Goal: Task Accomplishment & Management: Manage account settings

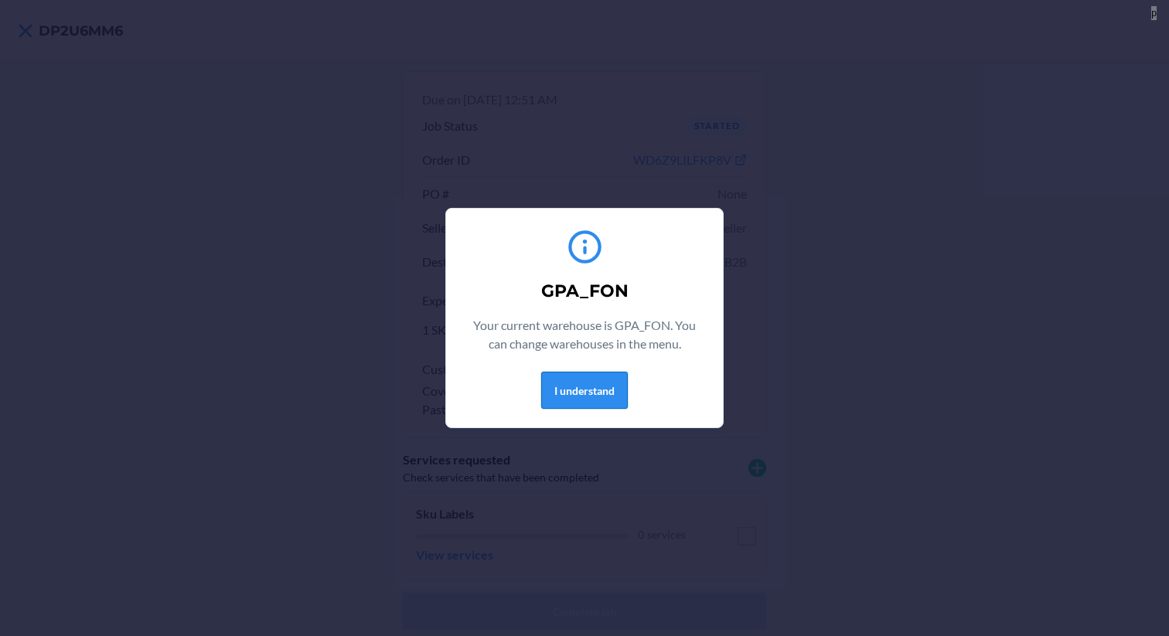
click at [588, 374] on button "I understand" at bounding box center [584, 390] width 87 height 37
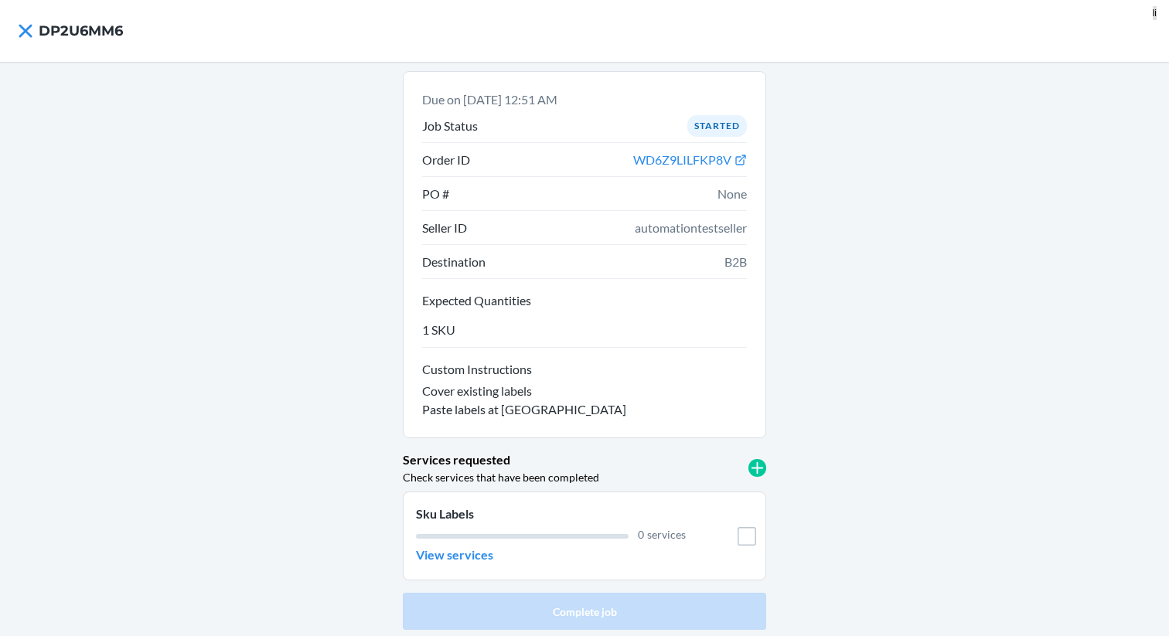
scroll to position [3, 0]
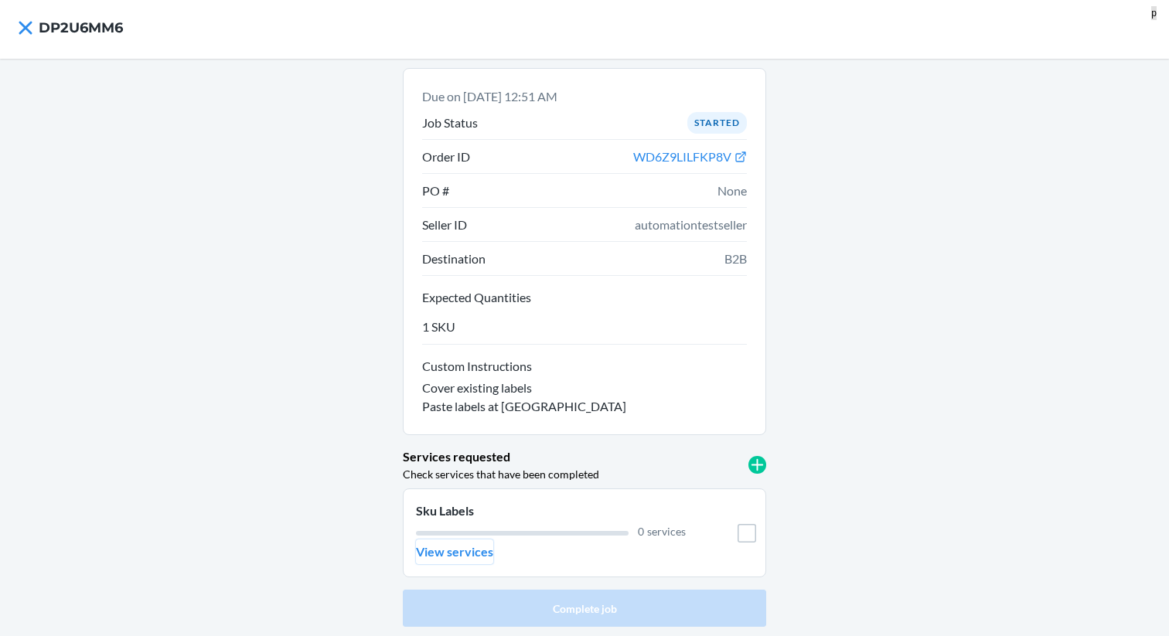
click at [455, 551] on p "View services" at bounding box center [454, 552] width 77 height 19
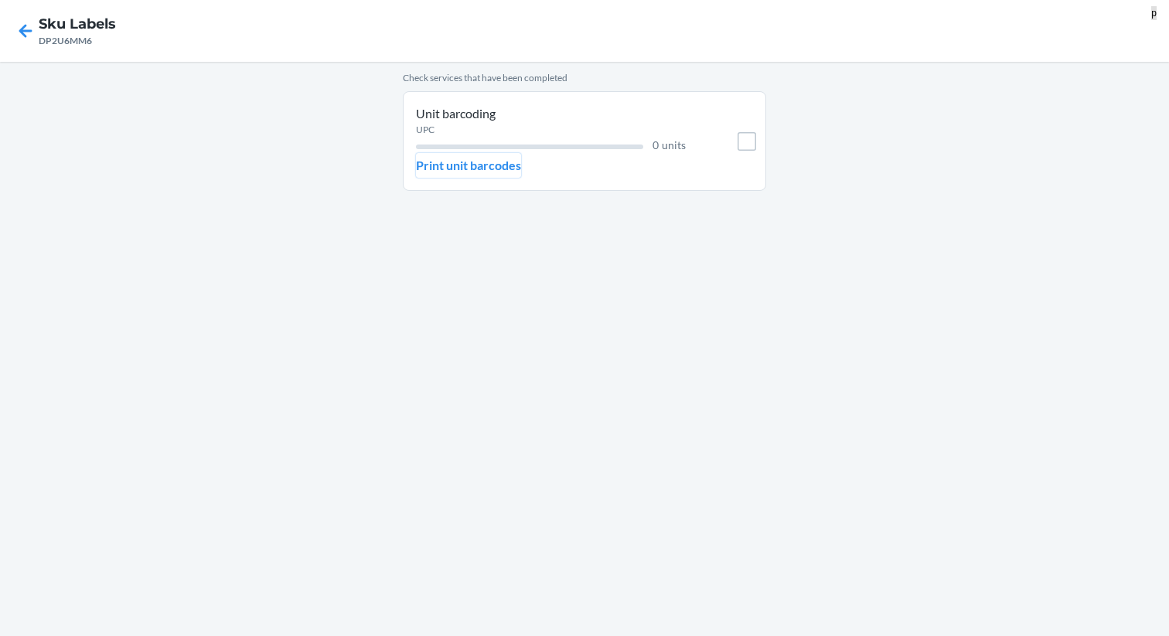
click at [476, 172] on p "Print unit barcodes" at bounding box center [468, 165] width 105 height 19
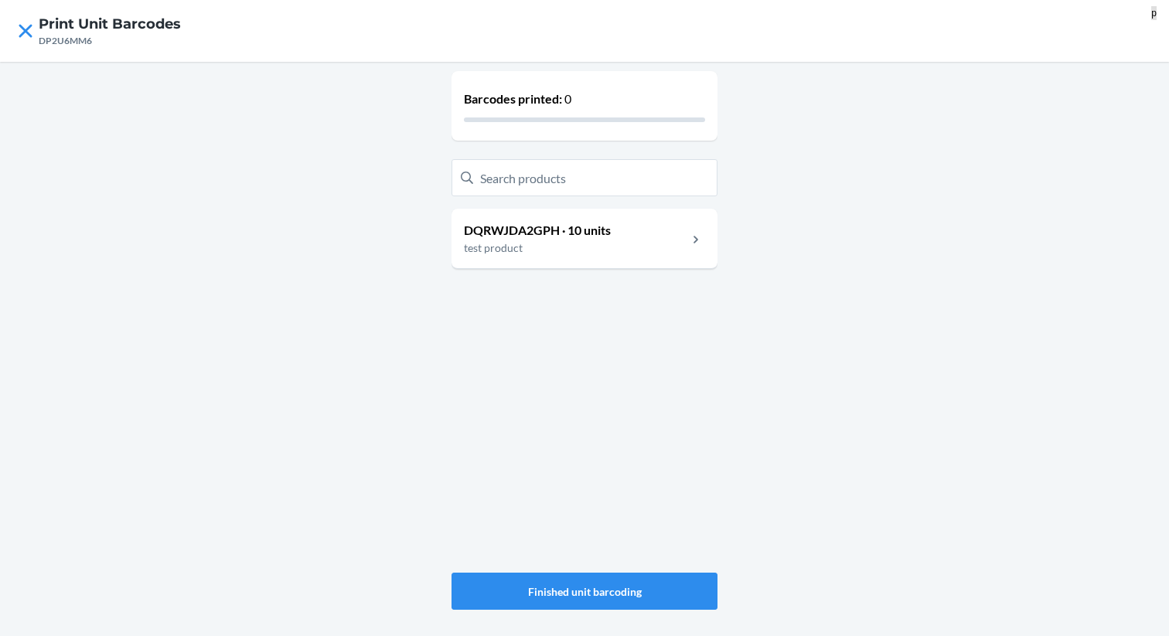
click at [543, 229] on p "DQRWJDA2GPH · 10 units" at bounding box center [537, 230] width 147 height 19
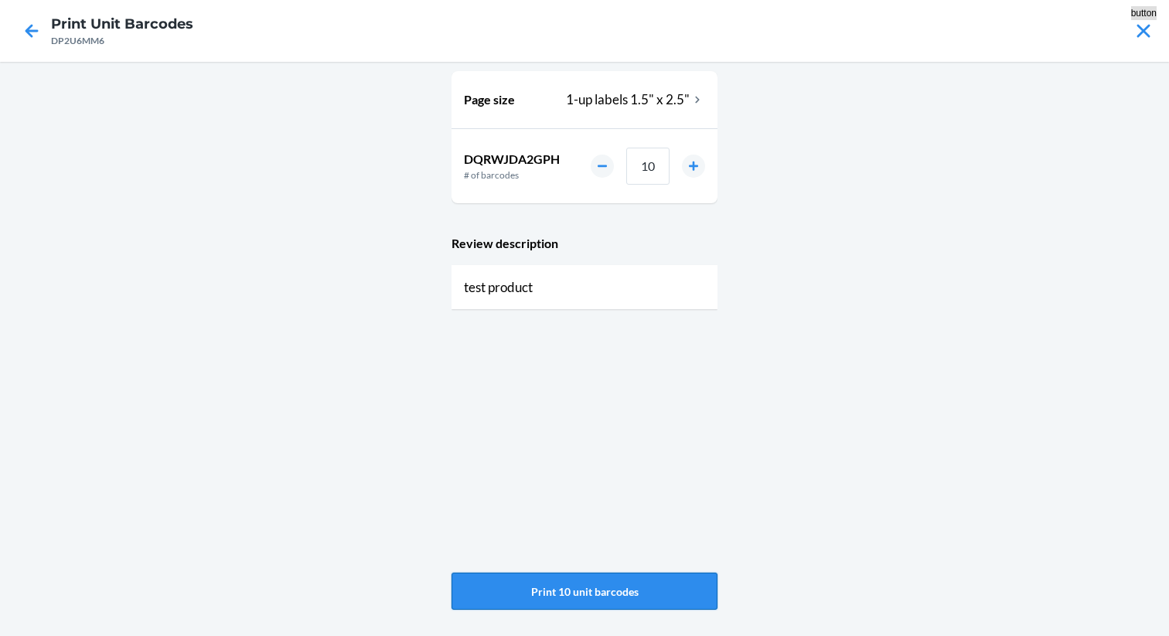
click at [609, 591] on button "Print 10 unit barcodes" at bounding box center [585, 591] width 266 height 37
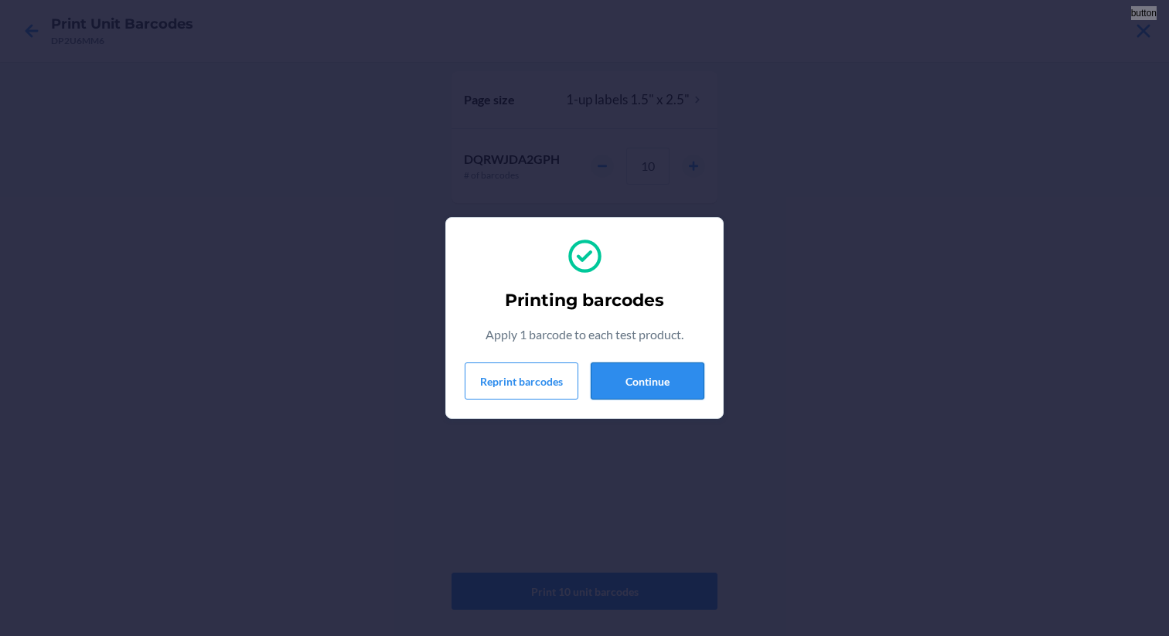
click at [654, 383] on button "Continue" at bounding box center [648, 381] width 114 height 37
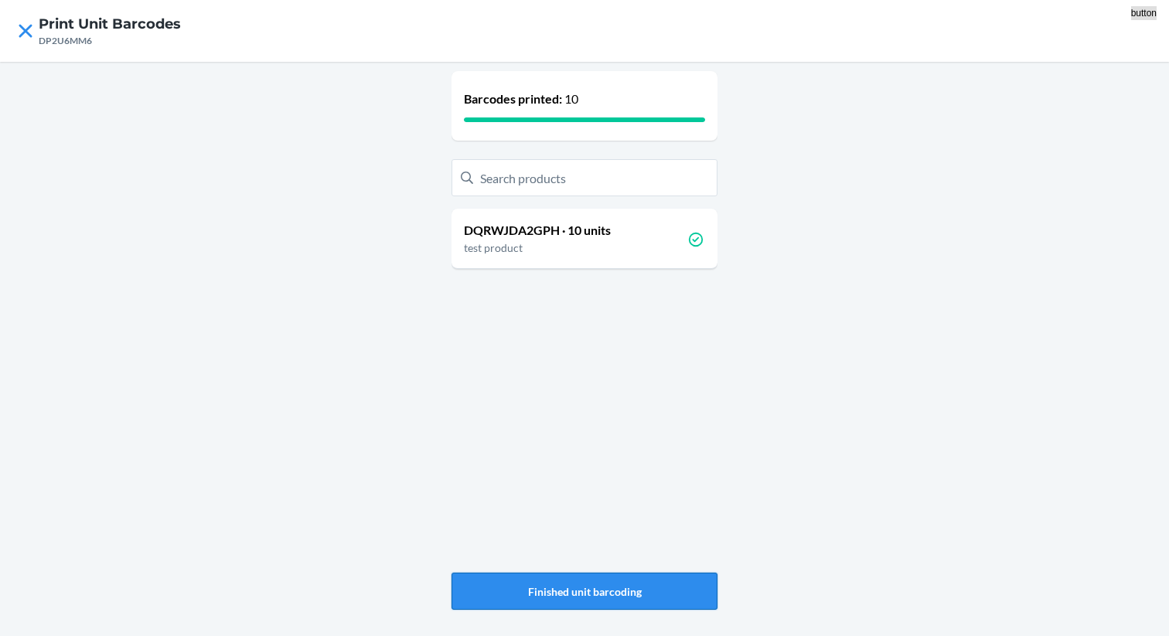
click at [592, 589] on button "Finished unit barcoding" at bounding box center [585, 591] width 266 height 37
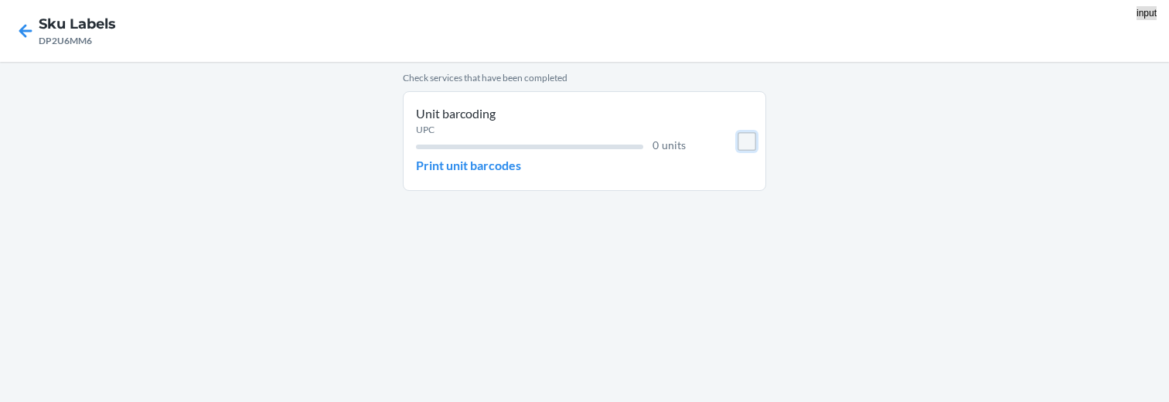
click at [748, 145] on input "checkbox" at bounding box center [747, 141] width 19 height 19
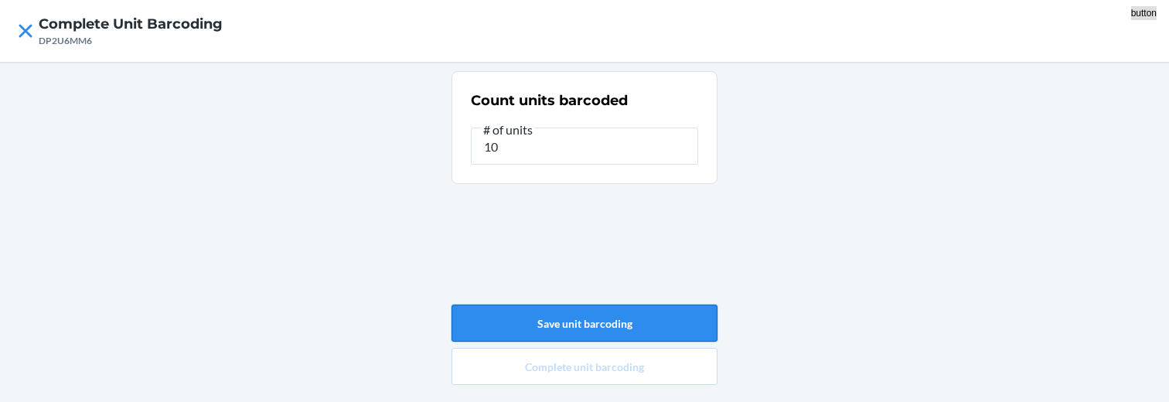
click at [624, 336] on button "Save unit barcoding" at bounding box center [585, 323] width 266 height 37
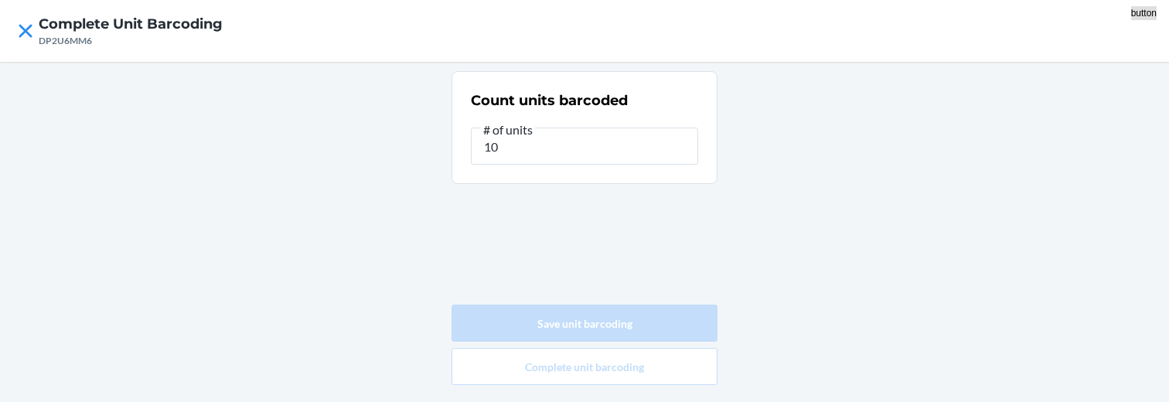
type input "0"
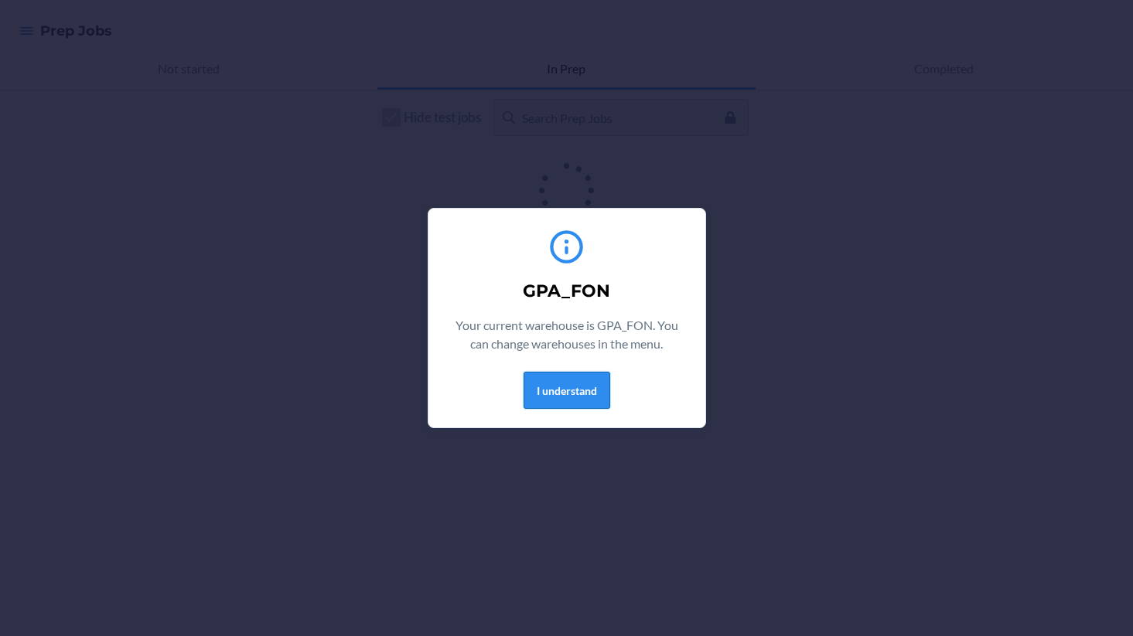
click at [602, 391] on button "I understand" at bounding box center [566, 390] width 87 height 37
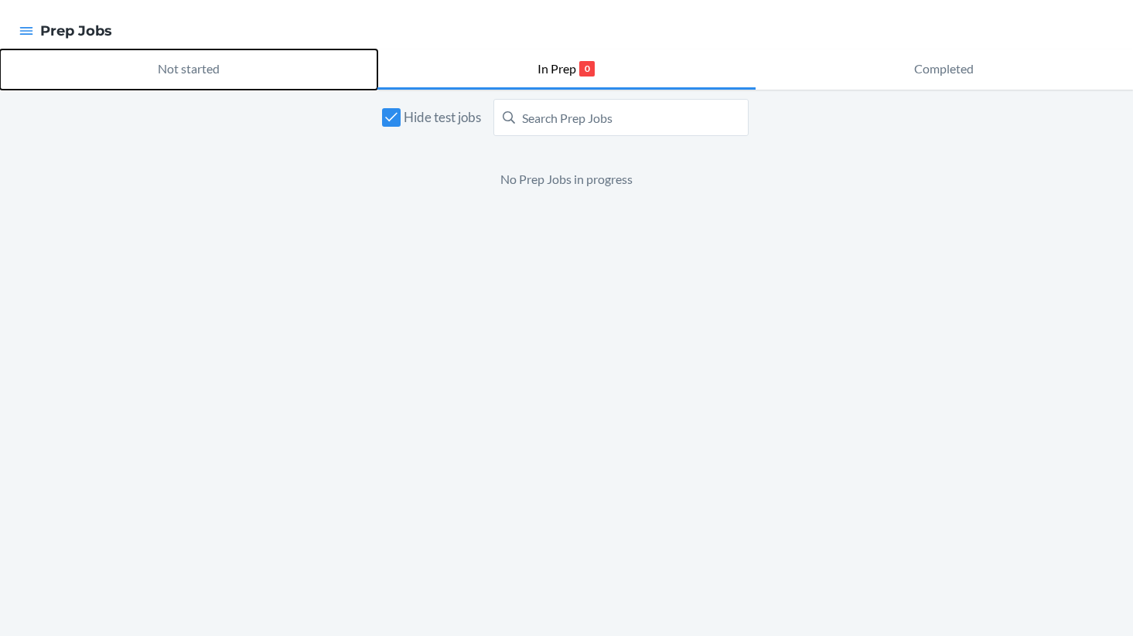
click at [323, 84] on button "Not started" at bounding box center [188, 69] width 377 height 40
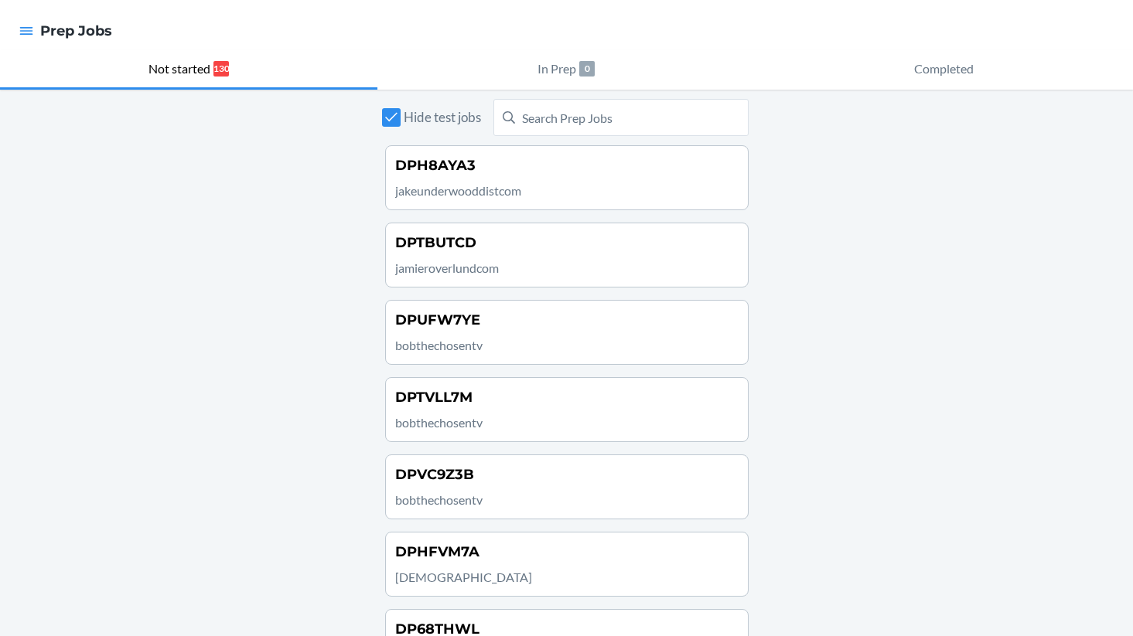
click at [396, 131] on label "Hide test jobs" at bounding box center [433, 117] width 96 height 37
click at [396, 127] on input "Hide test jobs" at bounding box center [391, 117] width 19 height 19
checkbox input "false"
click at [559, 195] on p "owdtest" at bounding box center [566, 191] width 343 height 19
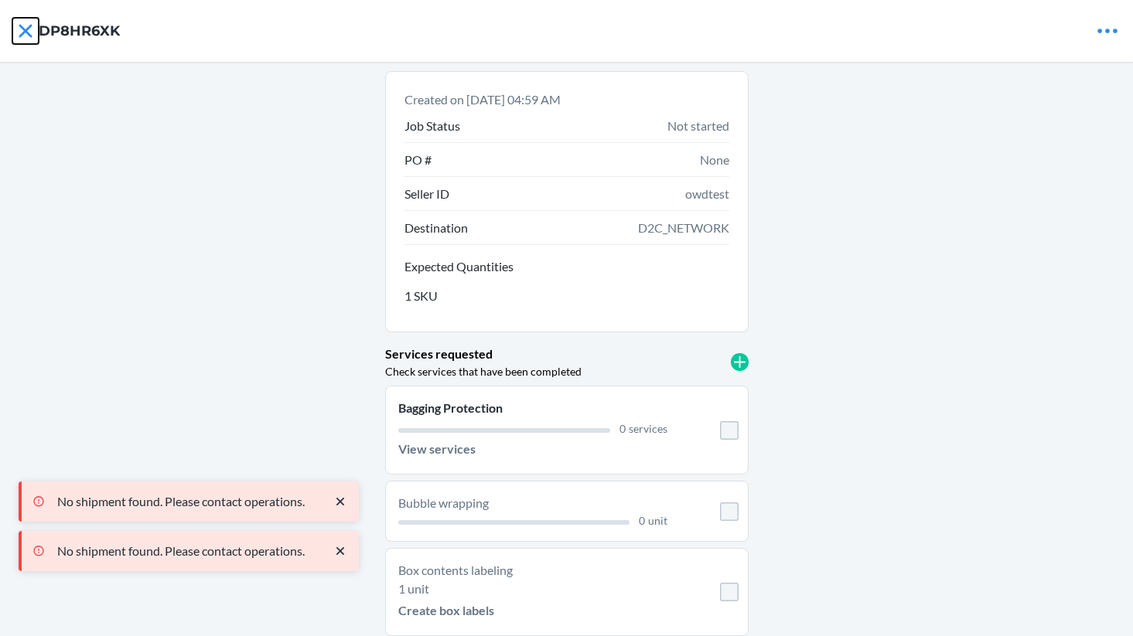
click at [24, 26] on icon at bounding box center [25, 31] width 26 height 26
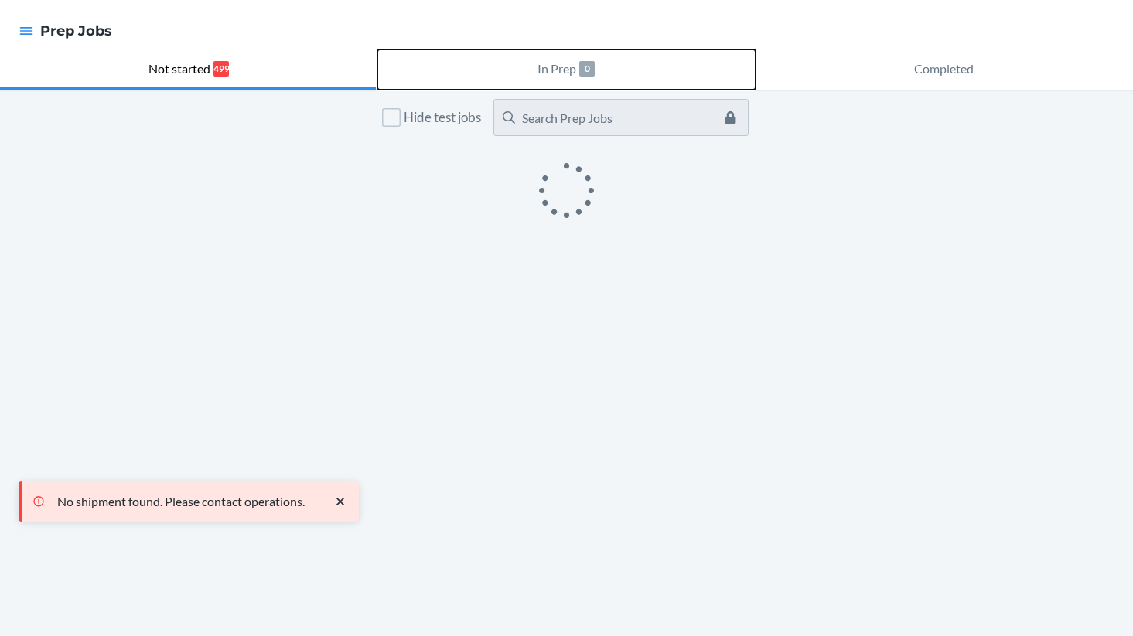
click at [527, 74] on button "In Prep 0" at bounding box center [565, 69] width 377 height 40
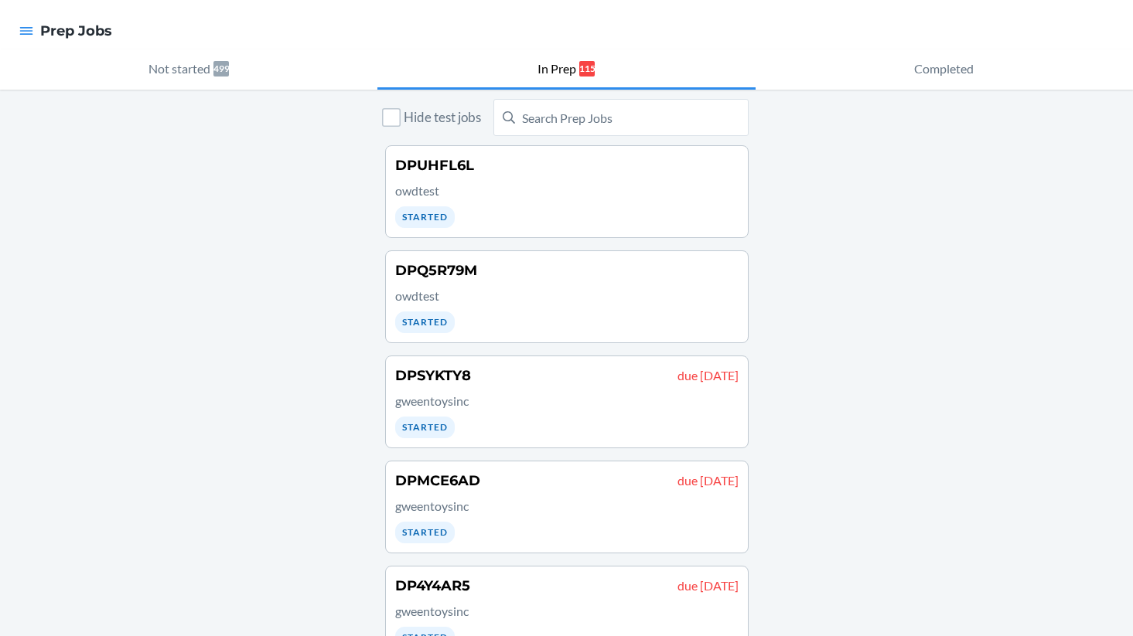
click at [561, 215] on div "DPUHFL6L owdtest Started" at bounding box center [566, 191] width 343 height 73
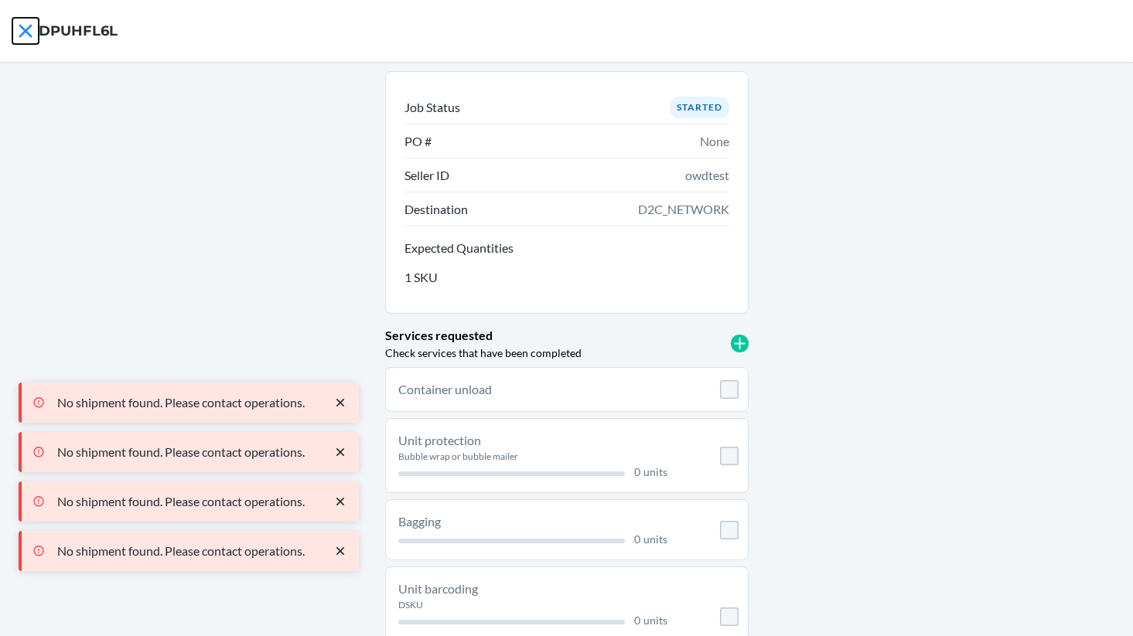
click at [29, 31] on icon at bounding box center [25, 31] width 26 height 26
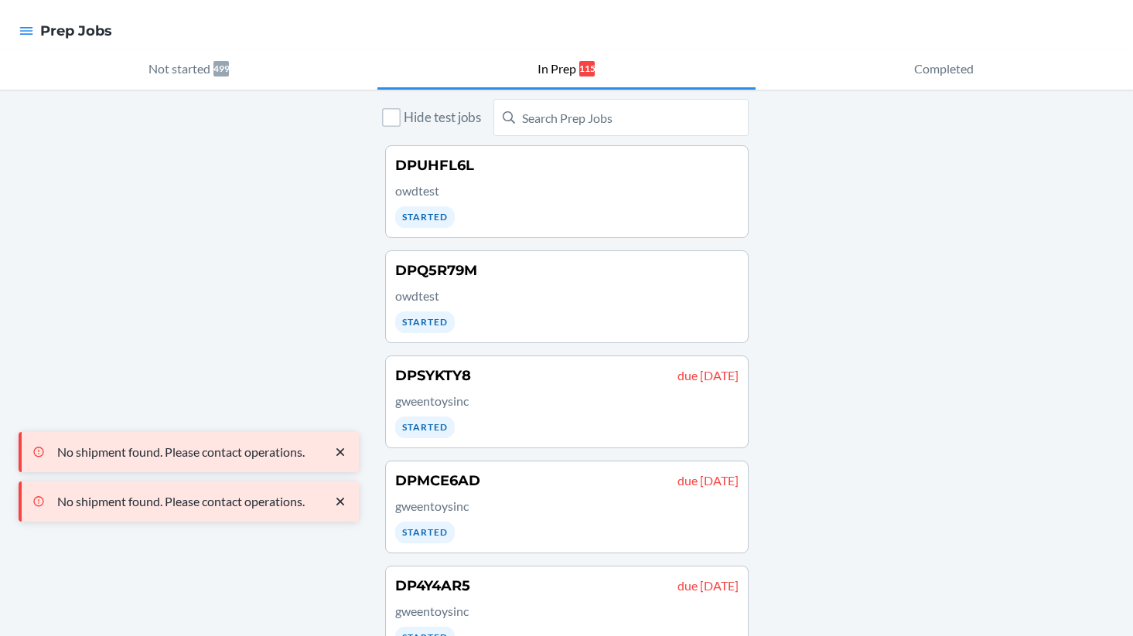
click at [575, 288] on p "owdtest" at bounding box center [566, 296] width 343 height 19
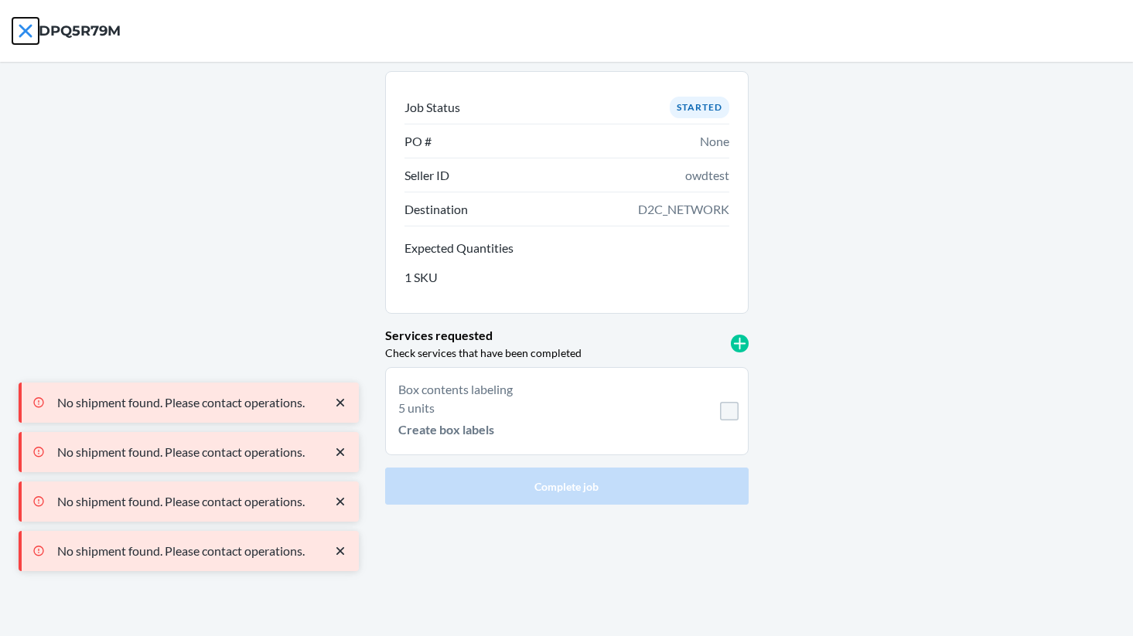
click at [32, 29] on icon at bounding box center [25, 31] width 26 height 26
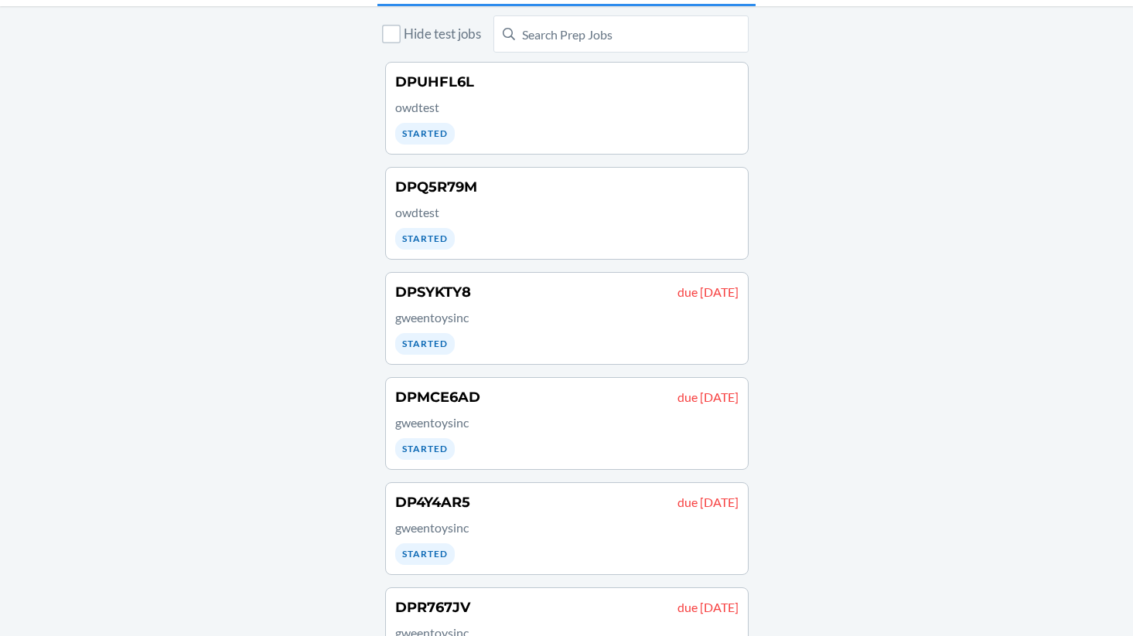
scroll to position [87, 0]
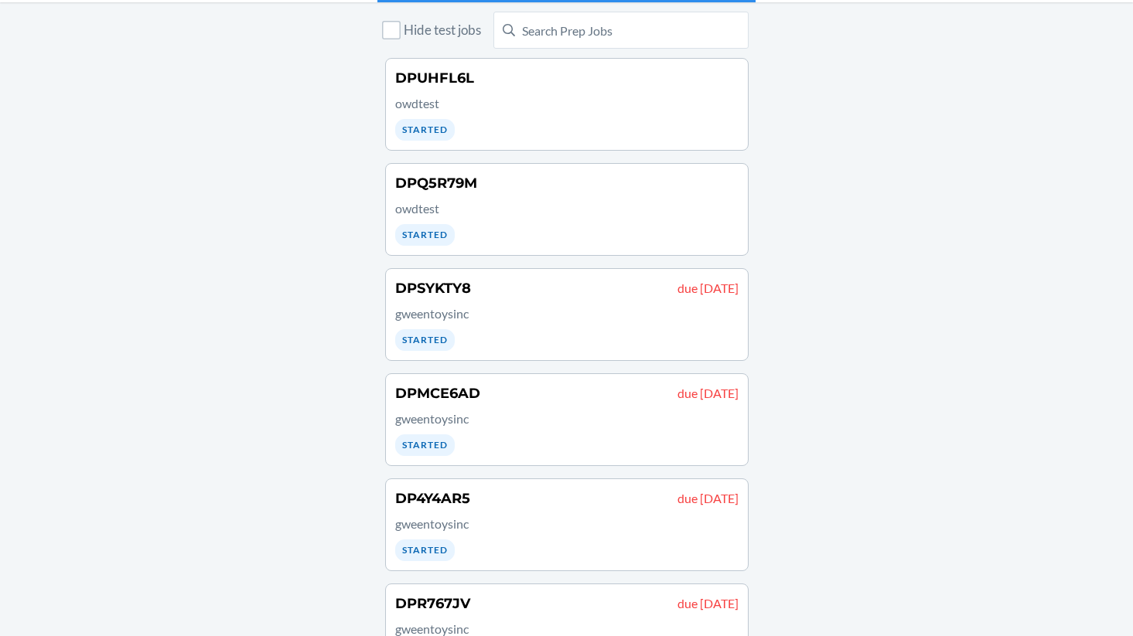
click at [588, 318] on p "gweentoysinc" at bounding box center [566, 314] width 343 height 19
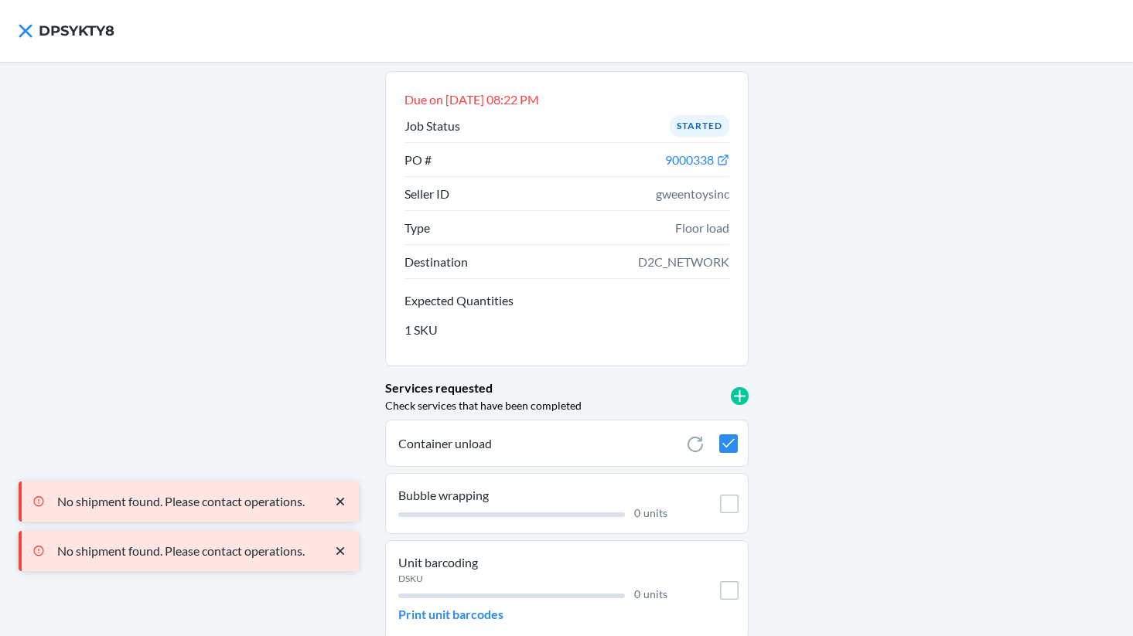
click at [12, 23] on nav "DPSYKTY8" at bounding box center [566, 31] width 1133 height 62
click at [26, 32] on icon at bounding box center [25, 31] width 26 height 26
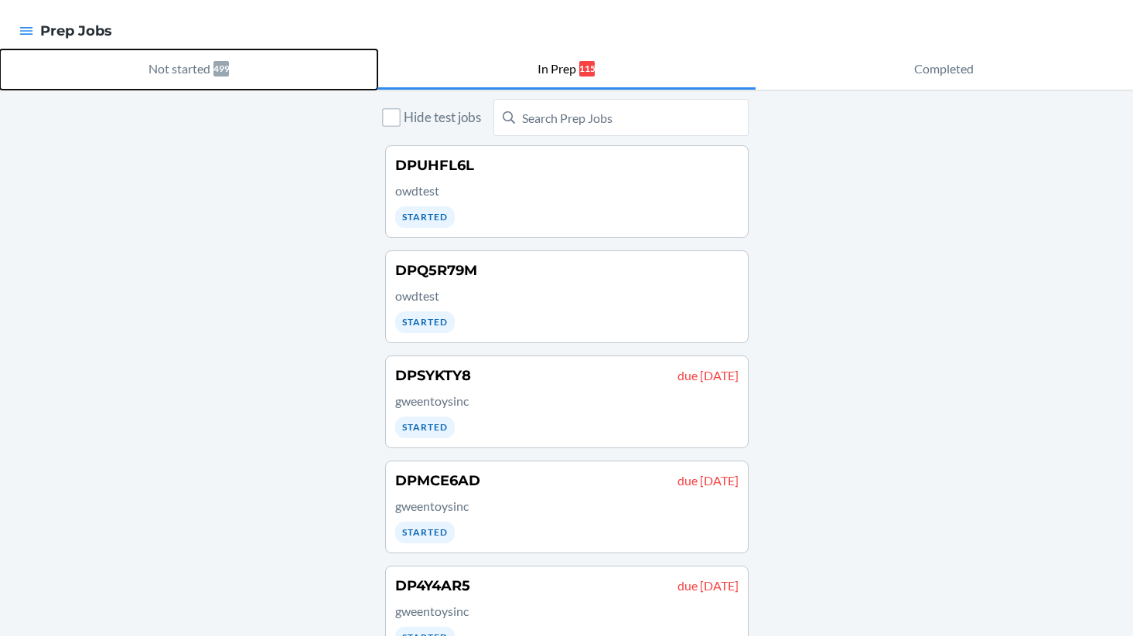
click at [245, 66] on button "Not started 499" at bounding box center [188, 69] width 377 height 40
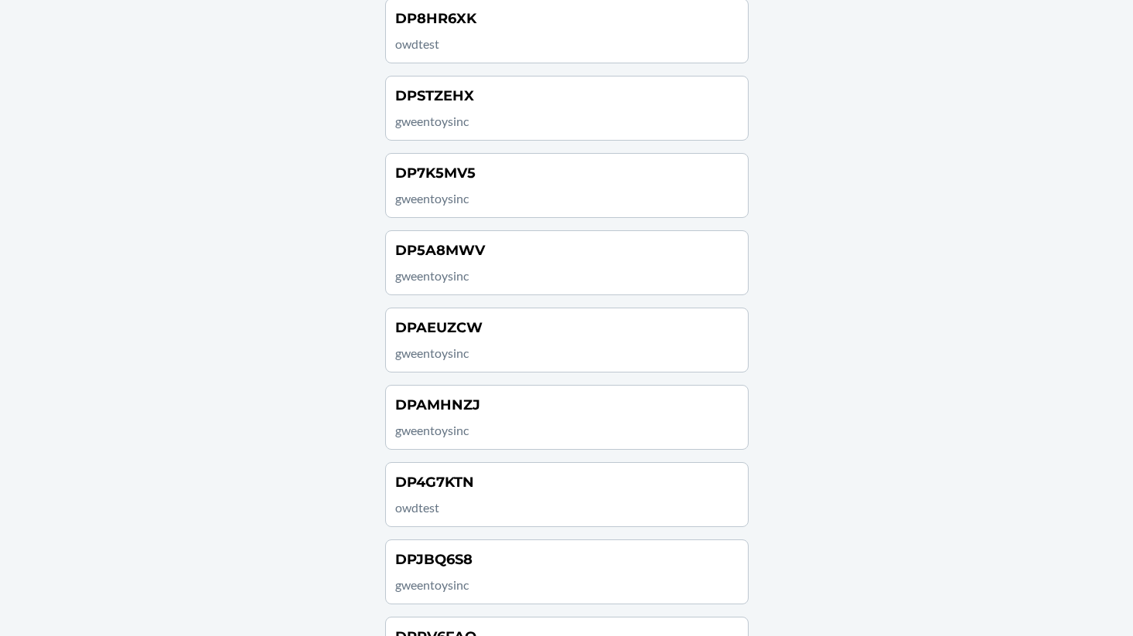
click at [587, 275] on p "gweentoysinc" at bounding box center [566, 276] width 343 height 19
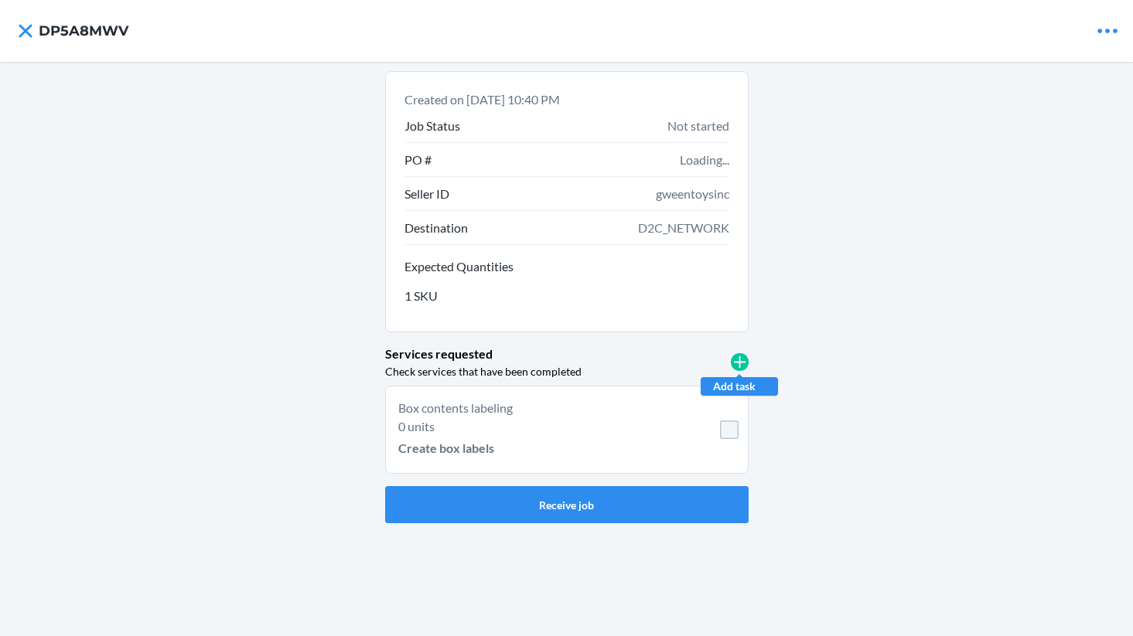
click at [743, 369] on icon at bounding box center [740, 362] width 18 height 18
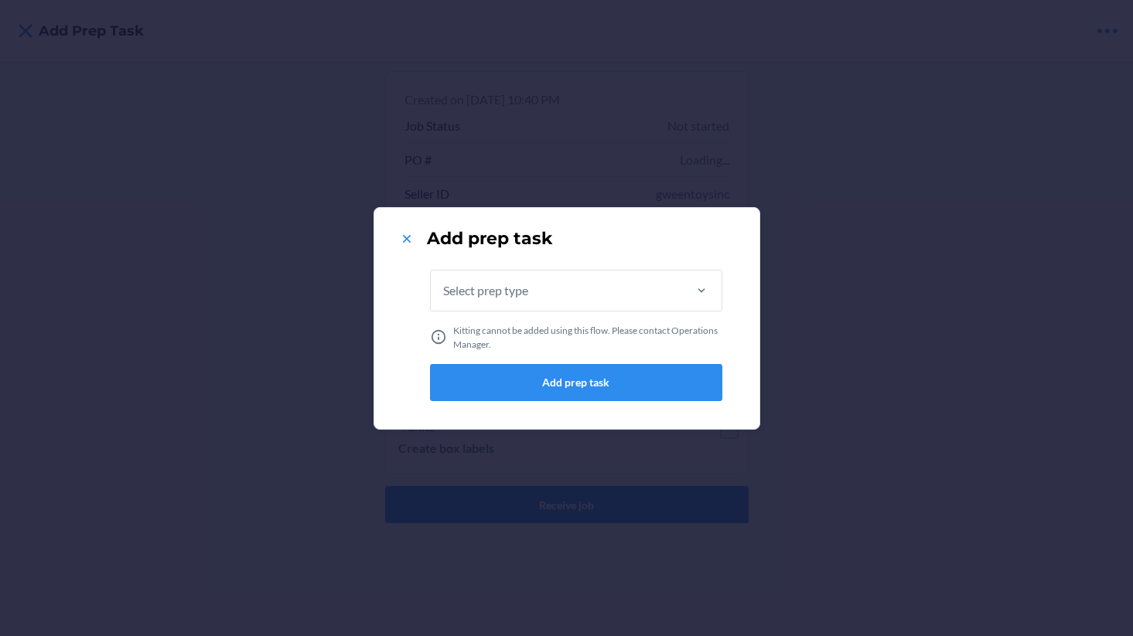
click at [586, 250] on div "Add prep task" at bounding box center [567, 239] width 348 height 25
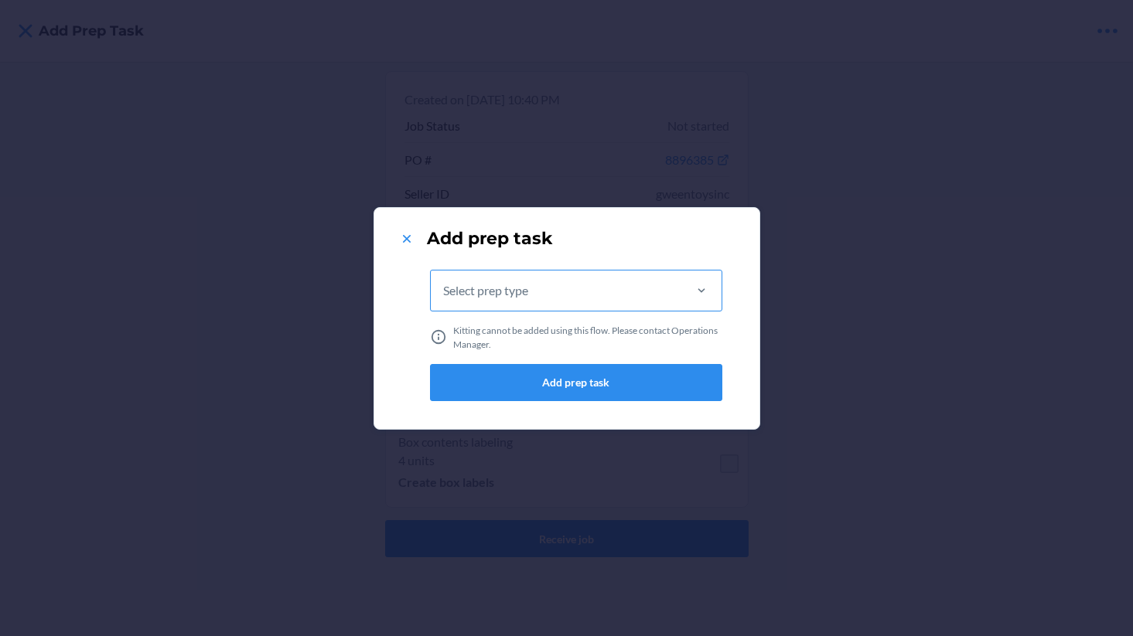
click at [574, 276] on div "Select prep type" at bounding box center [556, 291] width 251 height 40
click at [445, 281] on input "Select prep type" at bounding box center [444, 290] width 2 height 19
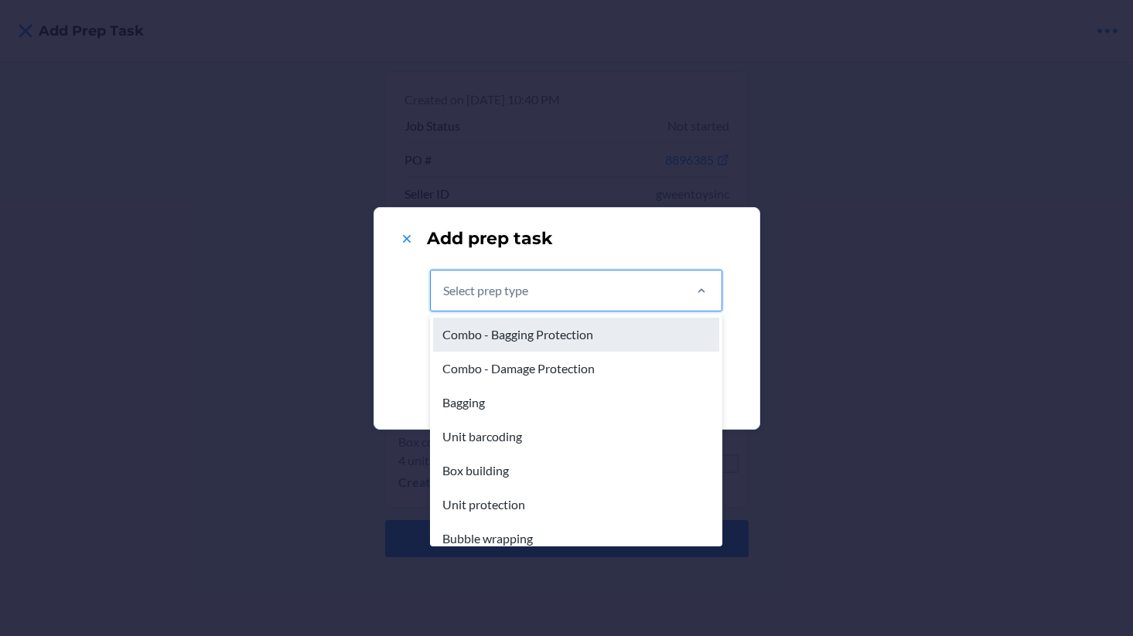
click at [548, 333] on div "Combo - Bagging Protection" at bounding box center [576, 335] width 286 height 34
click at [445, 300] on input "option Combo - Bagging Protection focused, 1 of 8. 8 results available. Use Up …" at bounding box center [444, 290] width 2 height 19
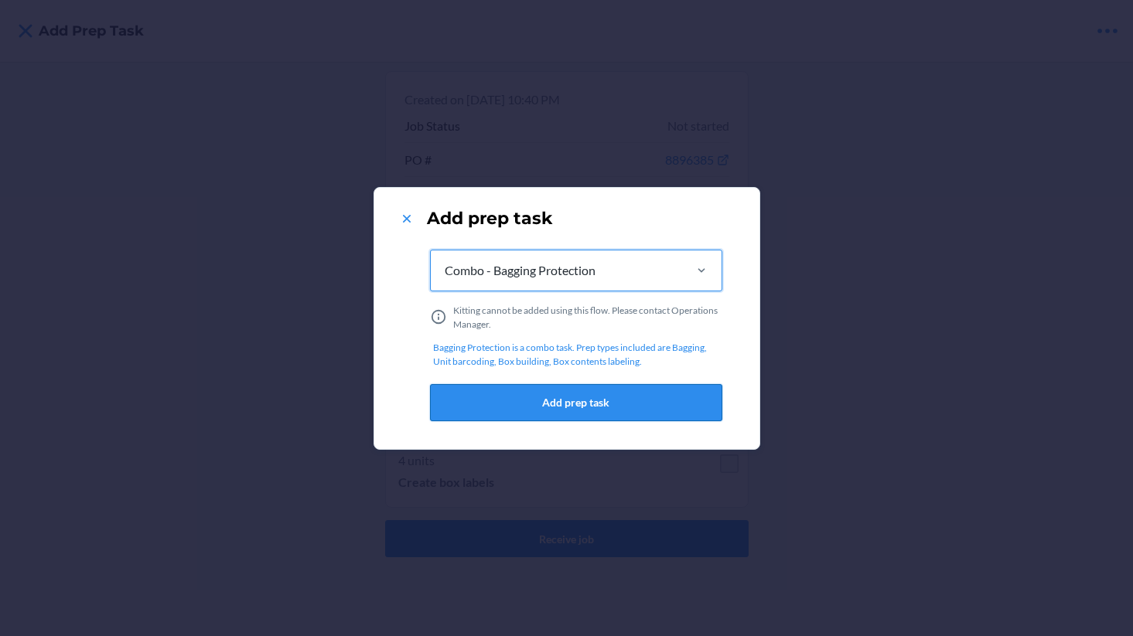
click at [559, 402] on button "Add prep task" at bounding box center [576, 402] width 292 height 37
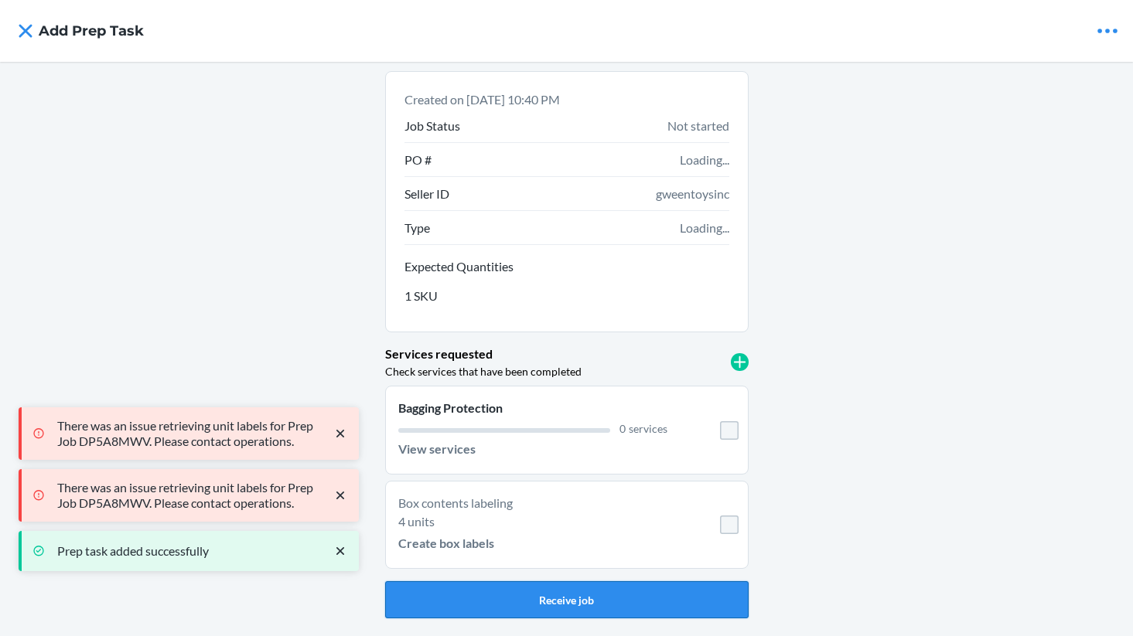
click at [588, 593] on button "Receive job" at bounding box center [566, 599] width 363 height 37
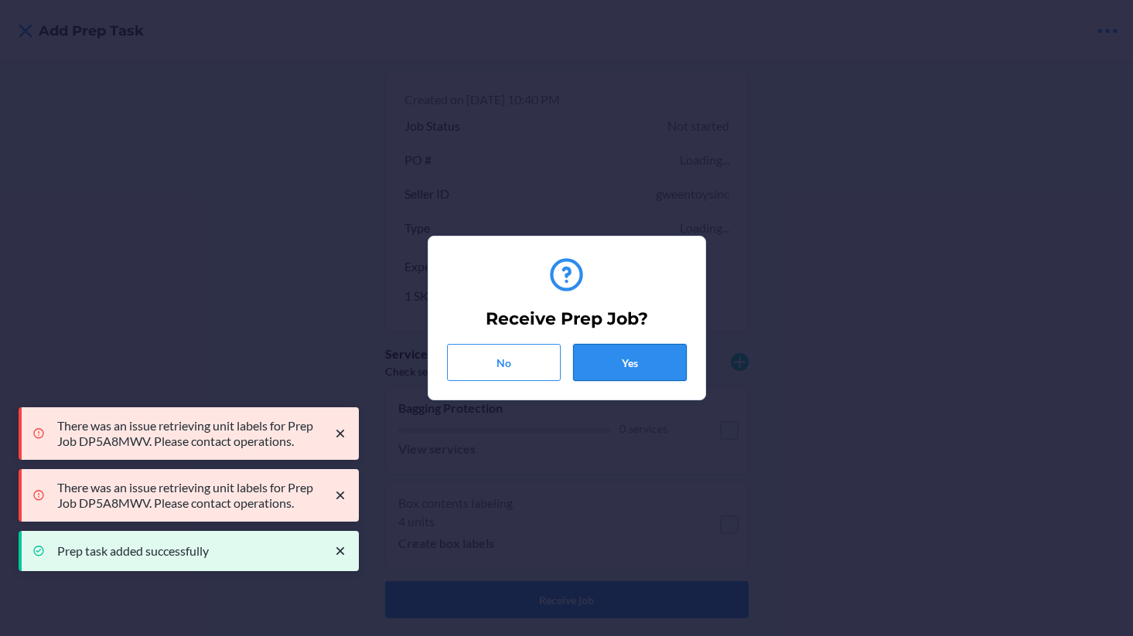
click at [602, 373] on button "Yes" at bounding box center [630, 362] width 114 height 37
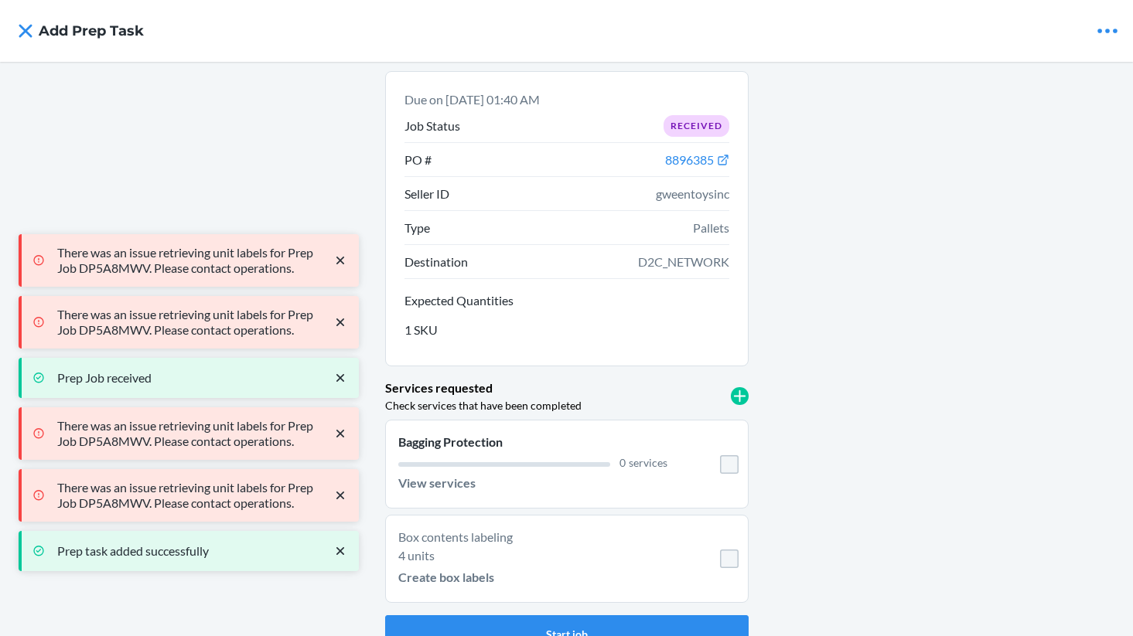
scroll to position [26, 0]
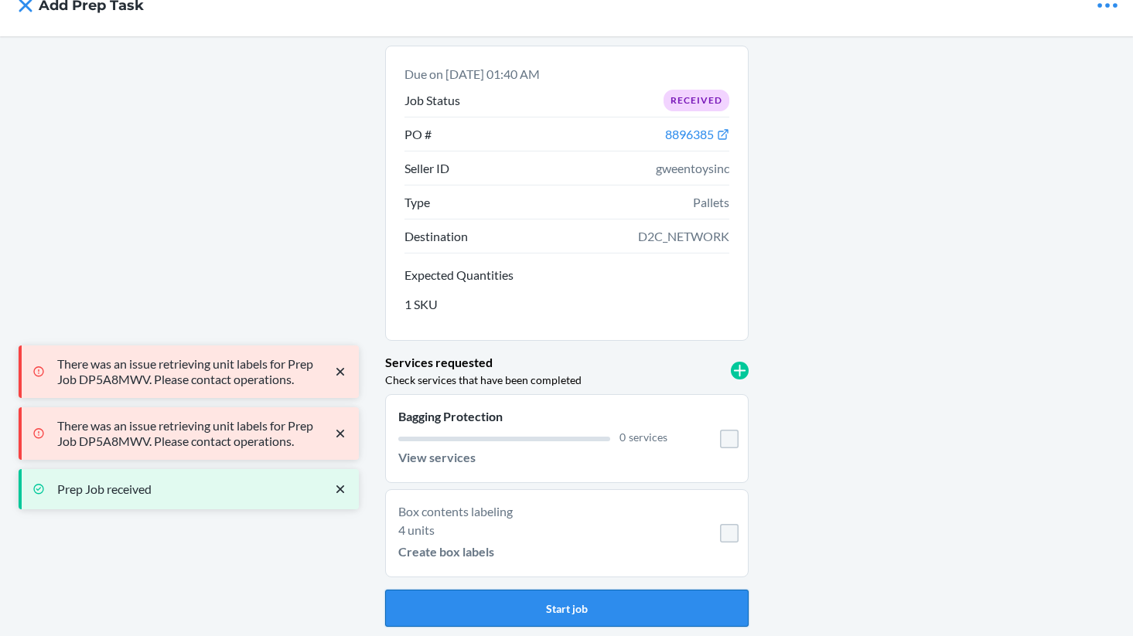
click at [564, 595] on button "Start job" at bounding box center [566, 608] width 363 height 37
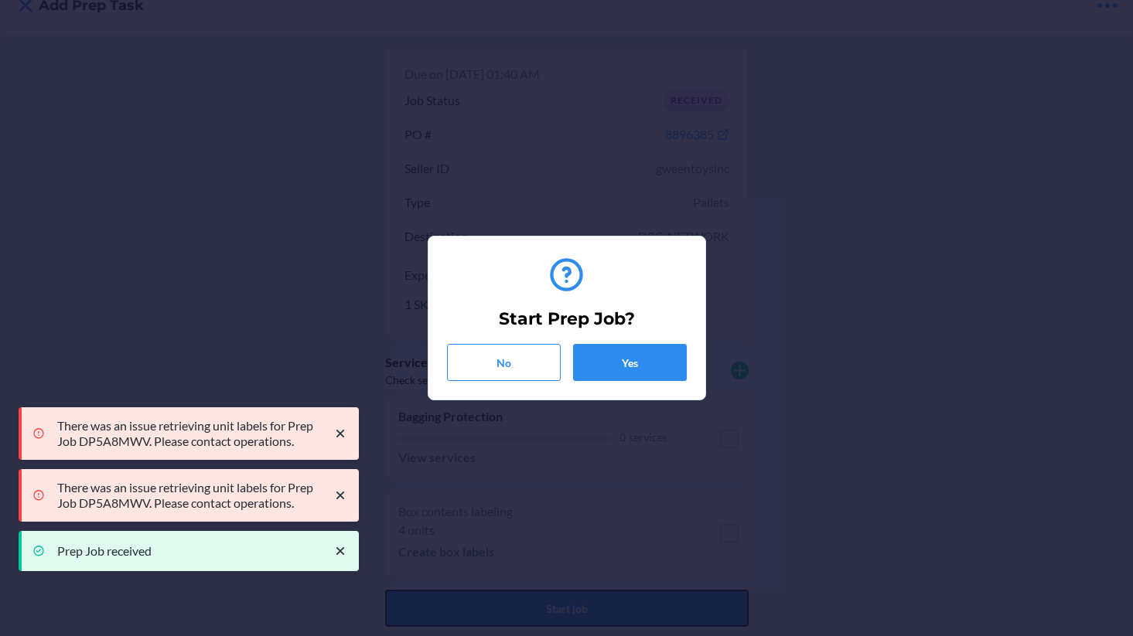
click at [611, 342] on div "Start Prep Job? No Yes" at bounding box center [567, 318] width 240 height 138
click at [621, 367] on button "Yes" at bounding box center [630, 362] width 114 height 37
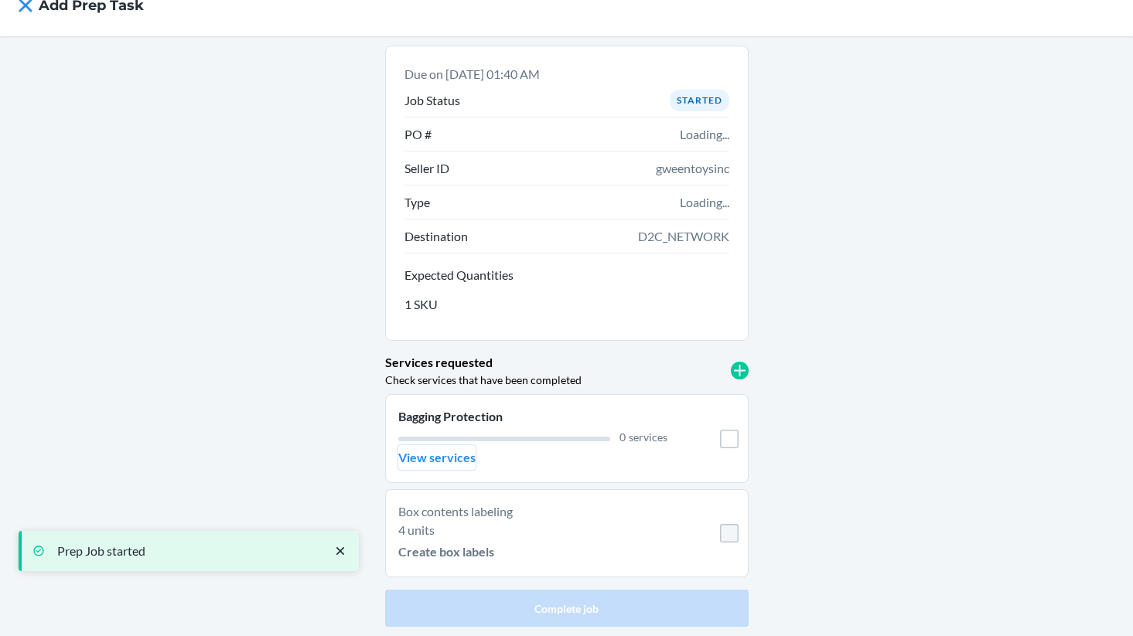
click at [452, 459] on p "View services" at bounding box center [436, 457] width 77 height 19
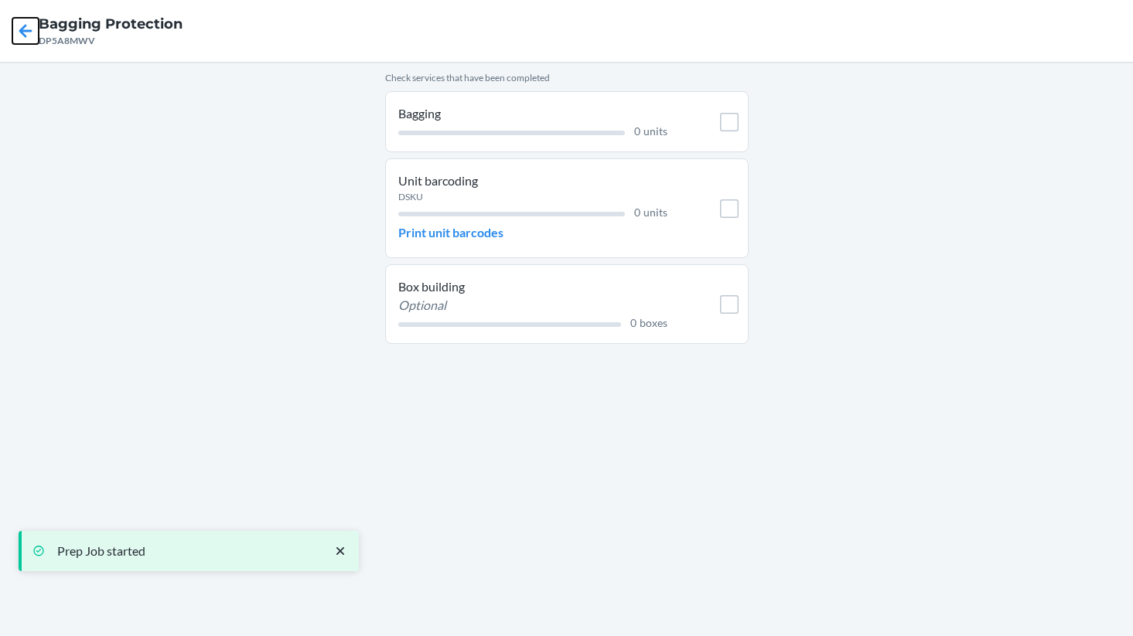
click at [26, 36] on icon at bounding box center [25, 30] width 13 height 13
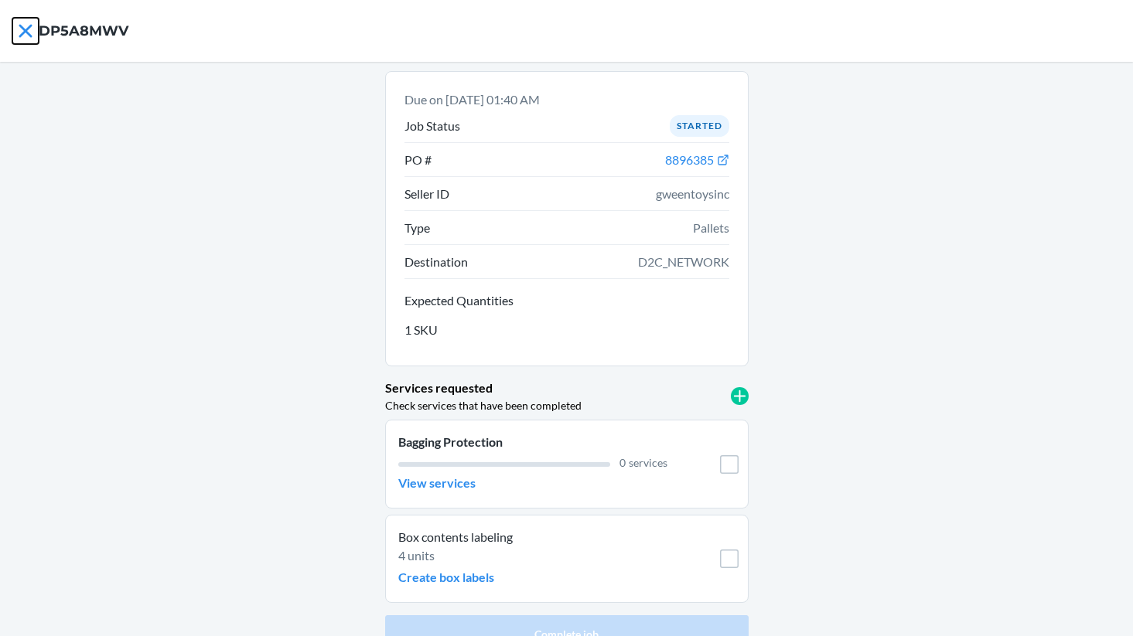
click at [31, 36] on icon at bounding box center [25, 30] width 13 height 13
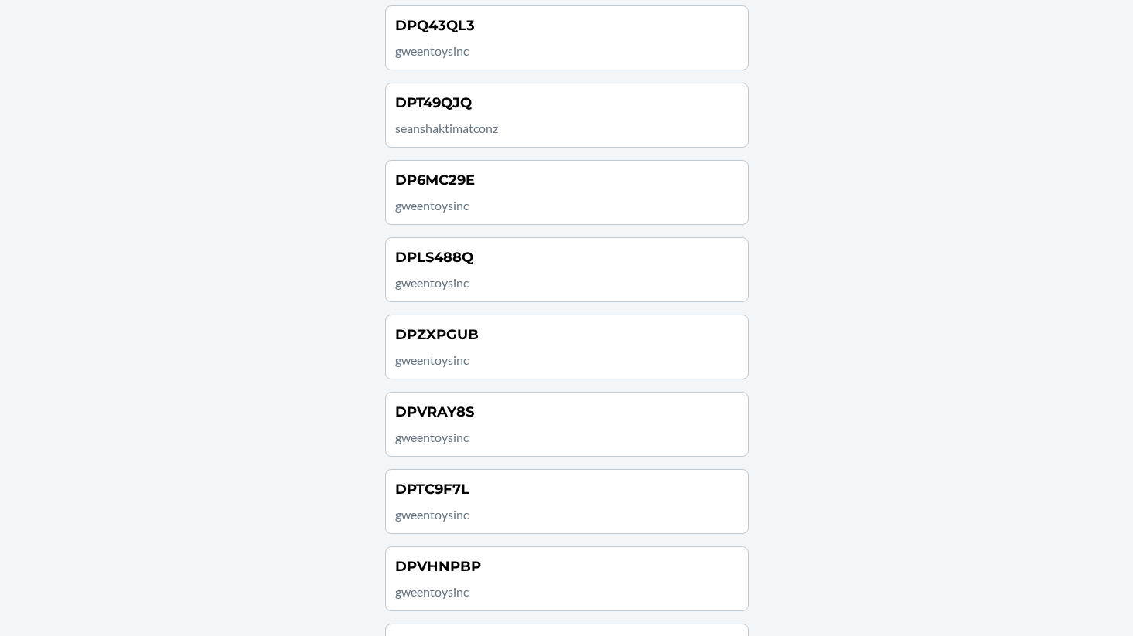
scroll to position [4560, 0]
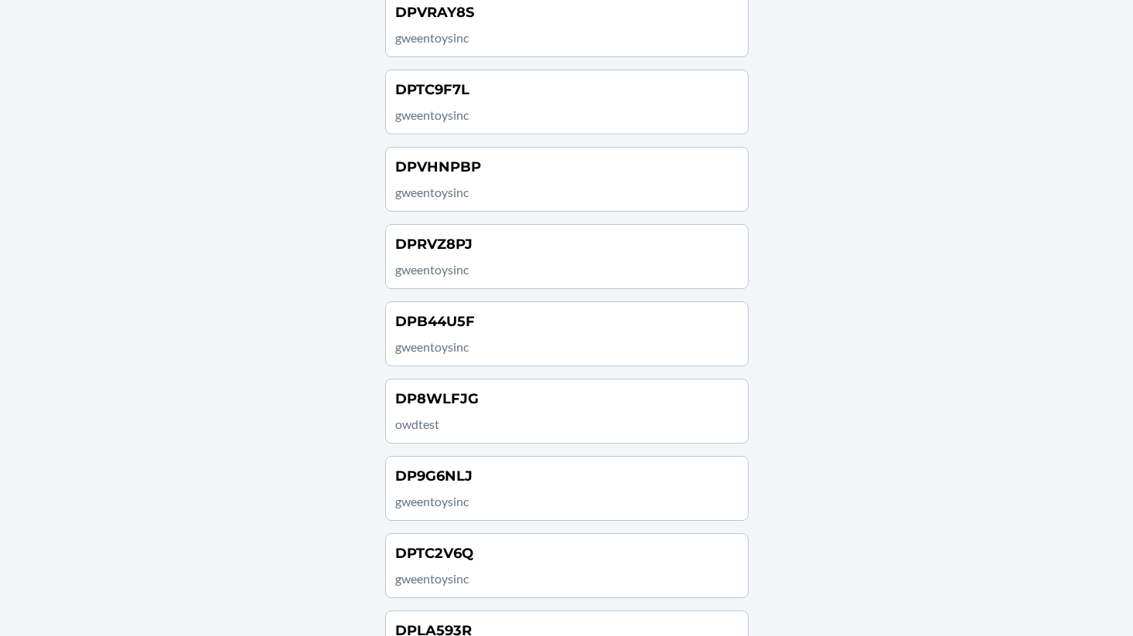
click at [568, 332] on div "DPB44U5F gweentoysinc" at bounding box center [566, 334] width 343 height 45
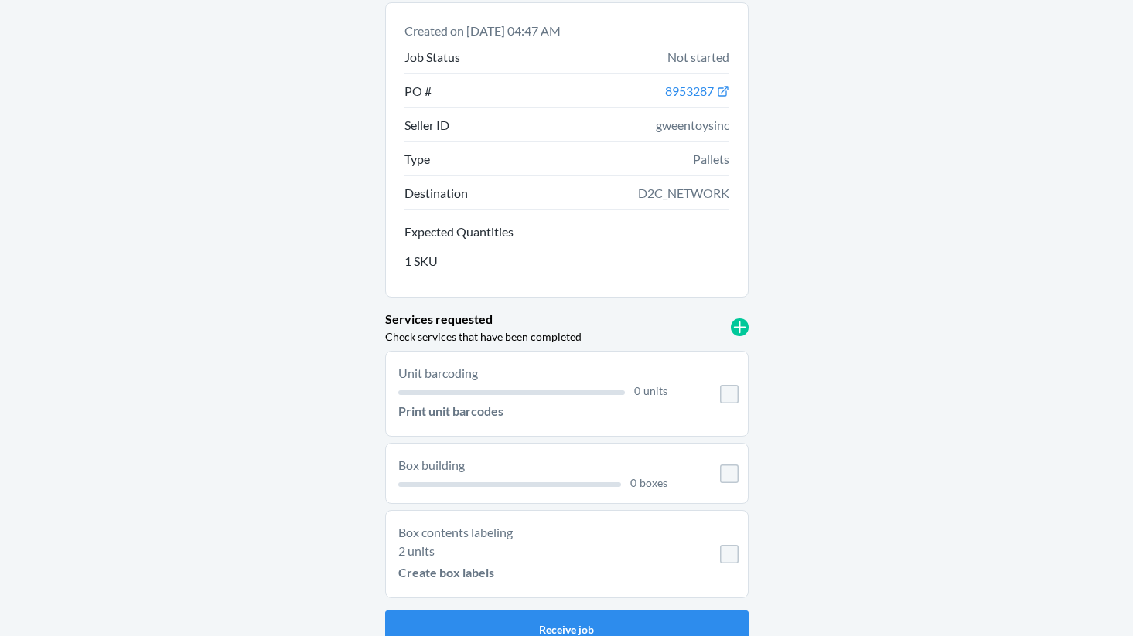
scroll to position [90, 0]
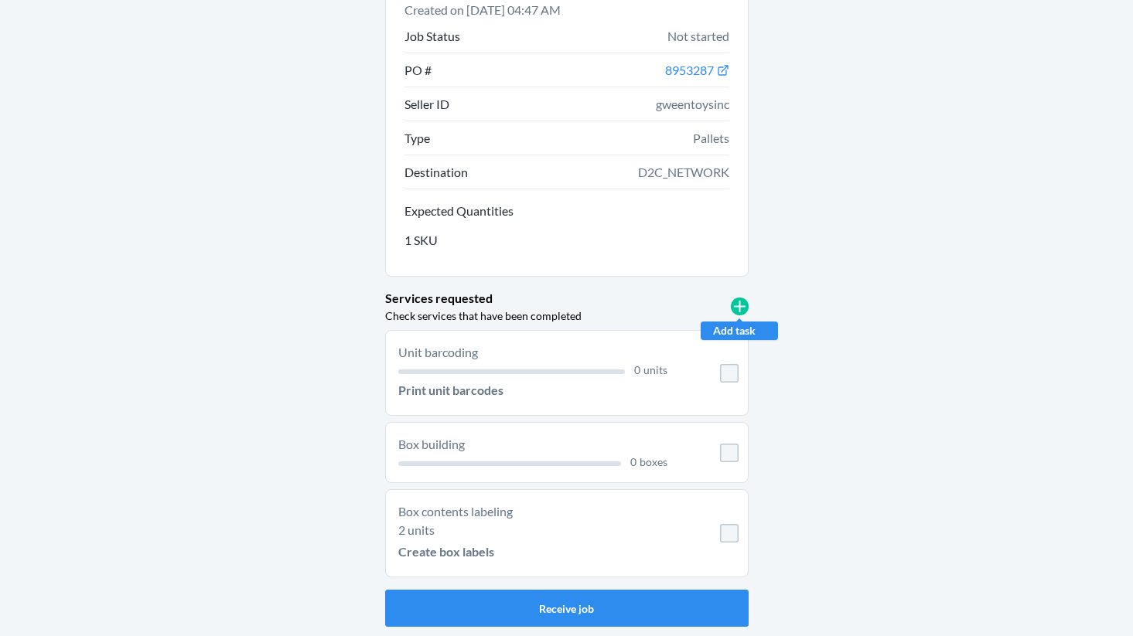
click at [726, 332] on p "Add task" at bounding box center [739, 331] width 53 height 12
click at [745, 305] on icon at bounding box center [740, 307] width 18 height 18
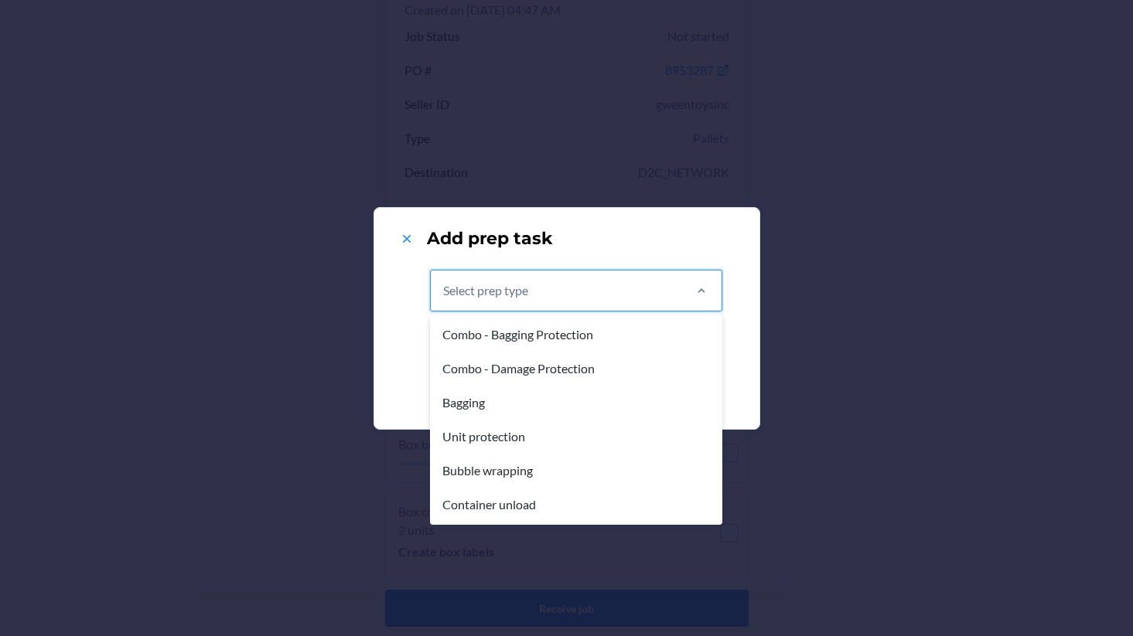
click at [600, 294] on div "Select prep type" at bounding box center [556, 291] width 251 height 40
click at [445, 294] on input "option Combo - Bagging Protection focused, 1 of 6. 6 results available. Use Up …" at bounding box center [444, 290] width 2 height 19
click at [551, 336] on div "Combo - Bagging Protection" at bounding box center [576, 335] width 286 height 34
click at [445, 300] on input "option Combo - Bagging Protection focused, 1 of 6. 6 results available. Use Up …" at bounding box center [444, 290] width 2 height 19
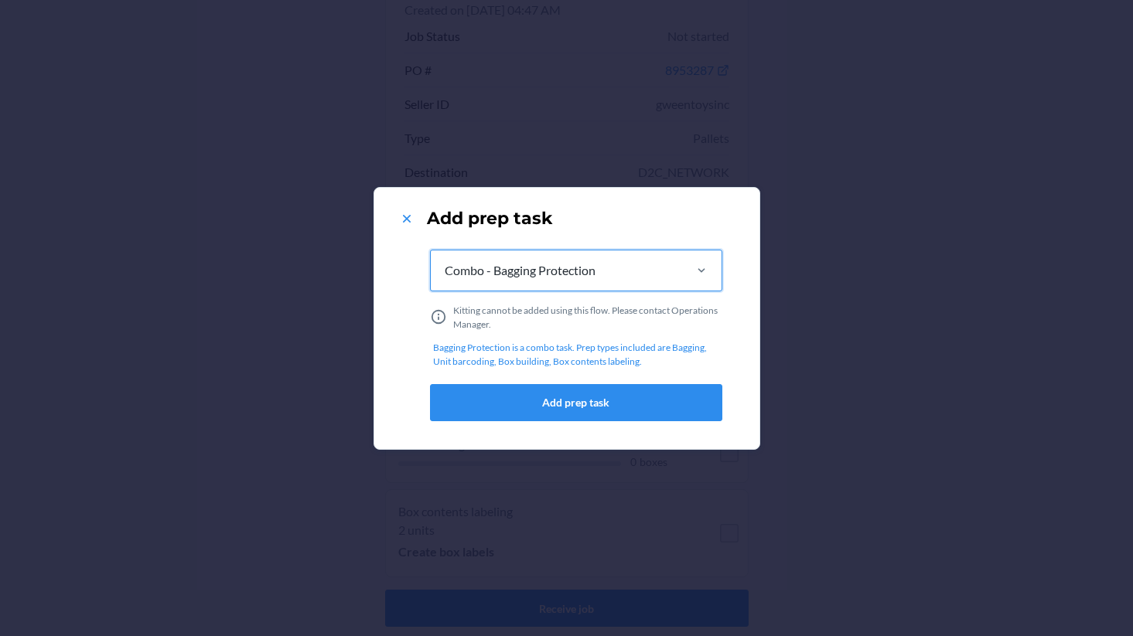
click at [550, 382] on div "option Combo - Bagging Protection, selected. 0 results available. Select is foc…" at bounding box center [576, 336] width 292 height 184
click at [551, 391] on button "Add prep task" at bounding box center [576, 402] width 292 height 37
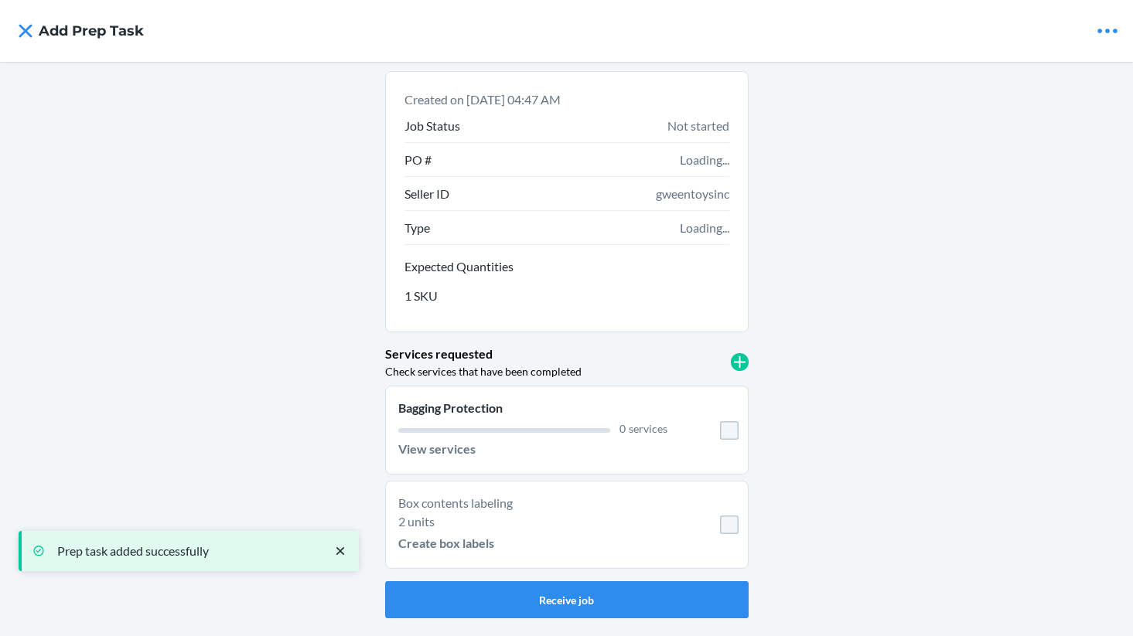
scroll to position [0, 0]
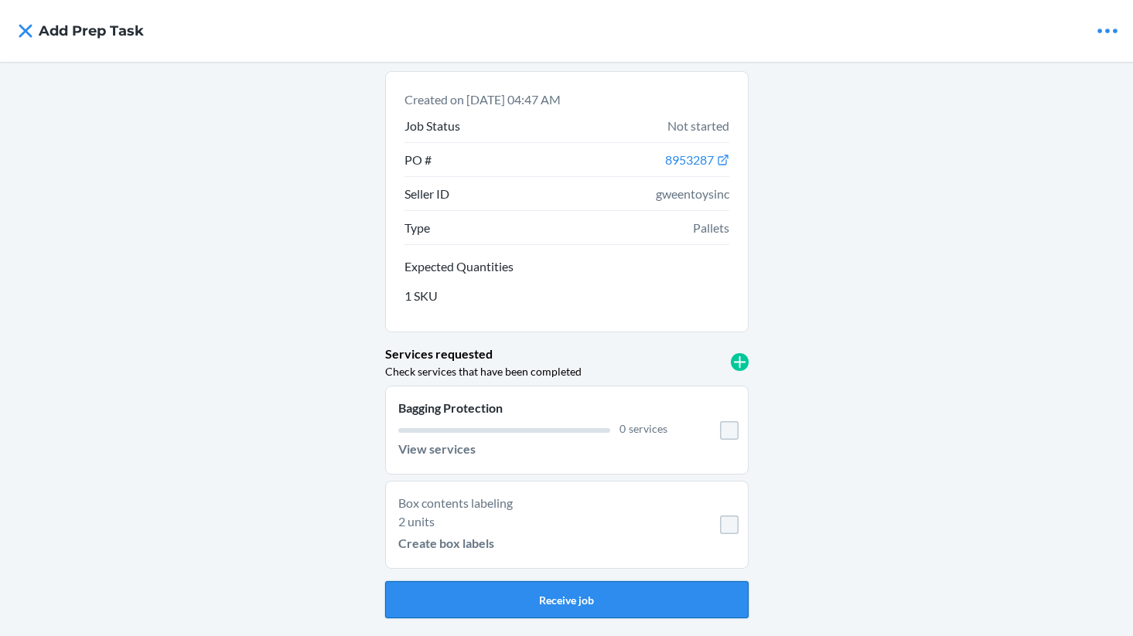
click at [585, 598] on button "Receive job" at bounding box center [566, 599] width 363 height 37
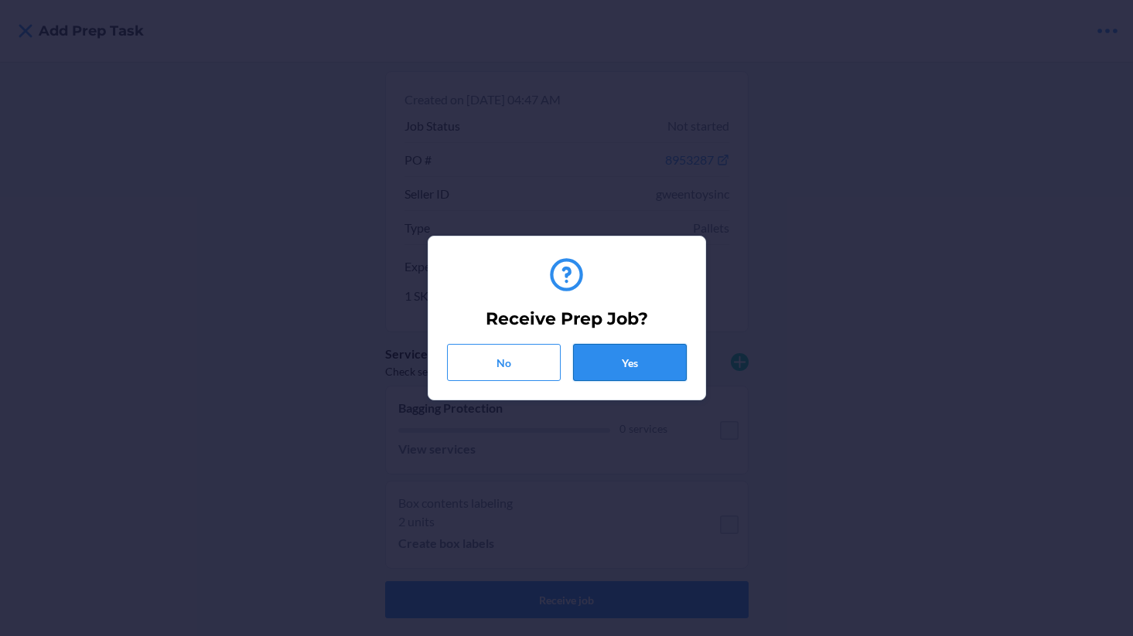
click at [647, 367] on button "Yes" at bounding box center [630, 362] width 114 height 37
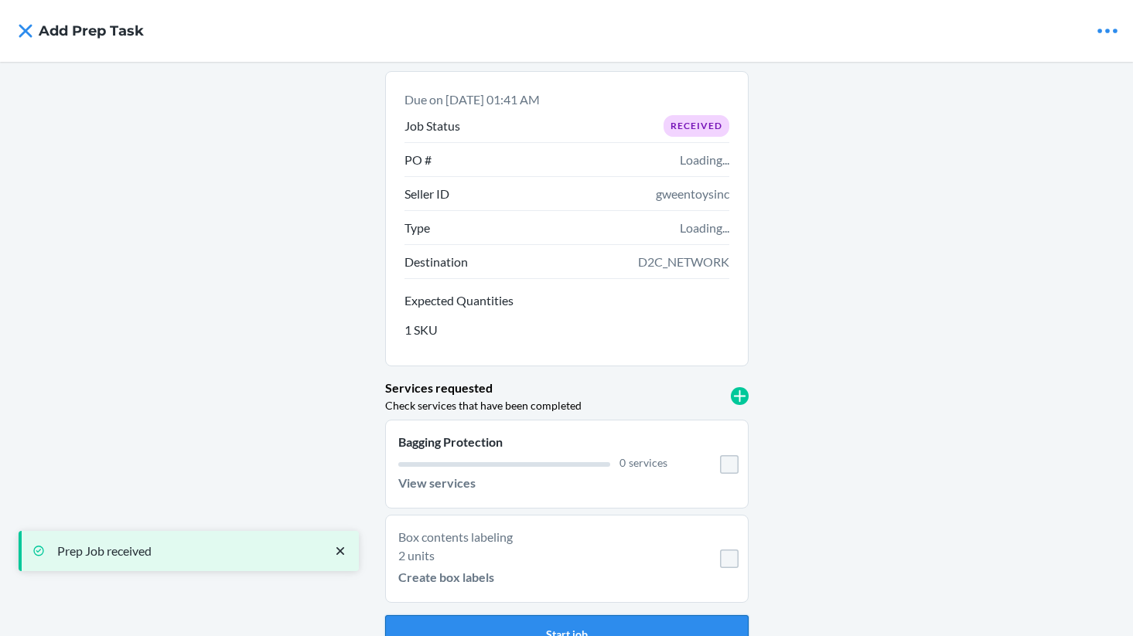
click at [561, 624] on button "Start job" at bounding box center [566, 633] width 363 height 37
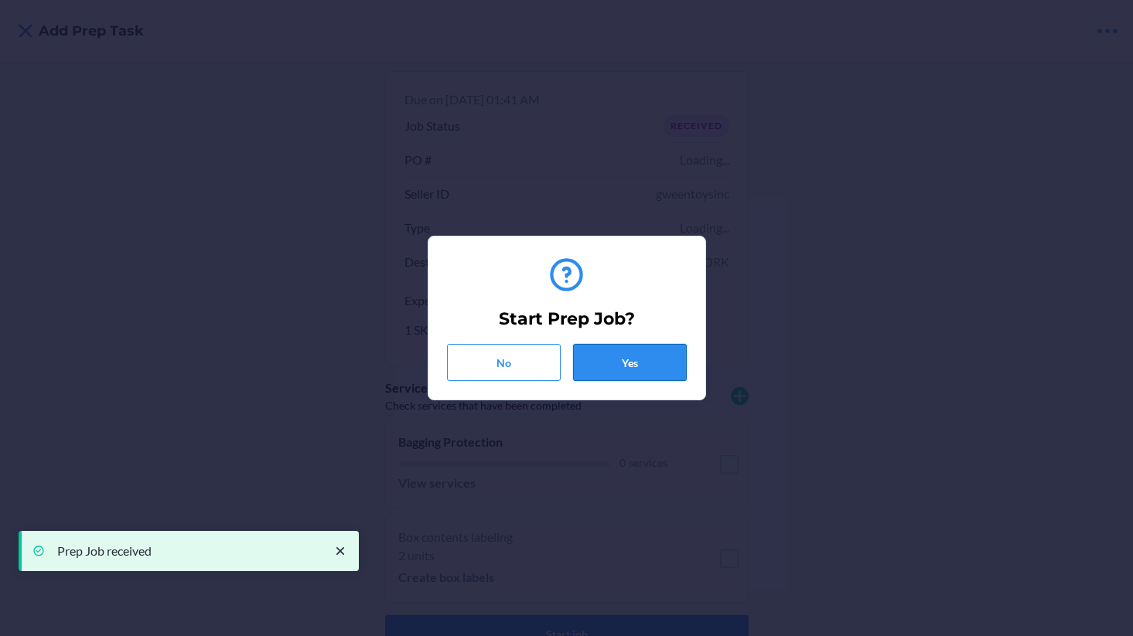
click at [639, 372] on button "Yes" at bounding box center [630, 362] width 114 height 37
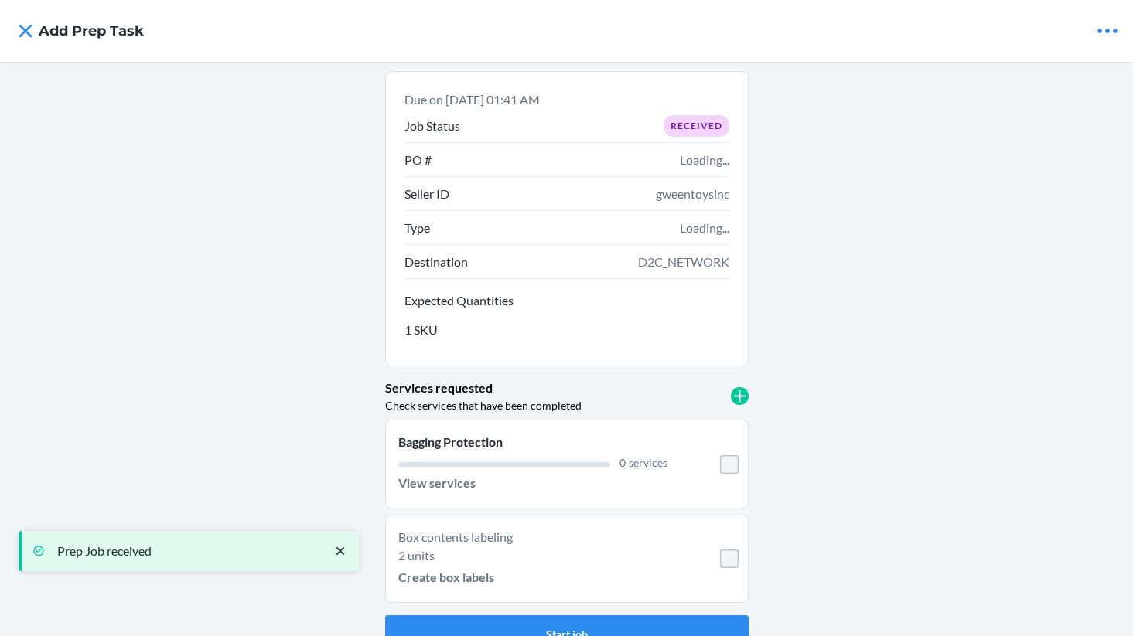
scroll to position [26, 0]
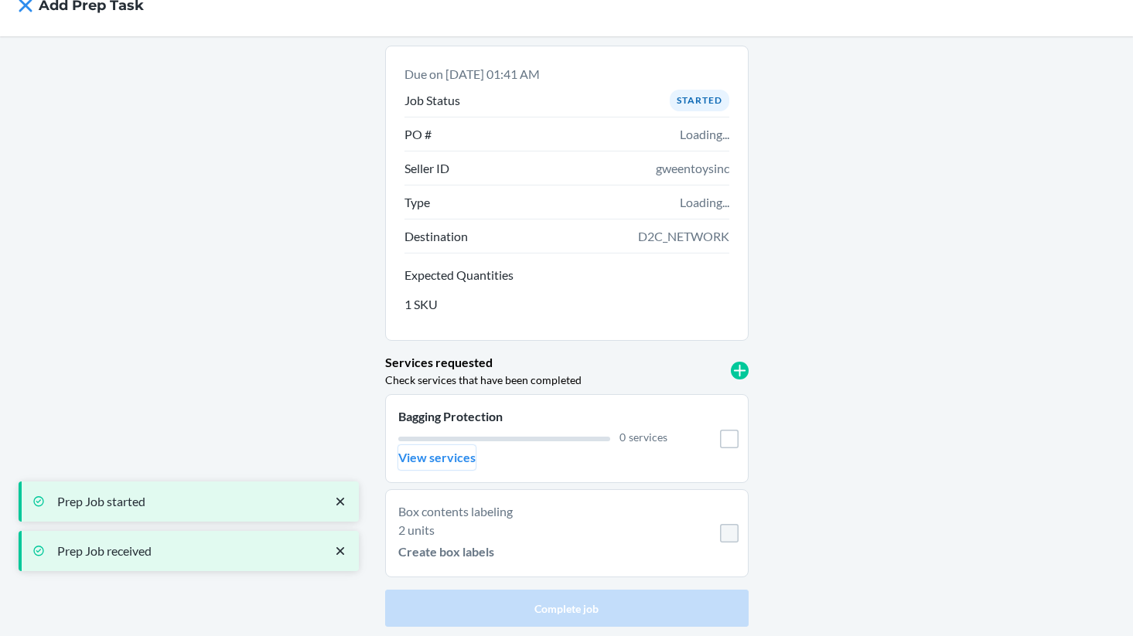
click at [426, 458] on p "View services" at bounding box center [436, 457] width 77 height 19
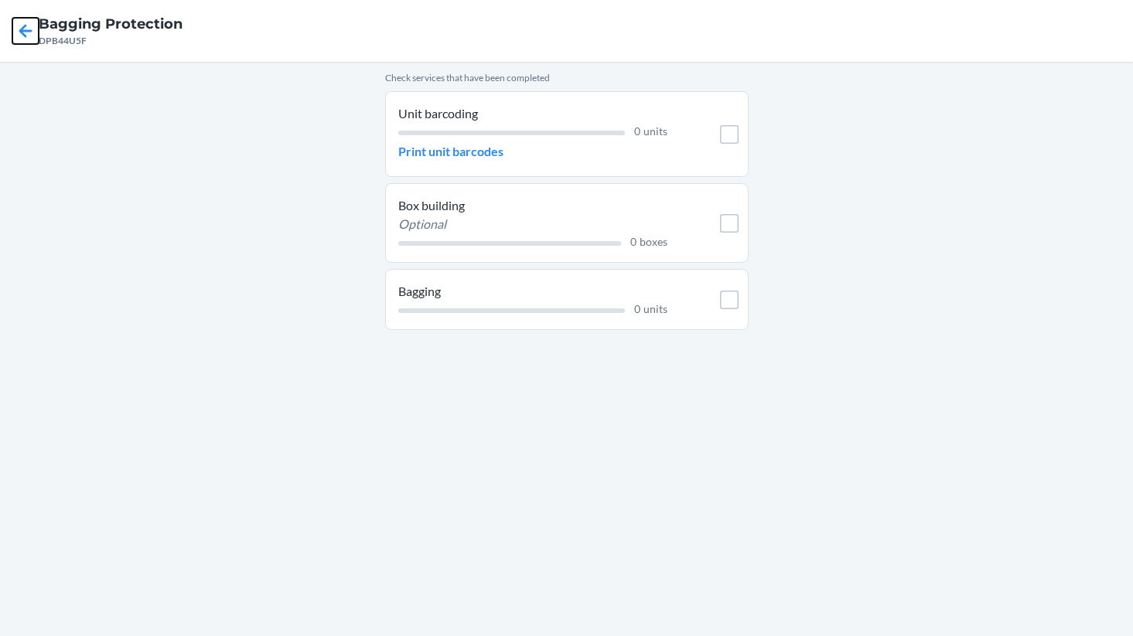
click at [26, 31] on icon at bounding box center [25, 30] width 13 height 13
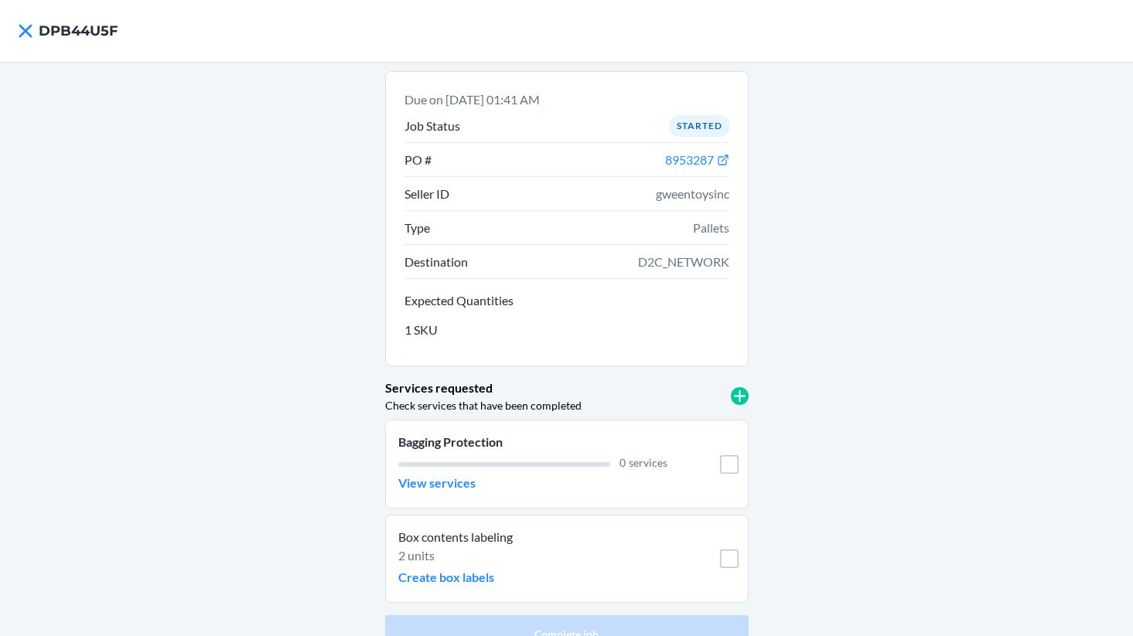
click at [436, 496] on li "Bagging Protection 0 services View services" at bounding box center [566, 464] width 363 height 89
click at [436, 485] on p "View services" at bounding box center [436, 483] width 77 height 19
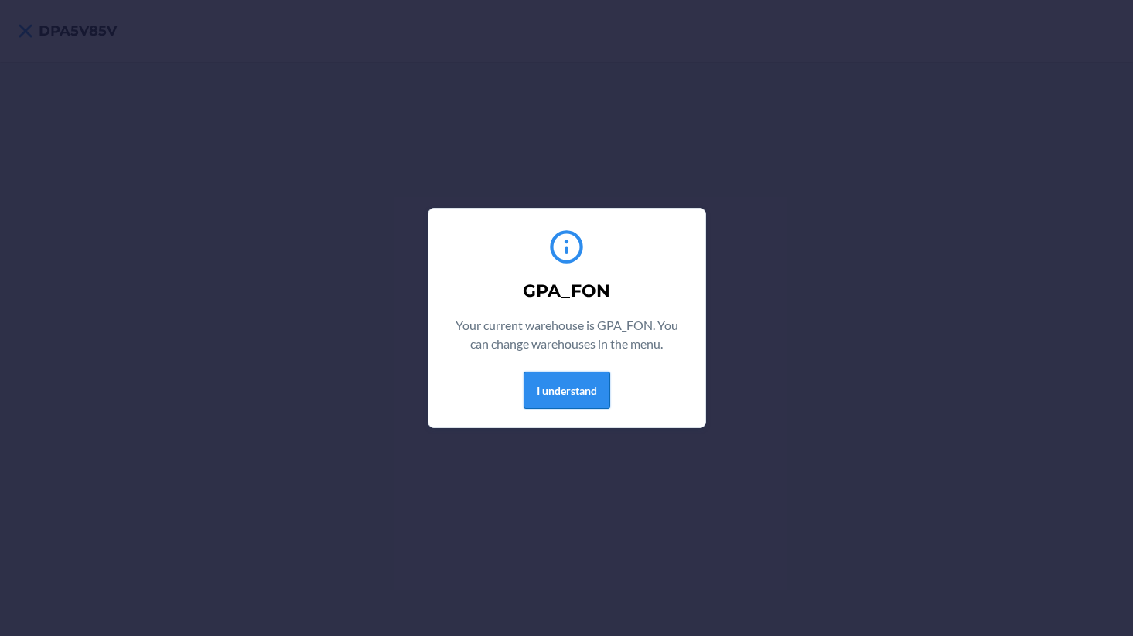
click at [578, 398] on button "I understand" at bounding box center [566, 390] width 87 height 37
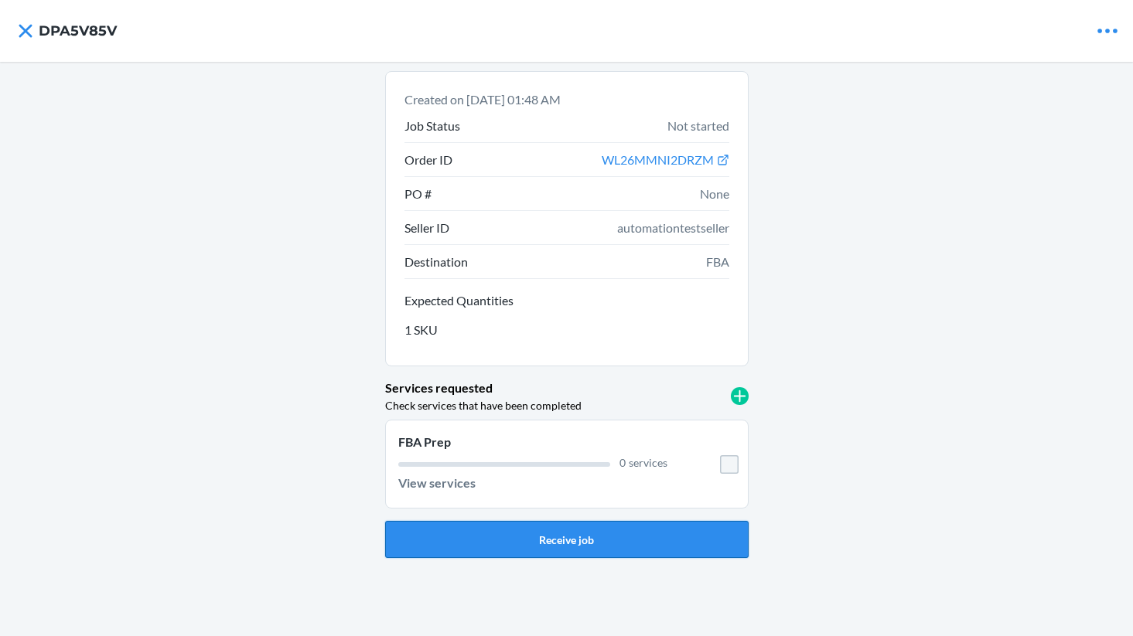
click at [599, 541] on button "Receive job" at bounding box center [566, 539] width 363 height 37
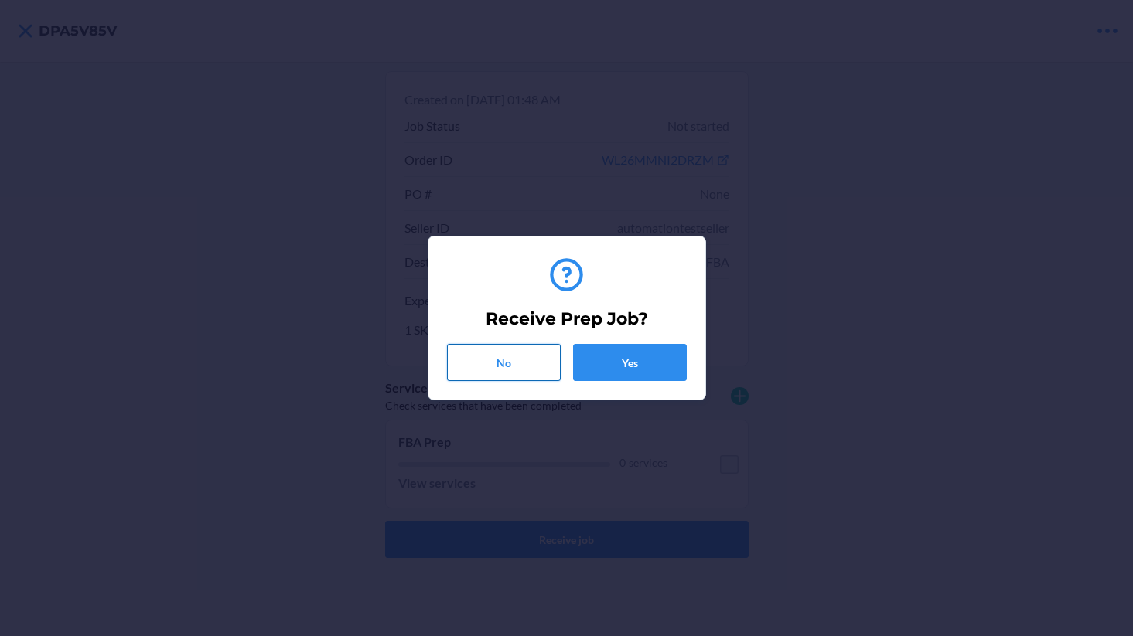
click at [527, 370] on button "No" at bounding box center [504, 362] width 114 height 37
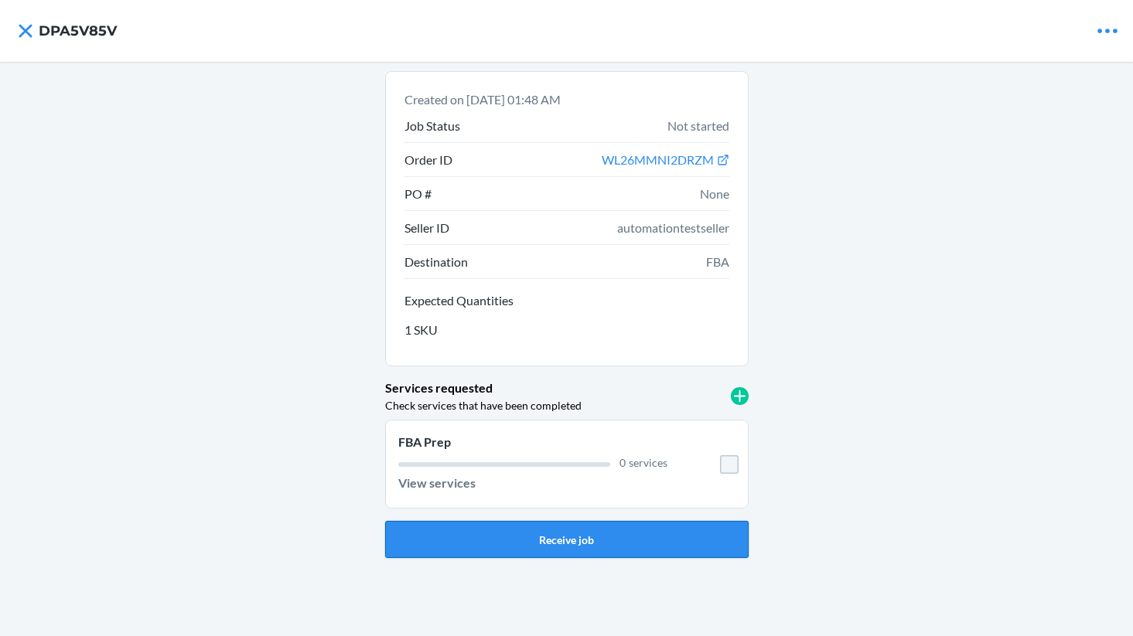
click at [569, 530] on button "Receive job" at bounding box center [566, 539] width 363 height 37
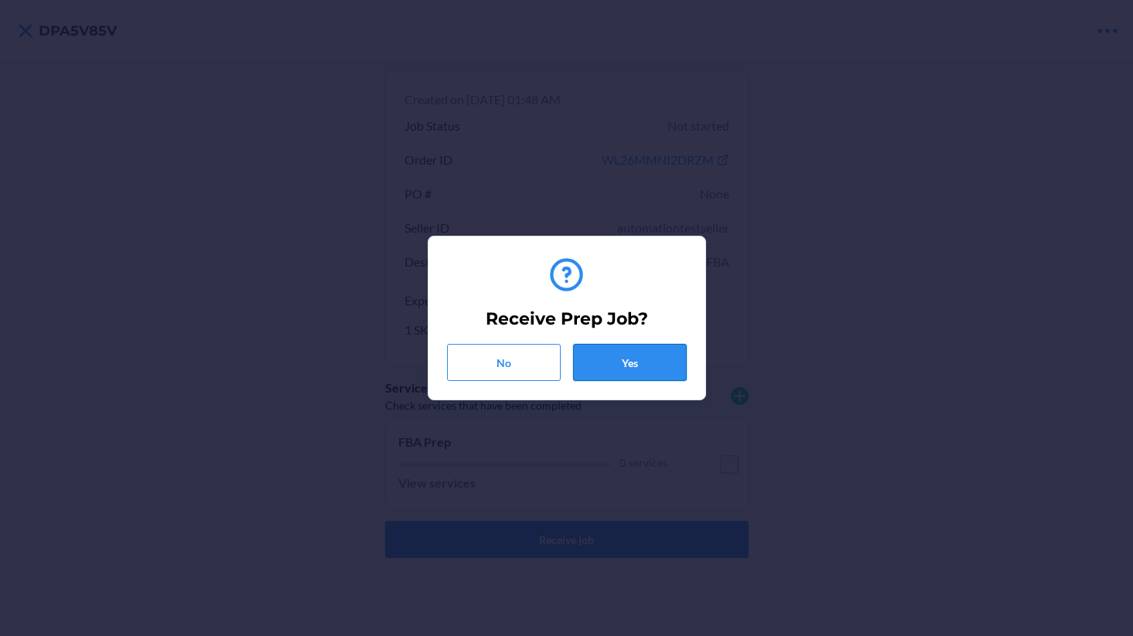
click at [617, 349] on button "Yes" at bounding box center [630, 362] width 114 height 37
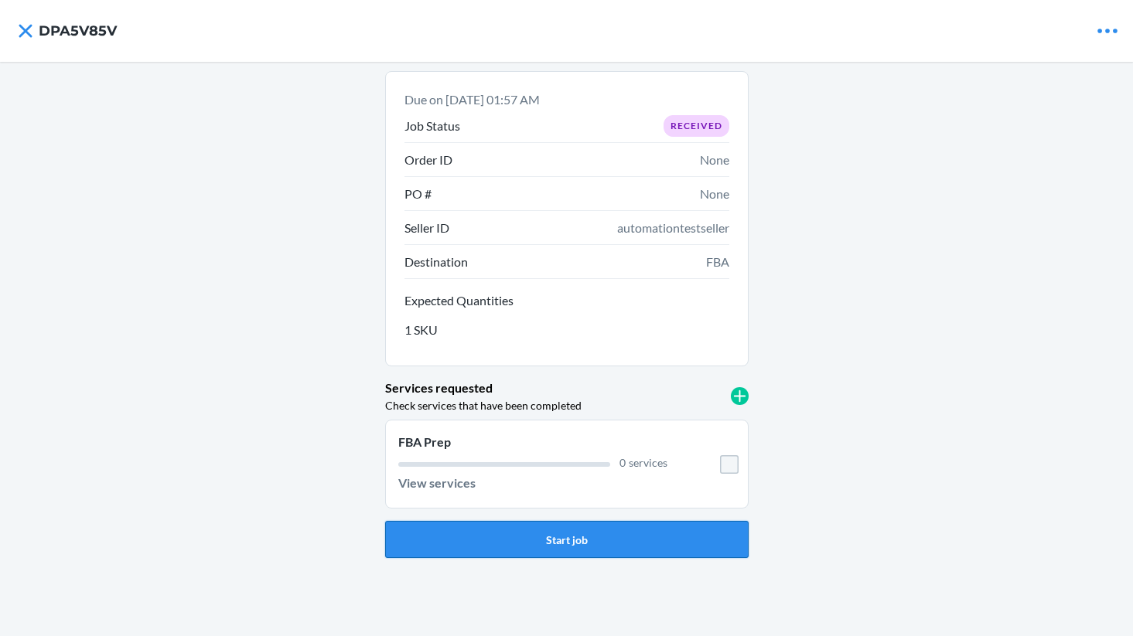
click at [585, 536] on button "Start job" at bounding box center [566, 539] width 363 height 37
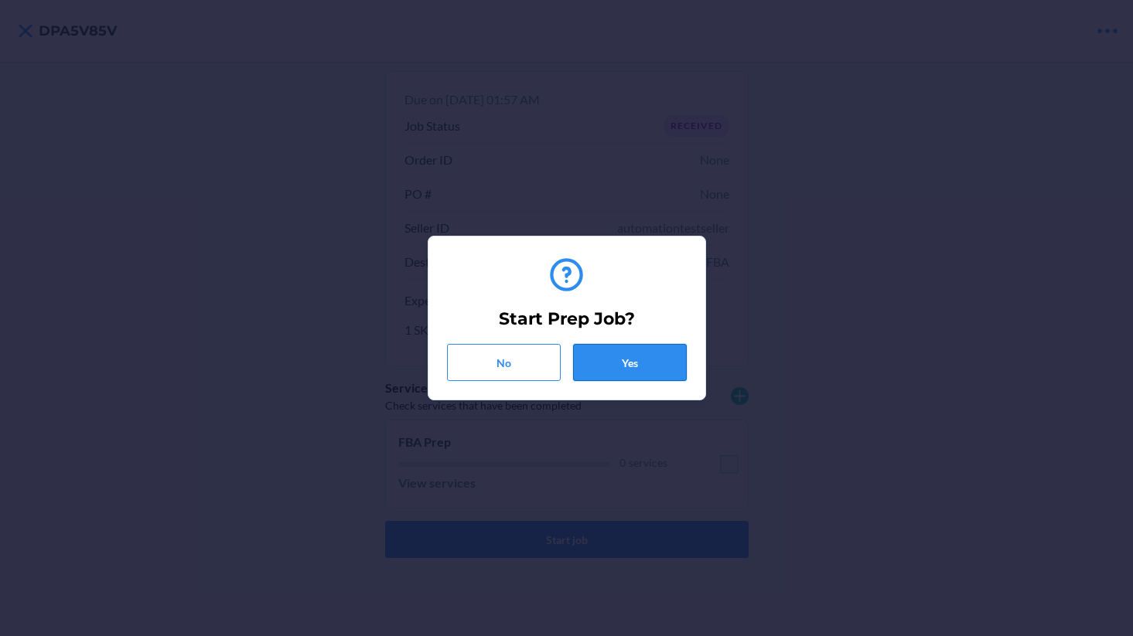
click at [618, 356] on button "Yes" at bounding box center [630, 362] width 114 height 37
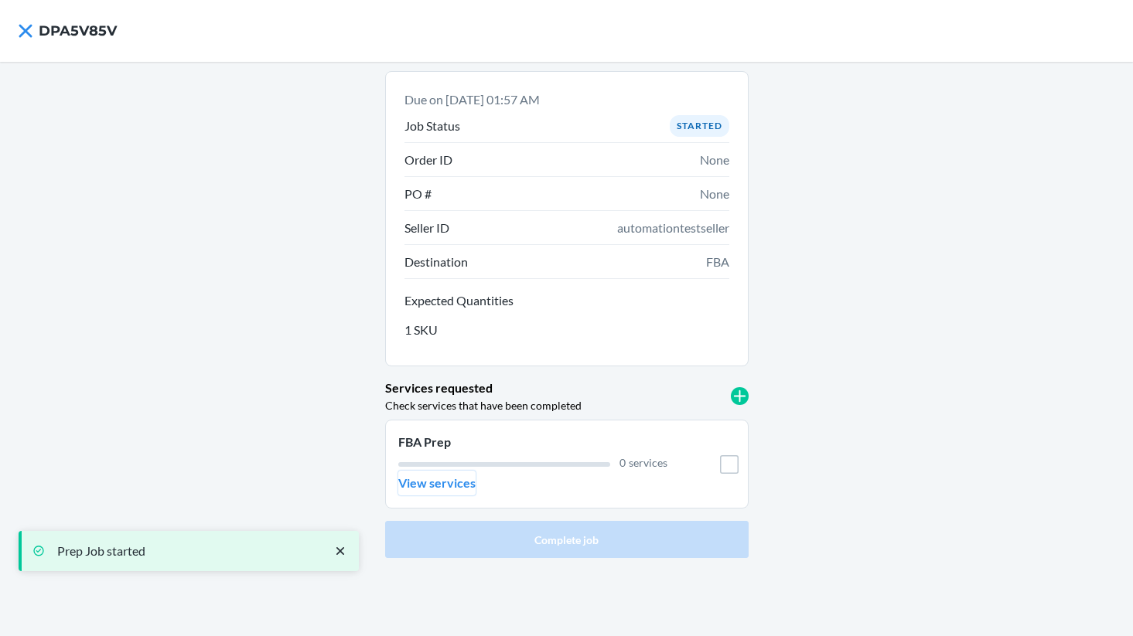
click at [452, 491] on p "View services" at bounding box center [436, 483] width 77 height 19
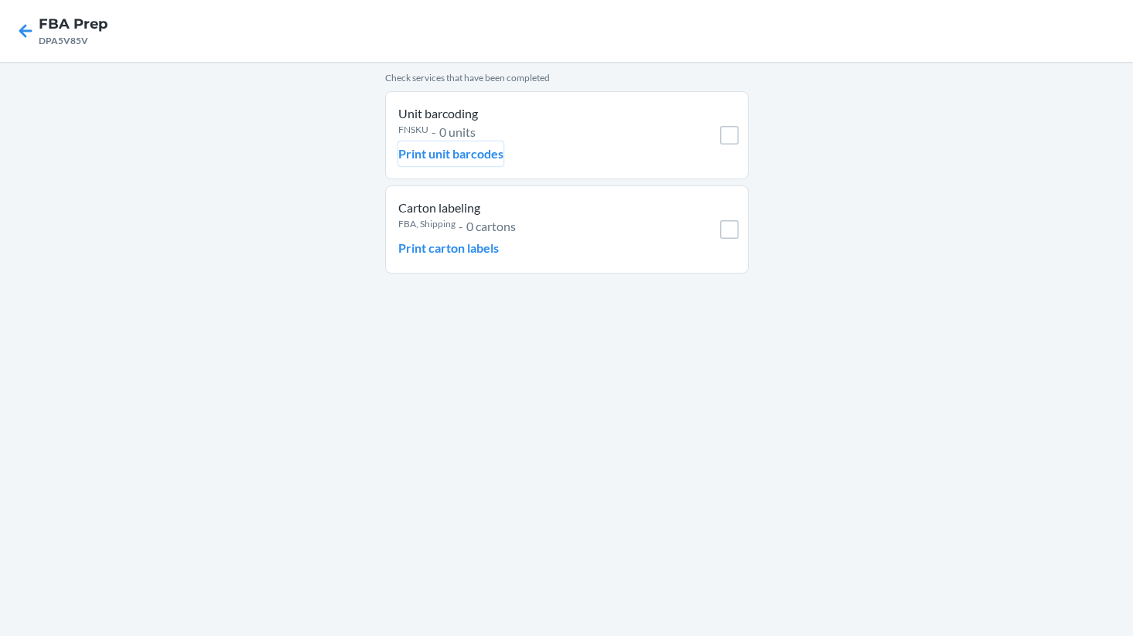
click at [481, 161] on p "Print unit barcodes" at bounding box center [450, 154] width 105 height 19
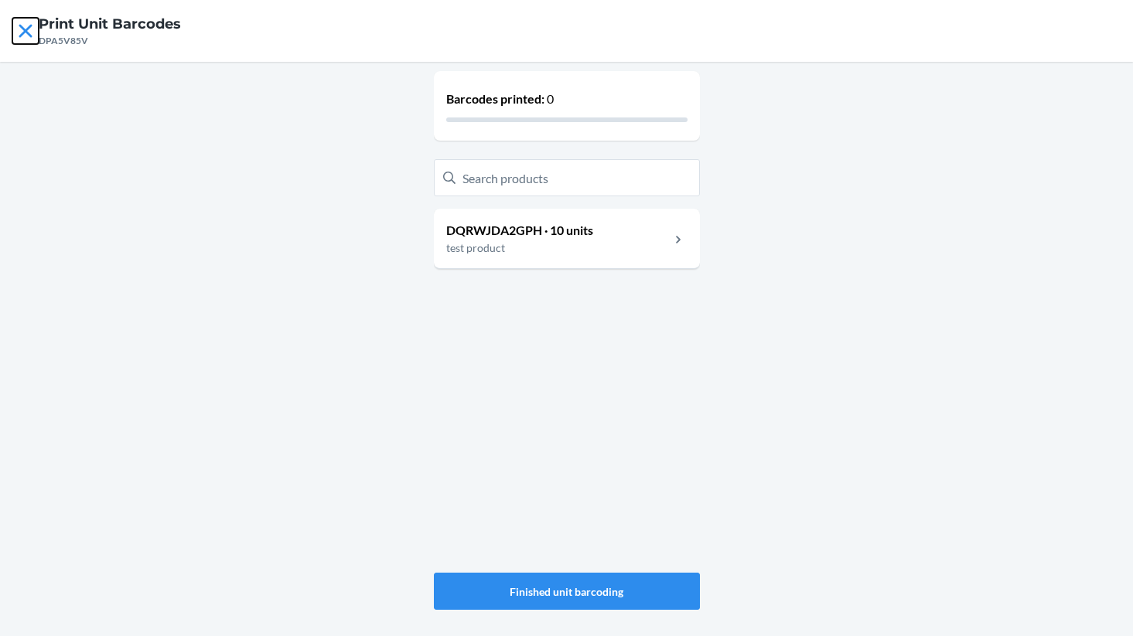
click at [29, 36] on icon at bounding box center [25, 31] width 26 height 26
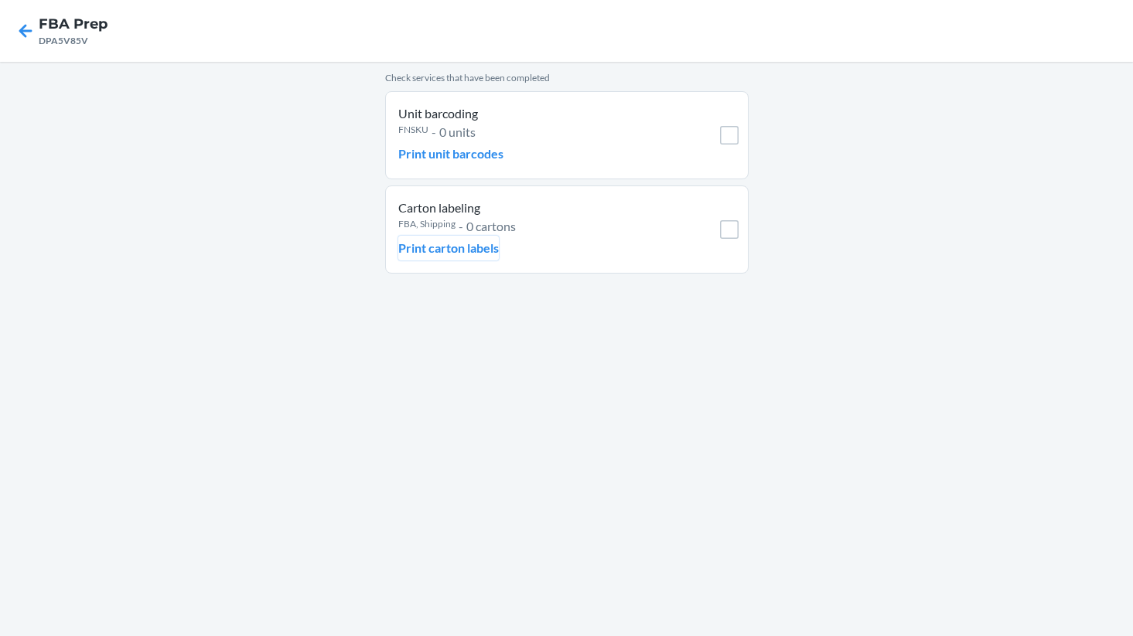
click at [469, 252] on p "Print carton labels" at bounding box center [448, 248] width 101 height 19
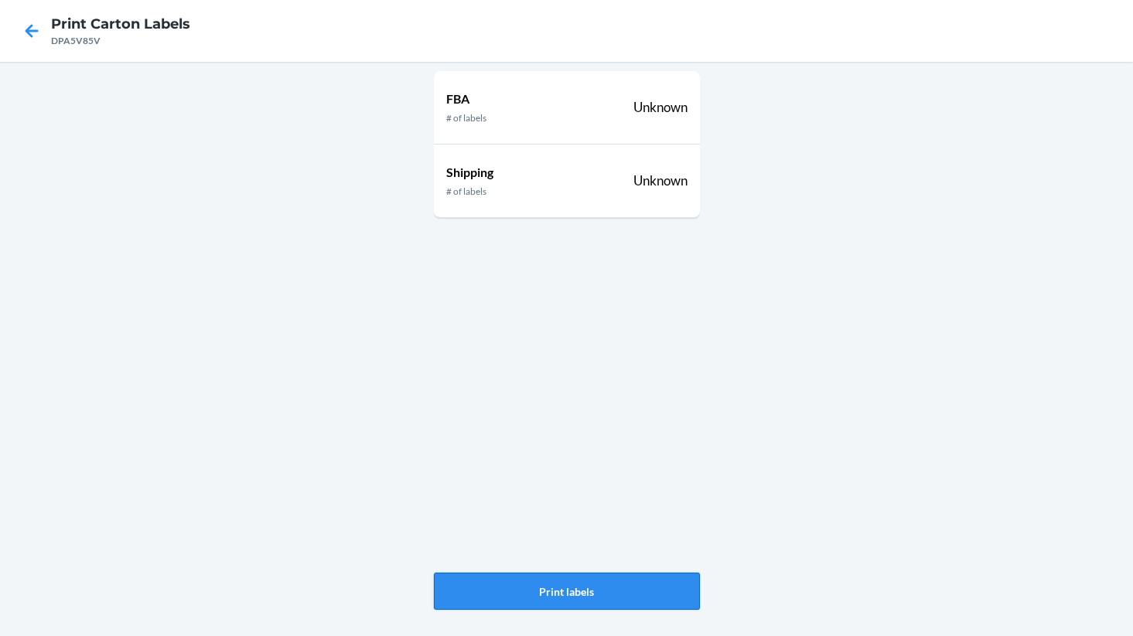
click at [570, 586] on button "Print labels" at bounding box center [567, 591] width 266 height 37
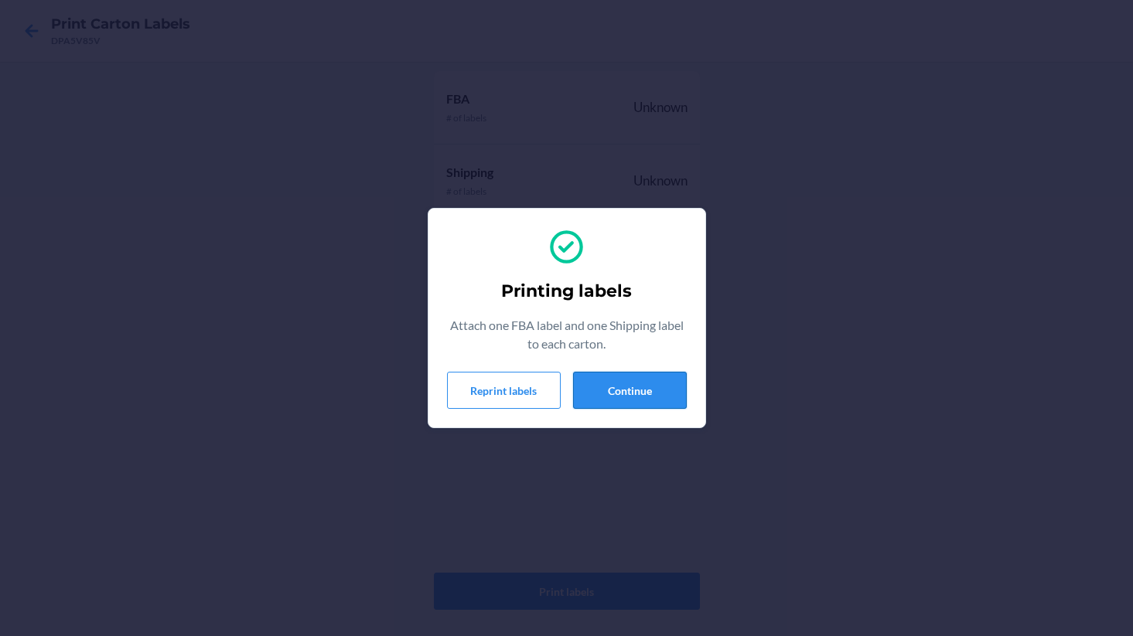
click at [639, 387] on button "Continue" at bounding box center [630, 390] width 114 height 37
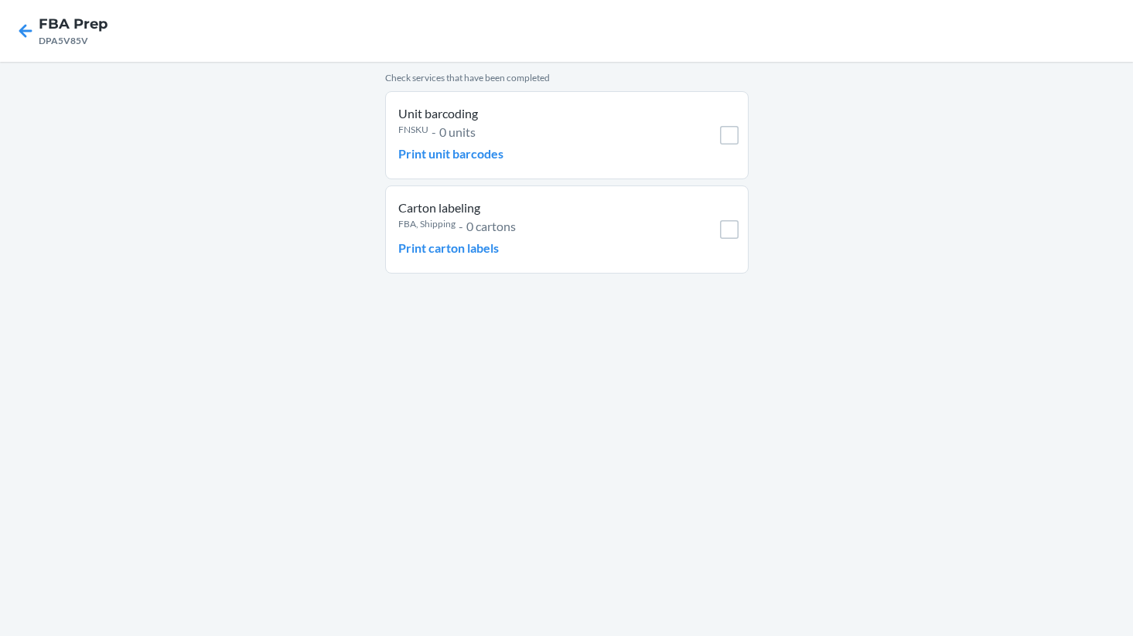
click at [825, 247] on div "Check services that have been completed Unit barcoding FNSKU - 0 units Print un…" at bounding box center [566, 349] width 1133 height 575
click at [733, 237] on input "checkbox" at bounding box center [729, 229] width 19 height 19
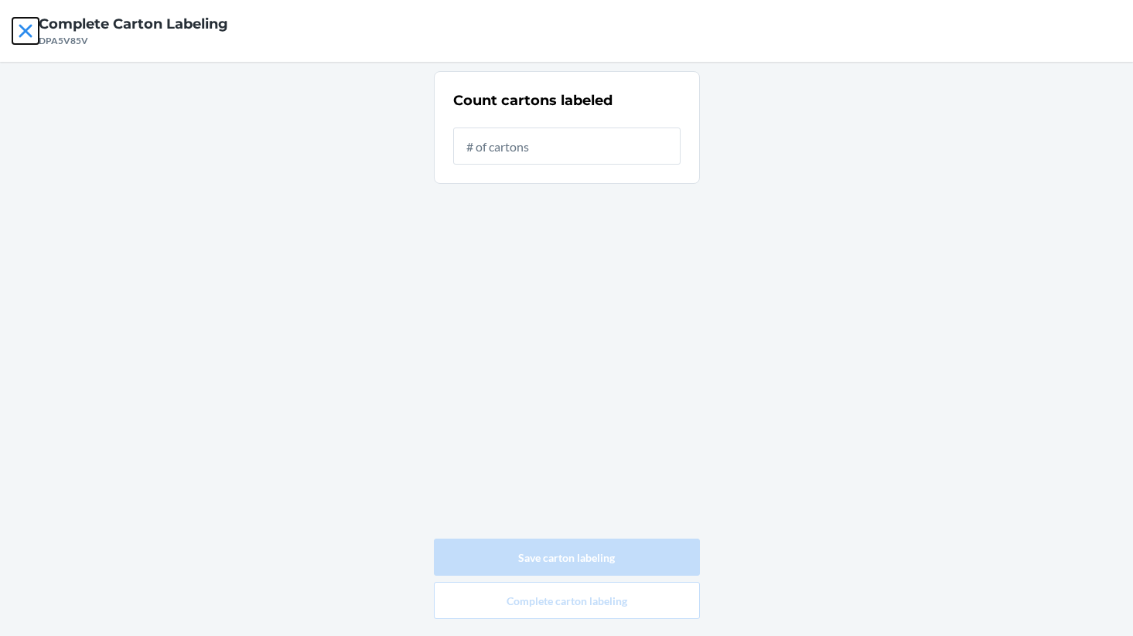
click at [19, 28] on icon at bounding box center [25, 31] width 26 height 26
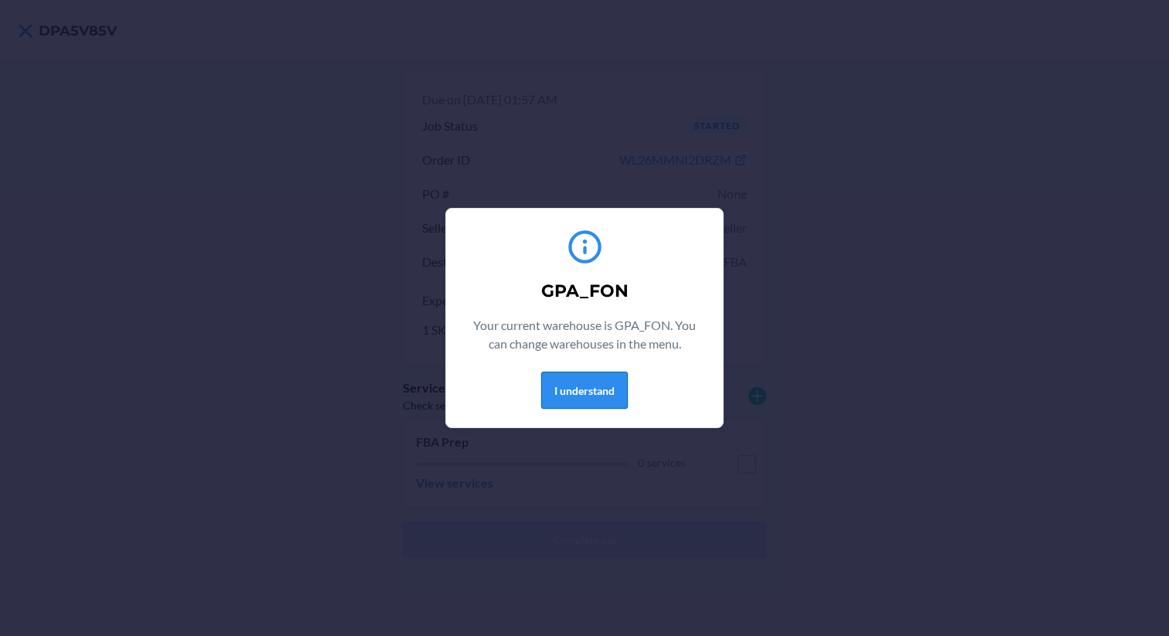
click at [592, 397] on button "I understand" at bounding box center [584, 390] width 87 height 37
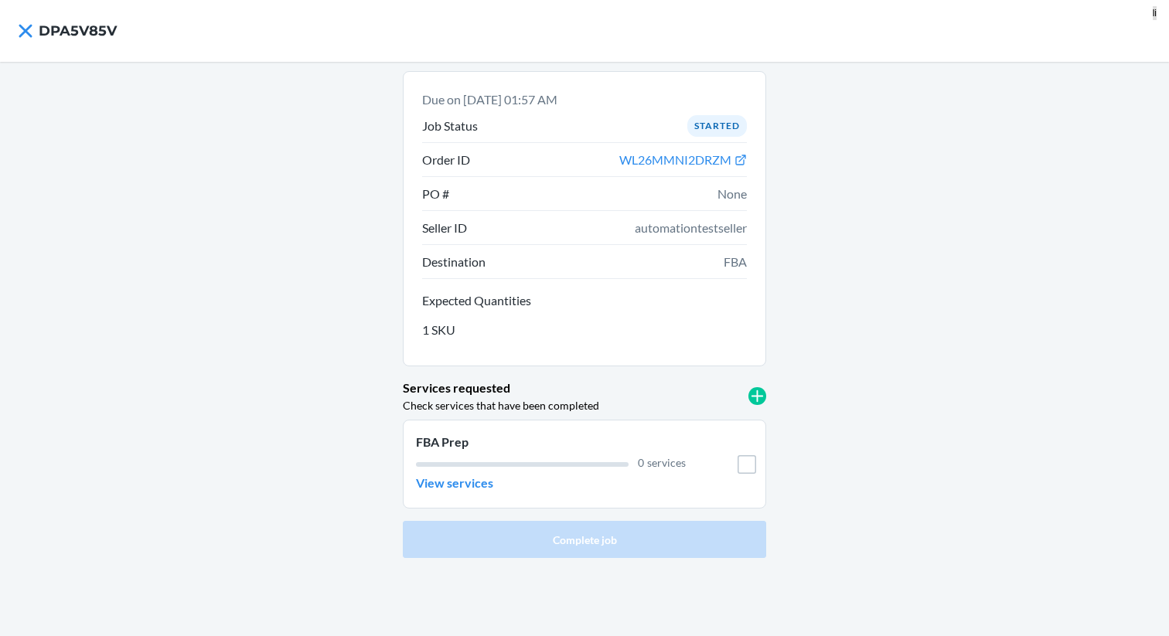
click at [469, 498] on li "FBA Prep 0 services View services" at bounding box center [584, 464] width 363 height 89
click at [469, 493] on button "View services" at bounding box center [454, 483] width 77 height 25
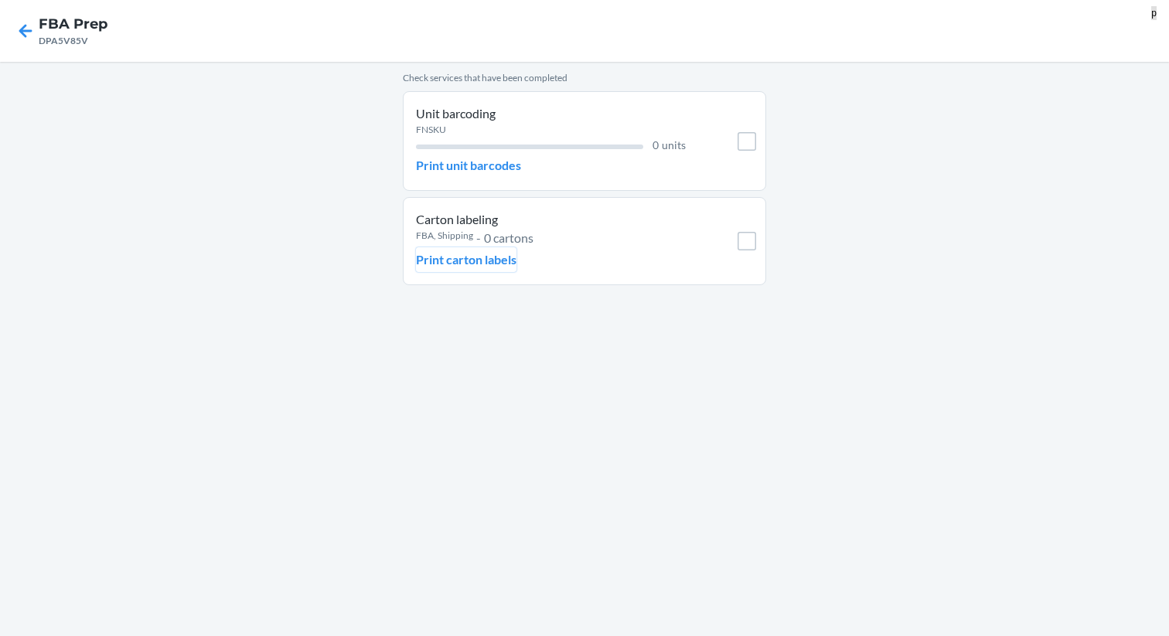
click at [459, 264] on p "Print carton labels" at bounding box center [466, 260] width 101 height 19
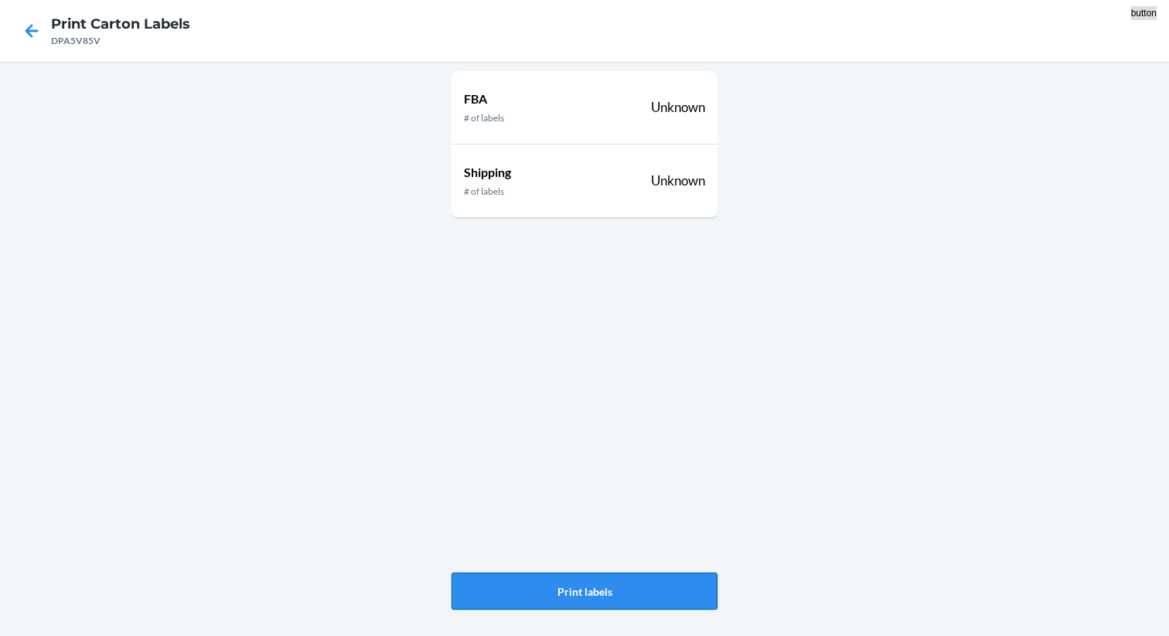
click at [590, 595] on button "Print labels" at bounding box center [585, 591] width 266 height 37
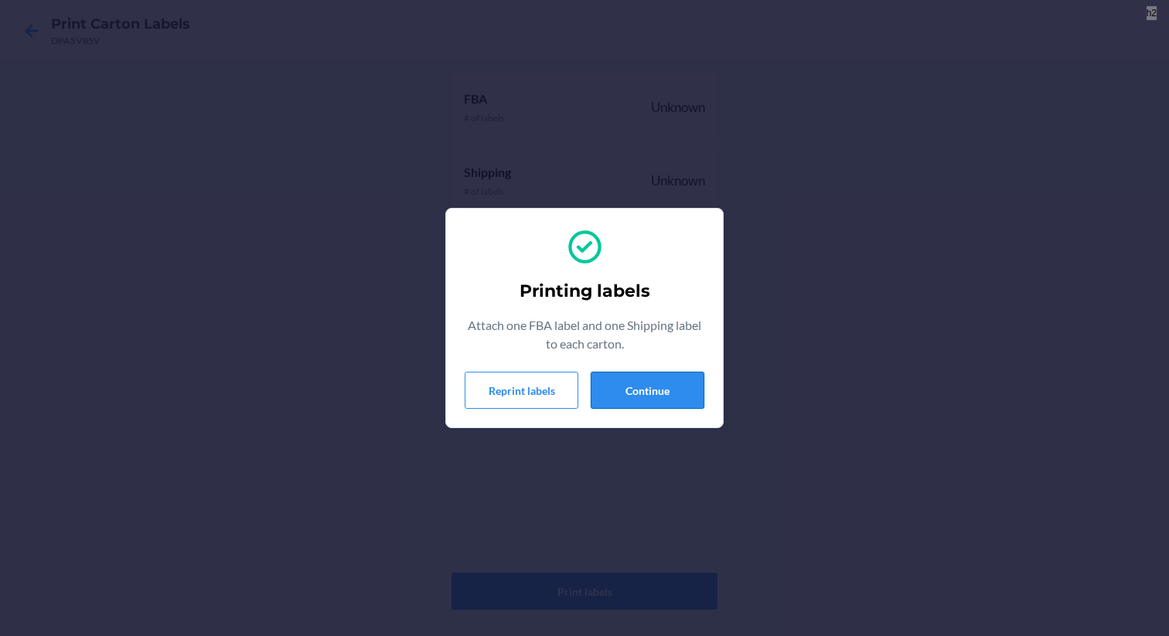
click at [669, 393] on button "Continue" at bounding box center [648, 390] width 114 height 37
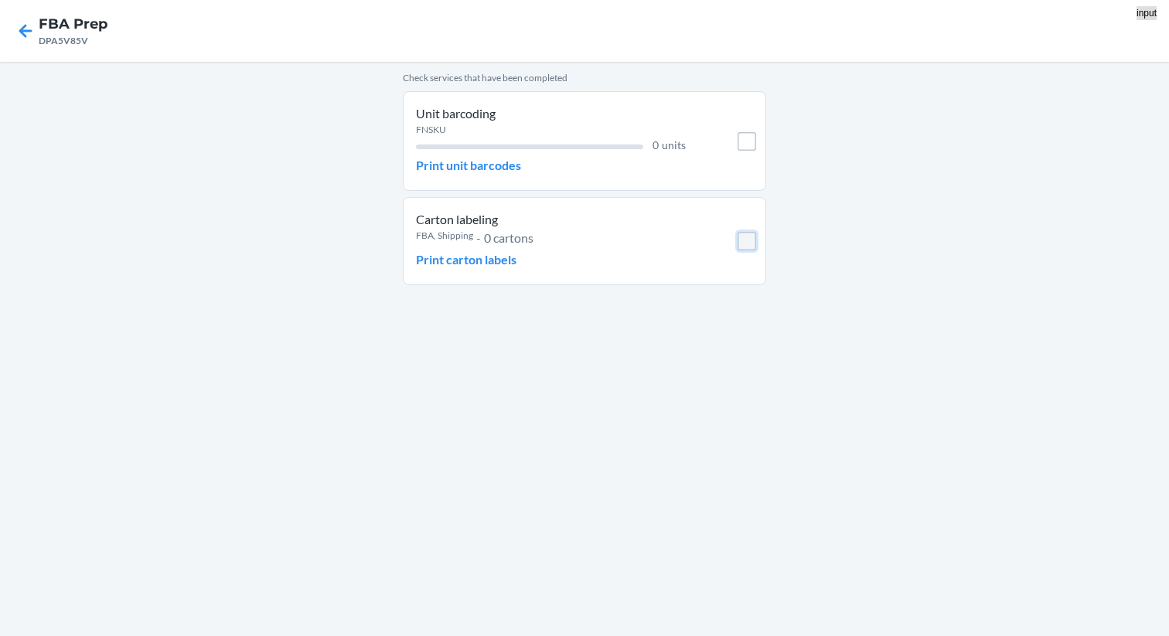
click at [749, 243] on input "checkbox" at bounding box center [747, 241] width 19 height 19
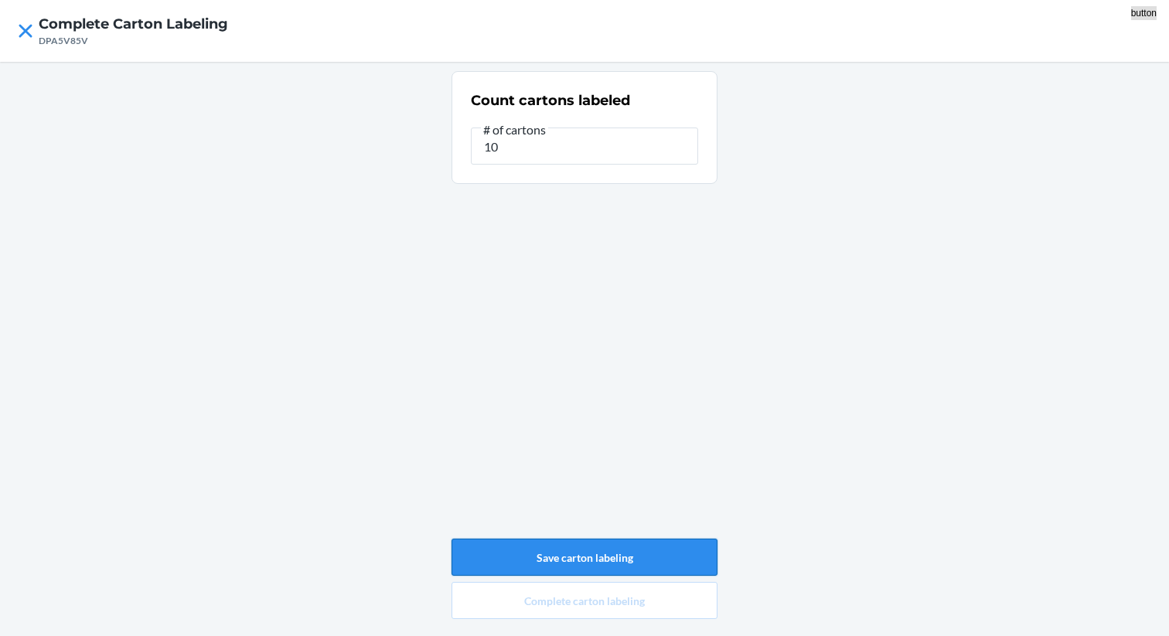
click at [598, 557] on button "Save carton labeling" at bounding box center [585, 557] width 266 height 37
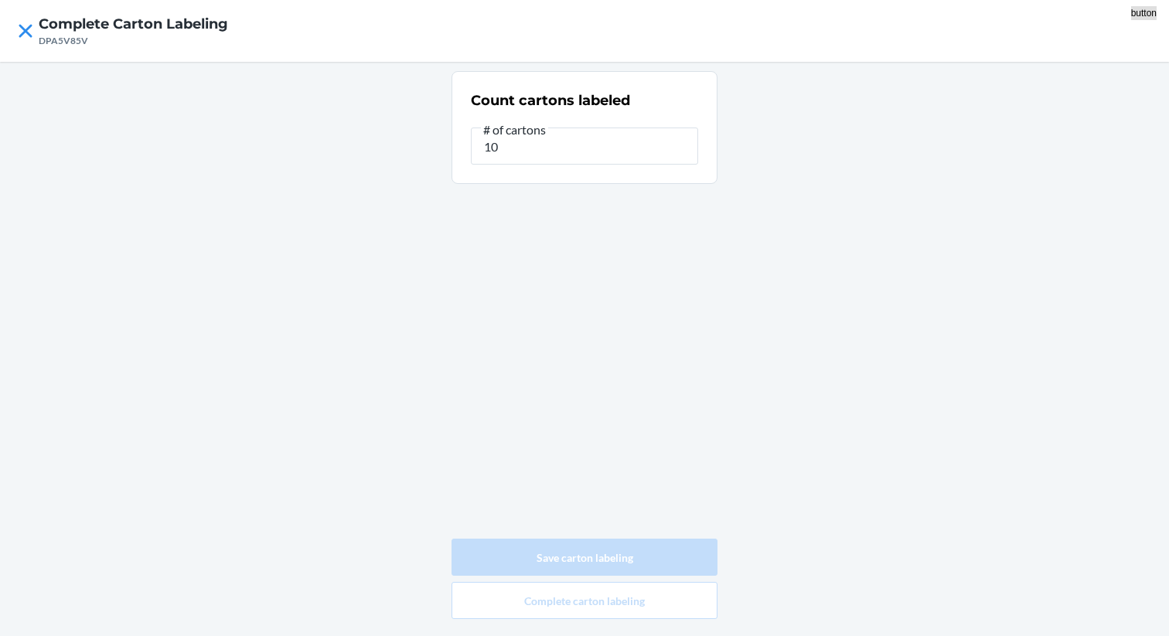
type input "0"
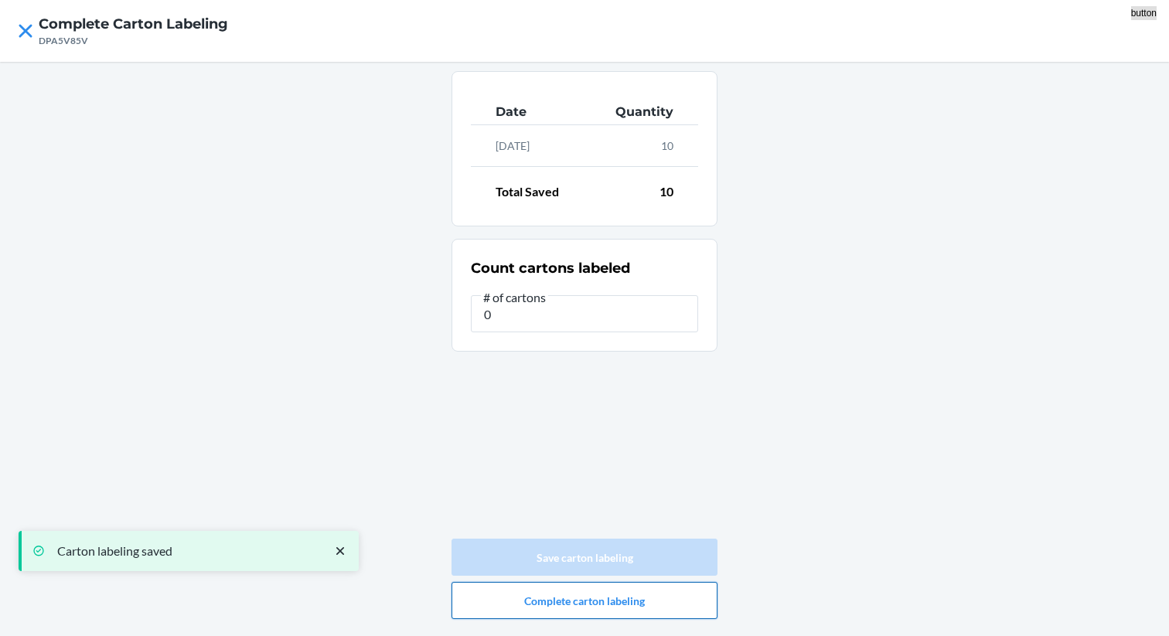
click at [571, 600] on button "Complete carton labeling" at bounding box center [585, 600] width 266 height 37
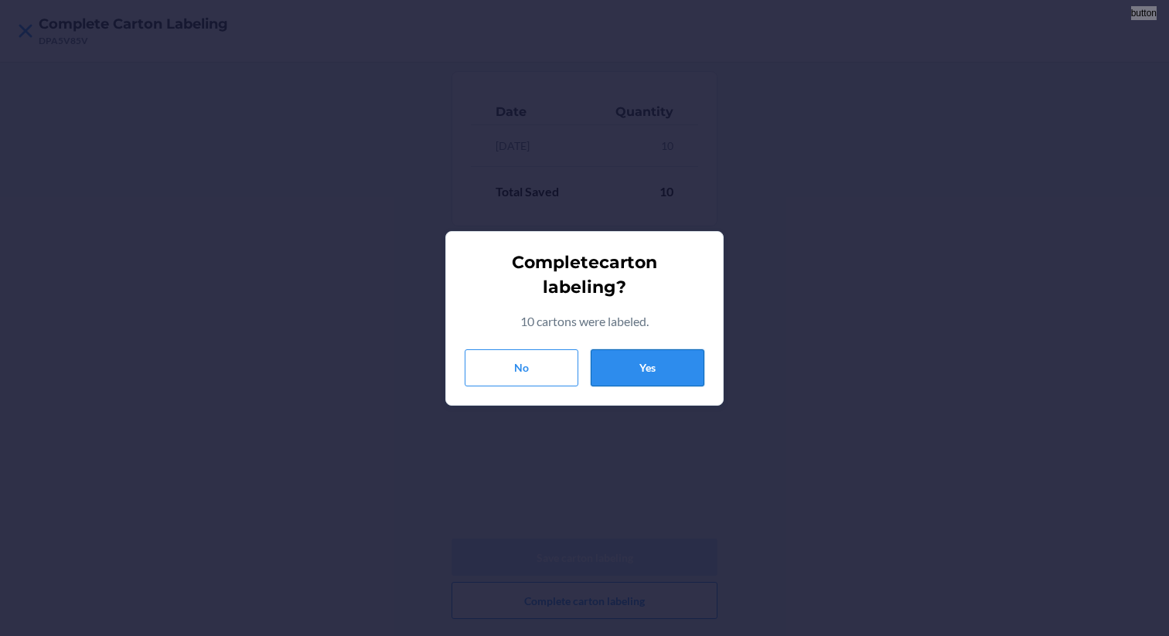
click at [670, 367] on button "Yes" at bounding box center [648, 367] width 114 height 37
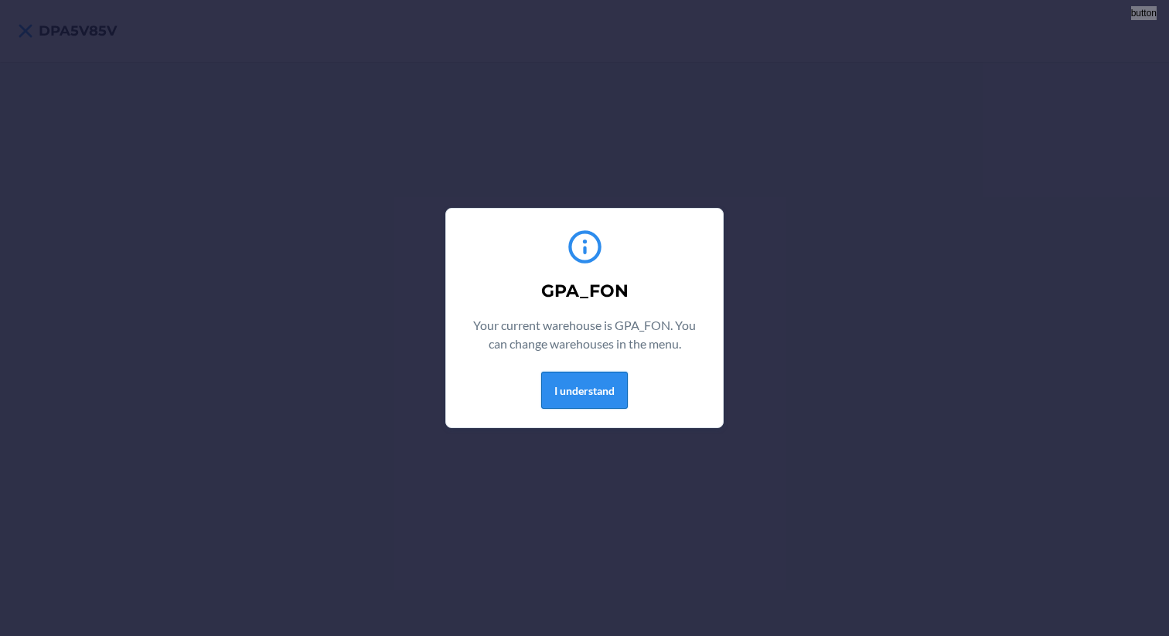
click at [581, 385] on button "I understand" at bounding box center [584, 390] width 87 height 37
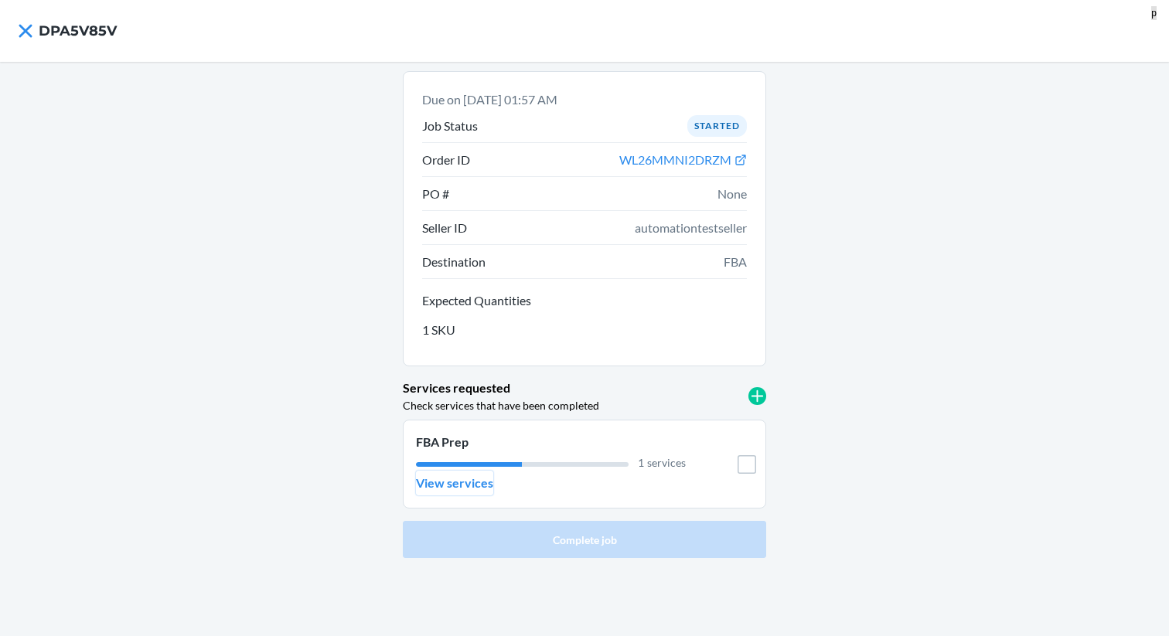
click at [453, 490] on p "View services" at bounding box center [454, 483] width 77 height 19
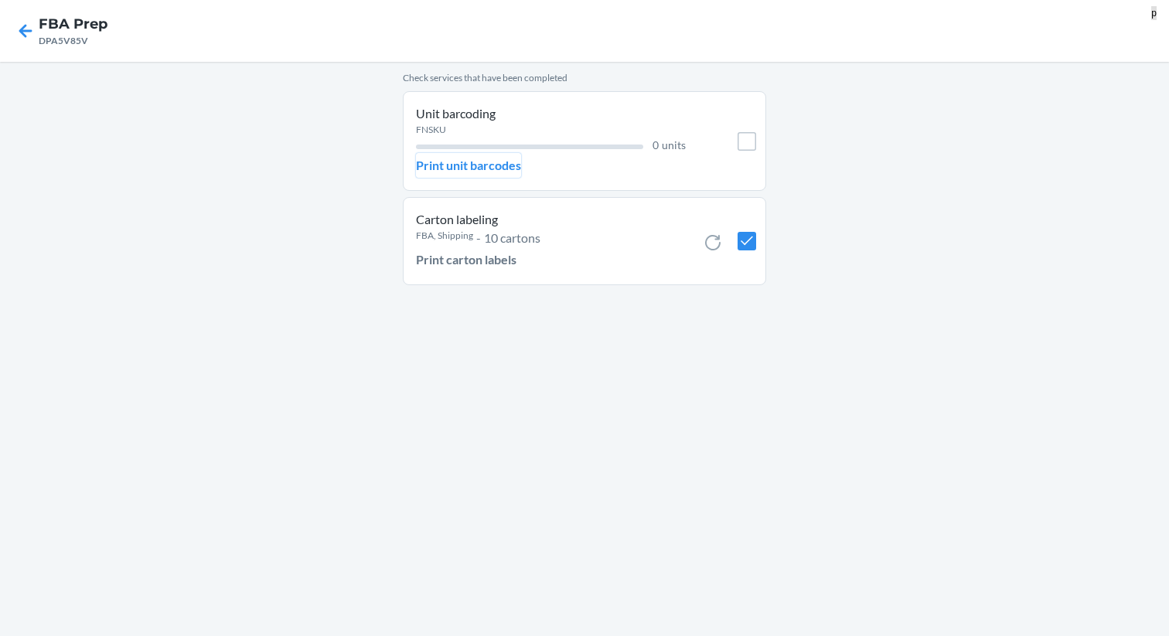
click at [486, 169] on p "Print unit barcodes" at bounding box center [468, 165] width 105 height 19
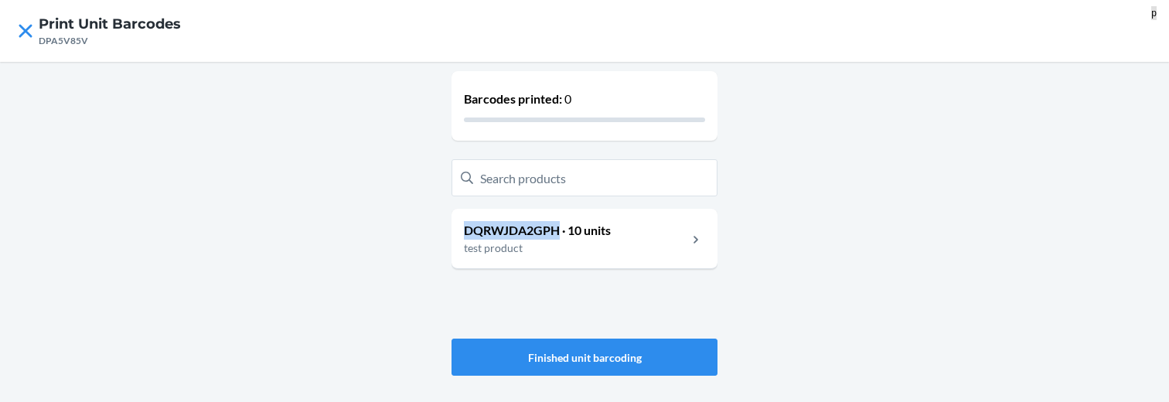
click at [501, 232] on p "DQRWJDA2GPH · 10 units" at bounding box center [537, 230] width 147 height 19
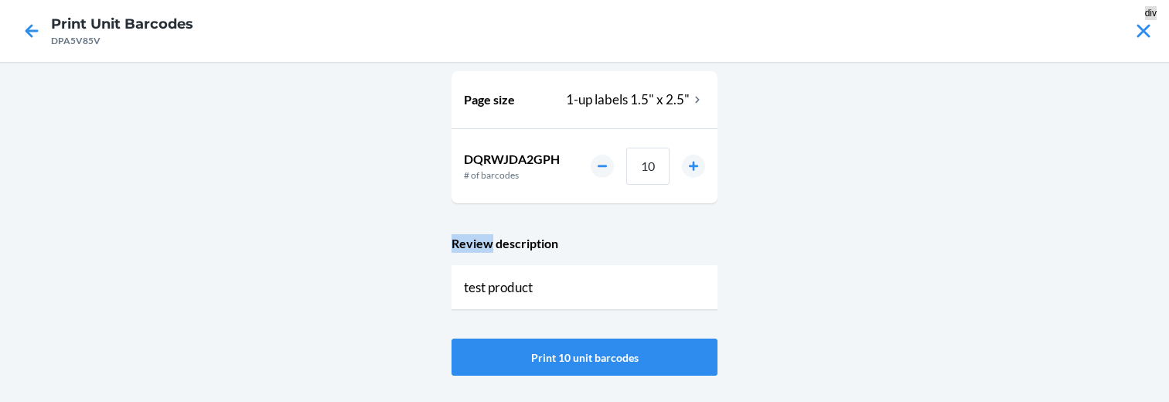
click at [501, 232] on div "Page size 1-up labels 1.5" x 2.5" DQRWJDA2GPH # of barcodes 10 Review descripti…" at bounding box center [585, 205] width 266 height 280
click at [518, 157] on p "DQRWJDA2GPH" at bounding box center [512, 159] width 96 height 19
copy p "DQRWJDA2GPH"
click at [38, 43] on icon at bounding box center [32, 31] width 26 height 26
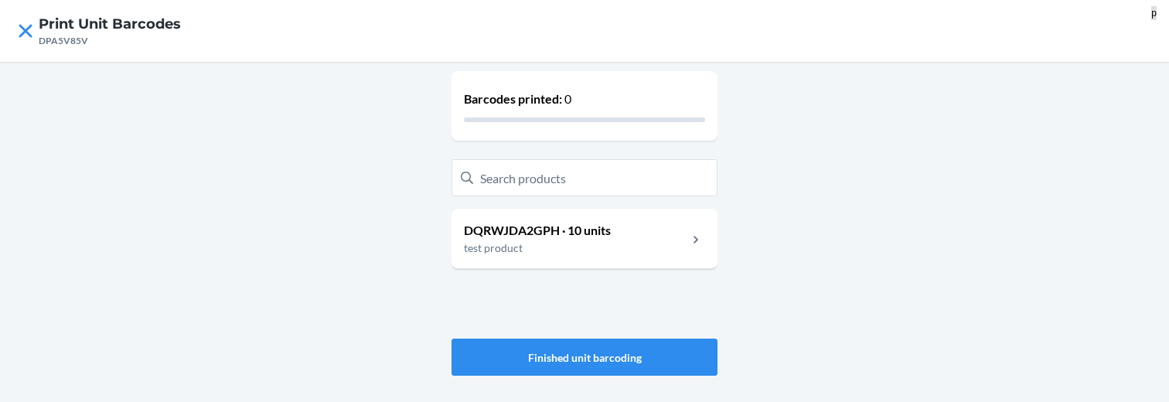
click at [515, 219] on div "DQRWJDA2GPH · 10 units test product" at bounding box center [585, 239] width 266 height 60
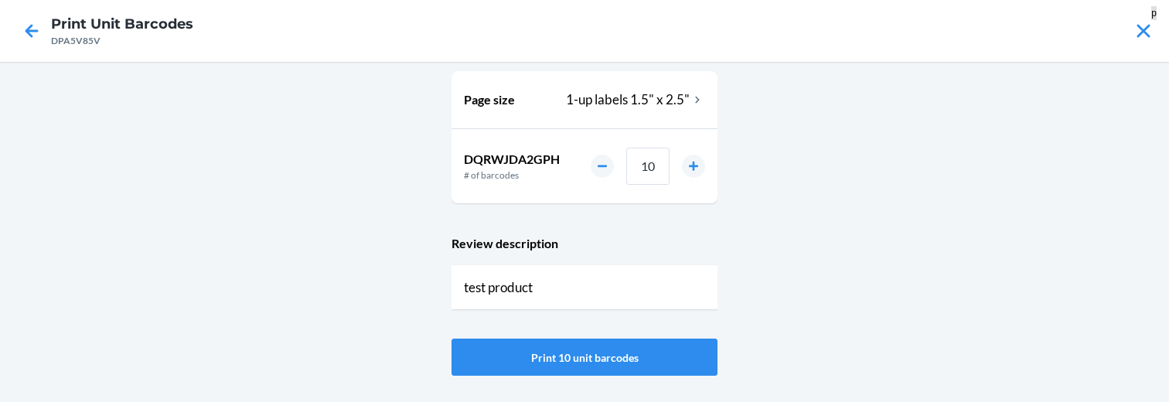
click at [499, 152] on p "DQRWJDA2GPH" at bounding box center [512, 159] width 96 height 19
copy p "DQRWJDA2GPH"
click at [29, 33] on icon at bounding box center [32, 30] width 13 height 13
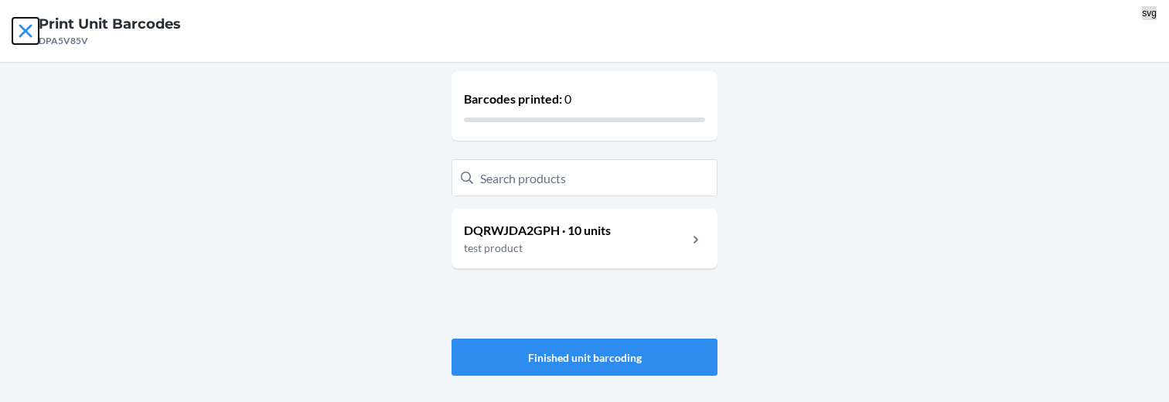
click at [33, 35] on icon at bounding box center [25, 31] width 26 height 26
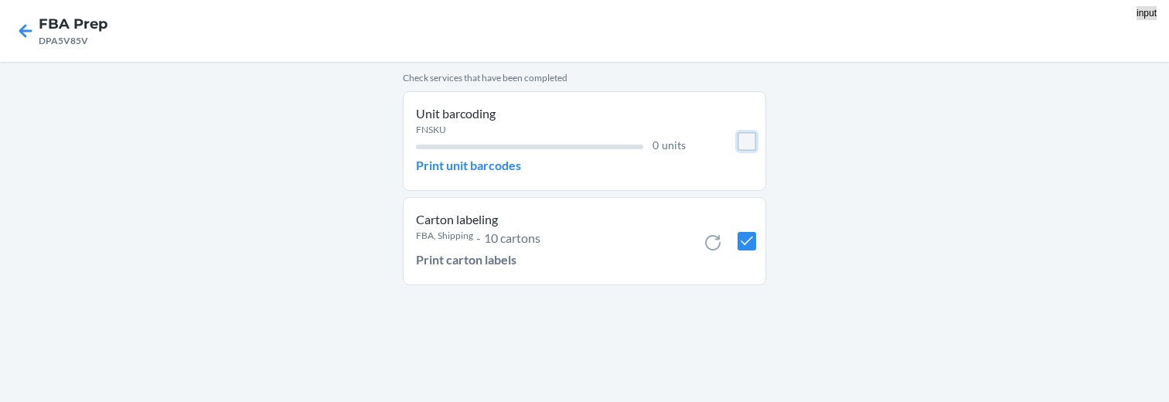
click at [748, 143] on input "checkbox" at bounding box center [747, 141] width 19 height 19
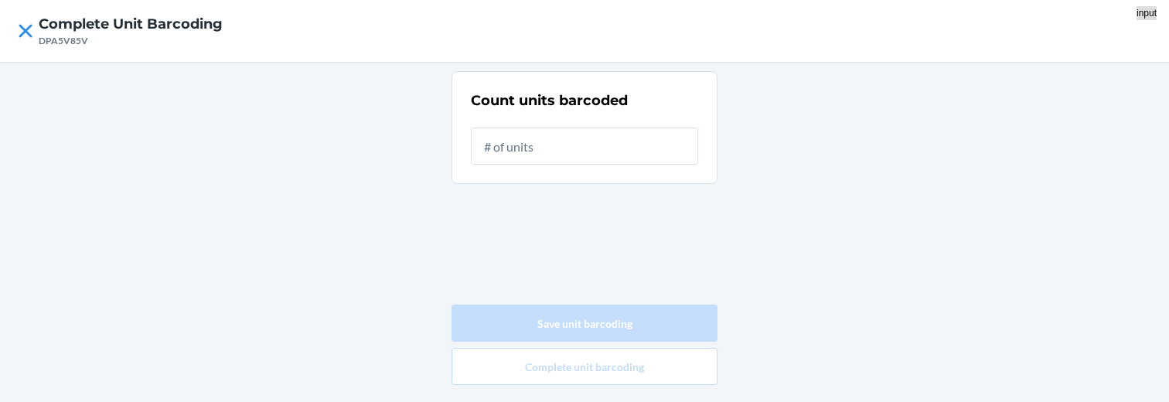
click at [606, 145] on input "text" at bounding box center [584, 146] width 227 height 37
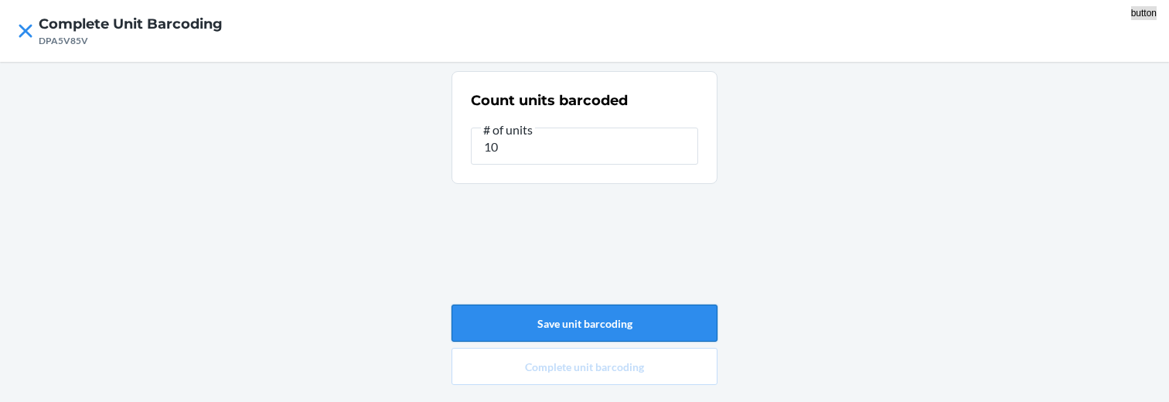
click at [588, 325] on button "Save unit barcoding" at bounding box center [585, 323] width 266 height 37
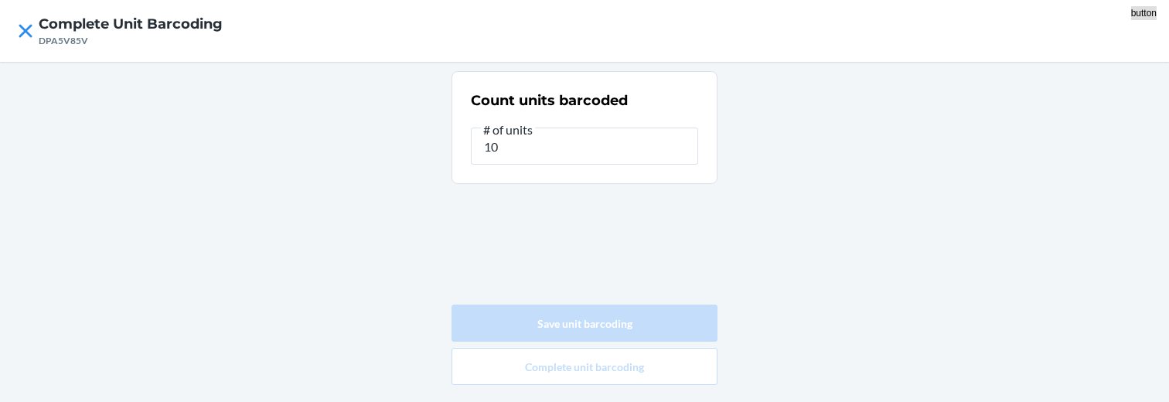
type input "0"
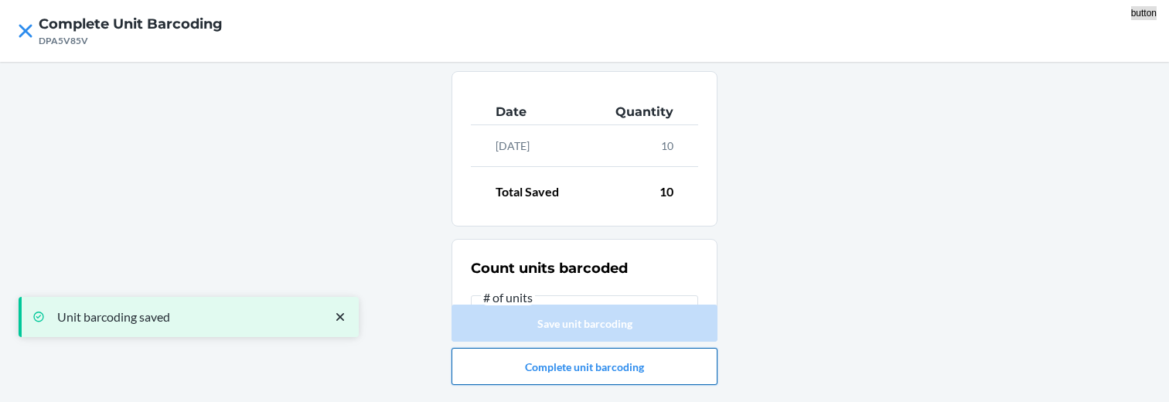
click at [581, 370] on button "Complete unit barcoding" at bounding box center [585, 366] width 266 height 37
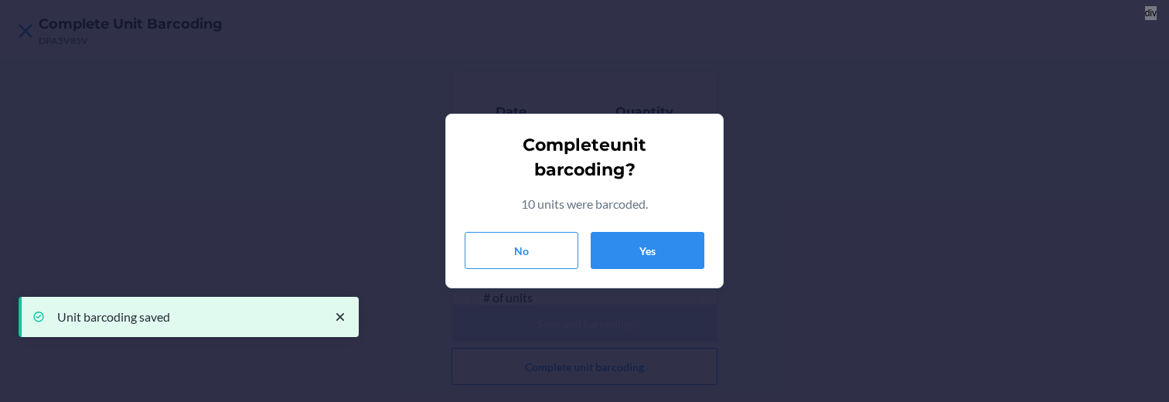
click at [619, 231] on div "Complete unit barcoding ? 10 units were barcoded. No Yes" at bounding box center [585, 201] width 240 height 148
click at [616, 239] on button "Yes" at bounding box center [648, 250] width 114 height 37
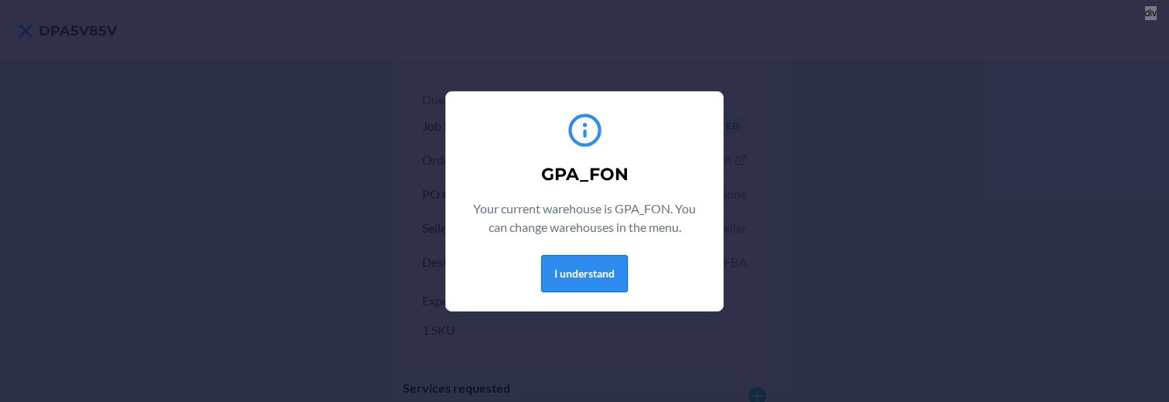
click at [584, 278] on button "I understand" at bounding box center [584, 273] width 87 height 37
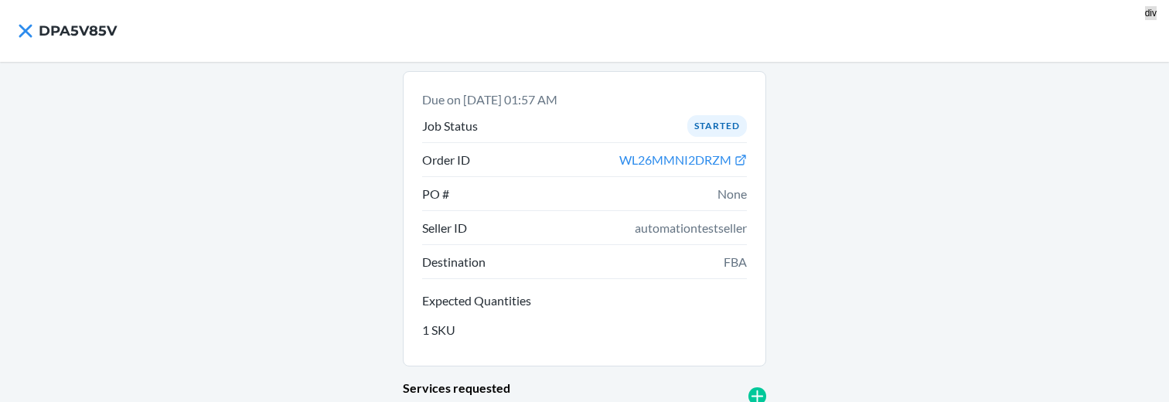
scroll to position [165, 0]
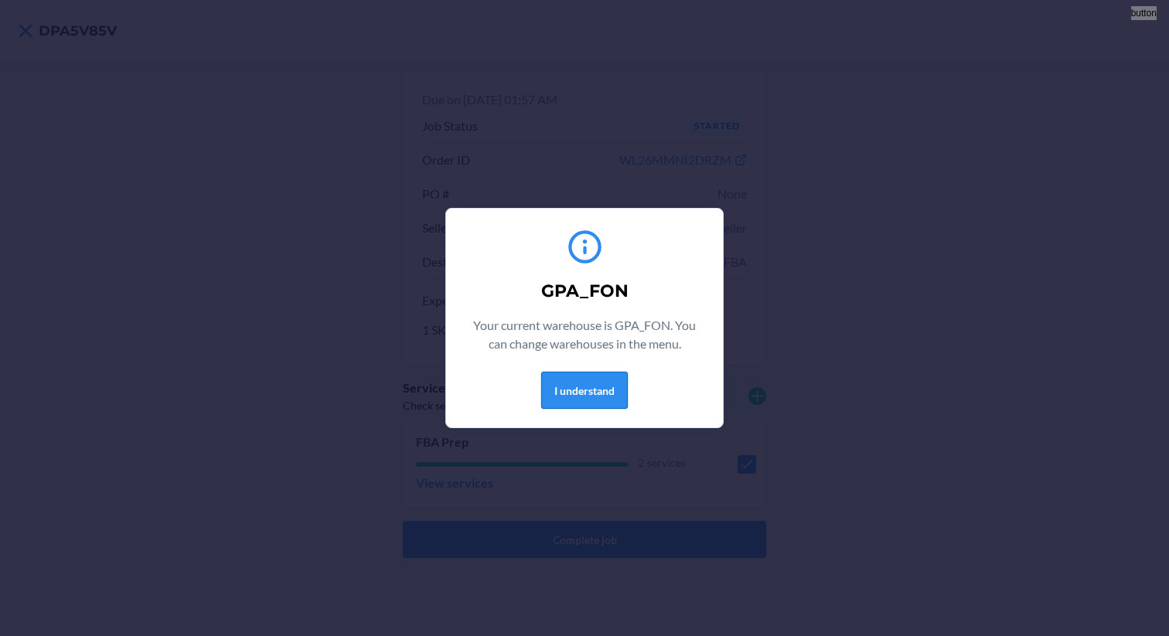
click at [562, 390] on button "I understand" at bounding box center [584, 390] width 87 height 37
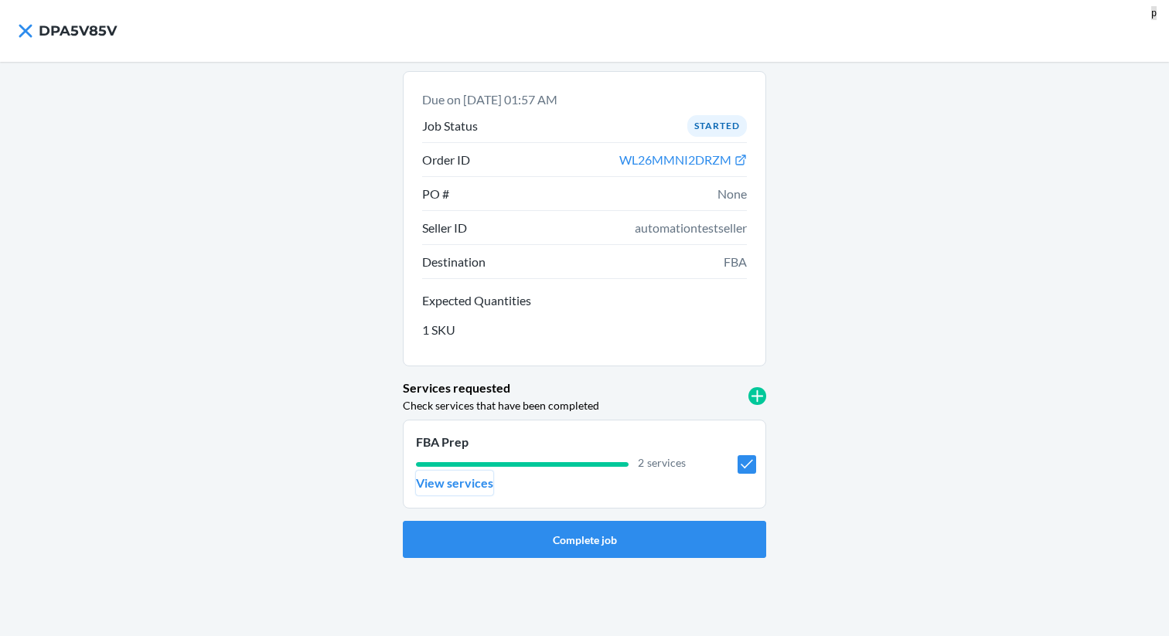
click at [457, 491] on p "View services" at bounding box center [454, 483] width 77 height 19
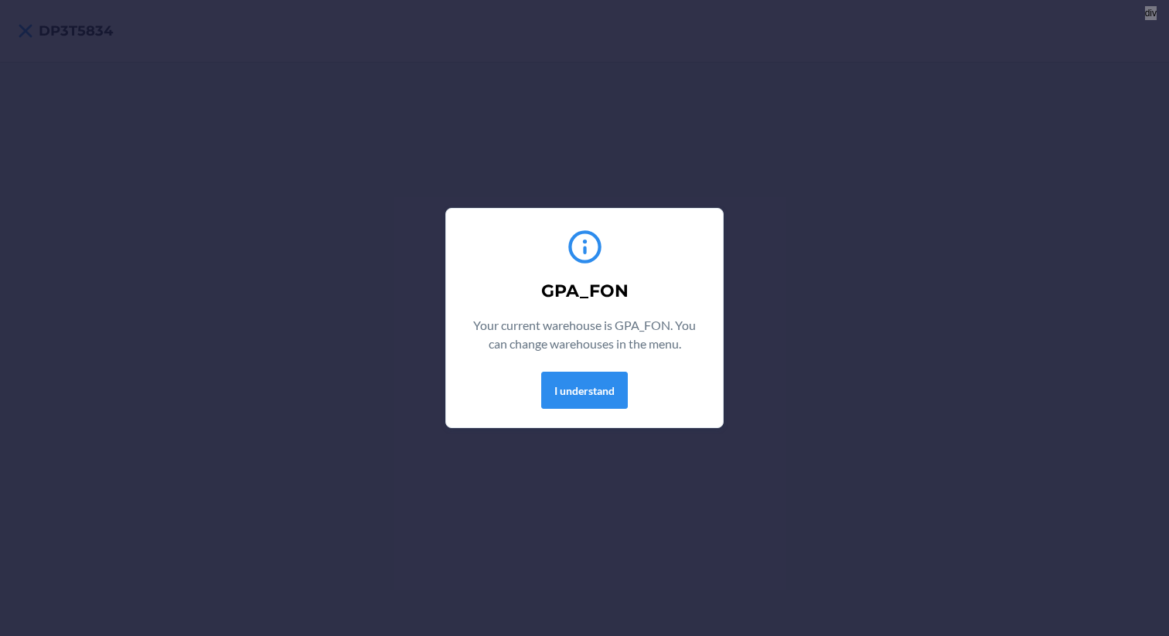
click at [596, 411] on div "GPA_FON Your current warehouse is GPA_FON. You can change warehouses in the men…" at bounding box center [585, 318] width 240 height 194
click at [593, 392] on button "I understand" at bounding box center [584, 390] width 87 height 37
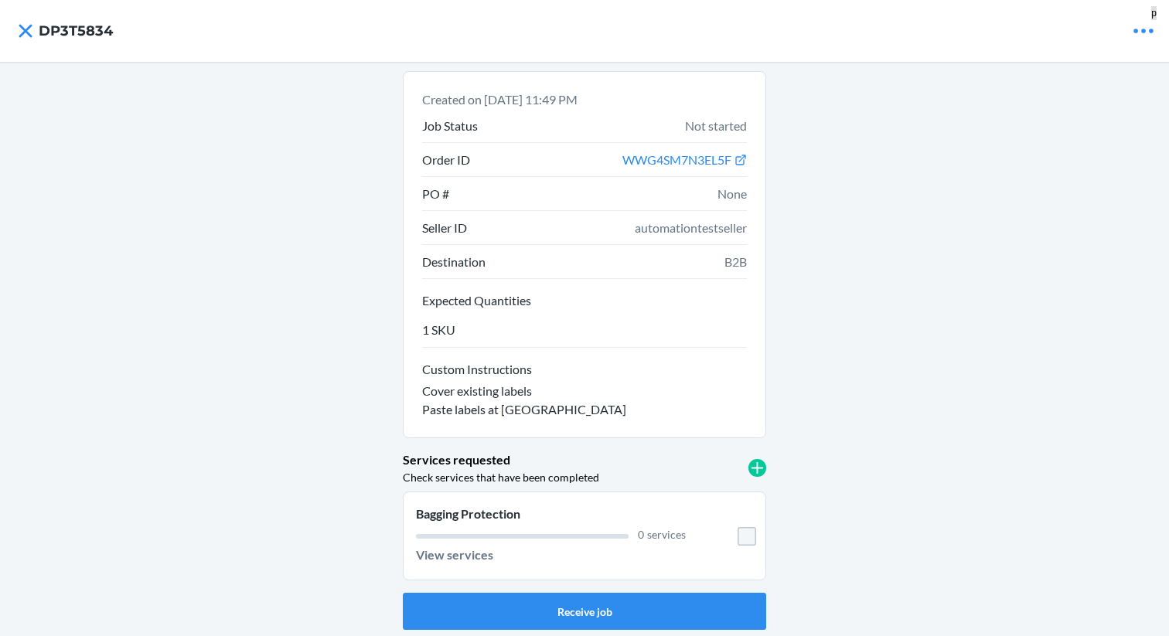
scroll to position [3, 0]
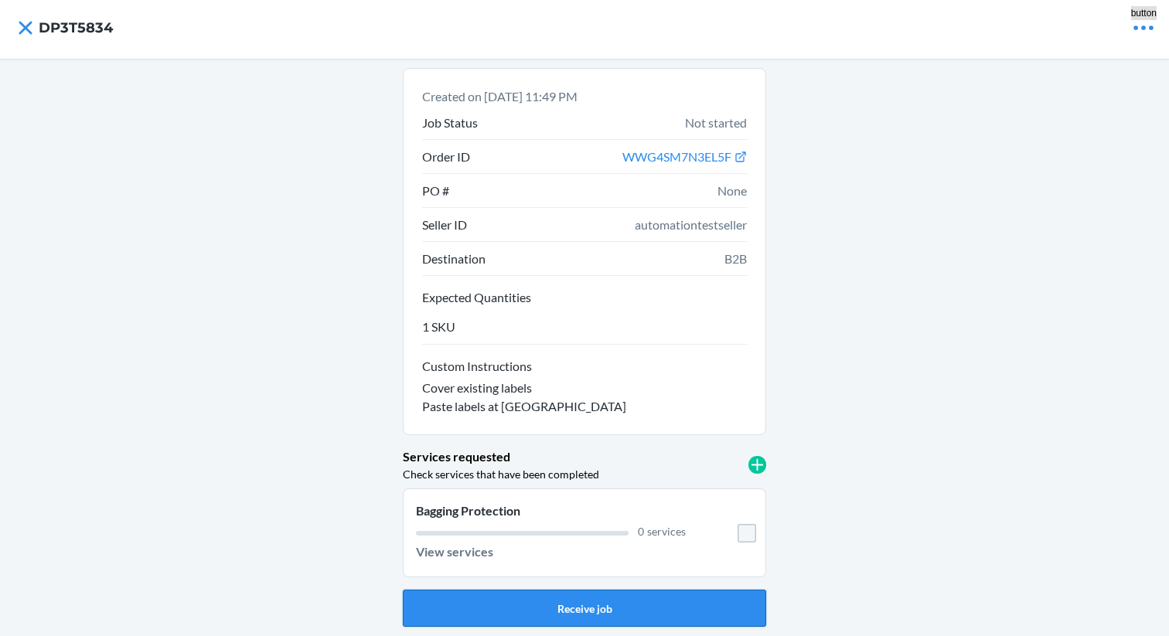
click at [588, 607] on button "Receive job" at bounding box center [584, 608] width 363 height 37
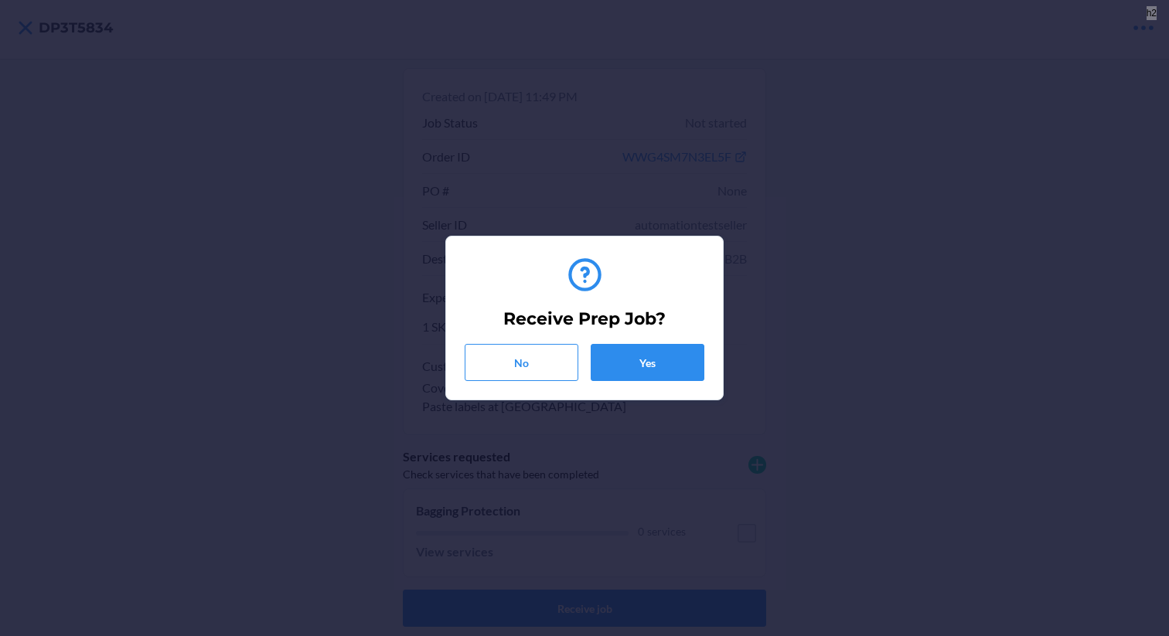
click at [631, 328] on h2 "Receive Prep Job?" at bounding box center [584, 319] width 162 height 25
click at [624, 357] on button "Yes" at bounding box center [648, 362] width 114 height 37
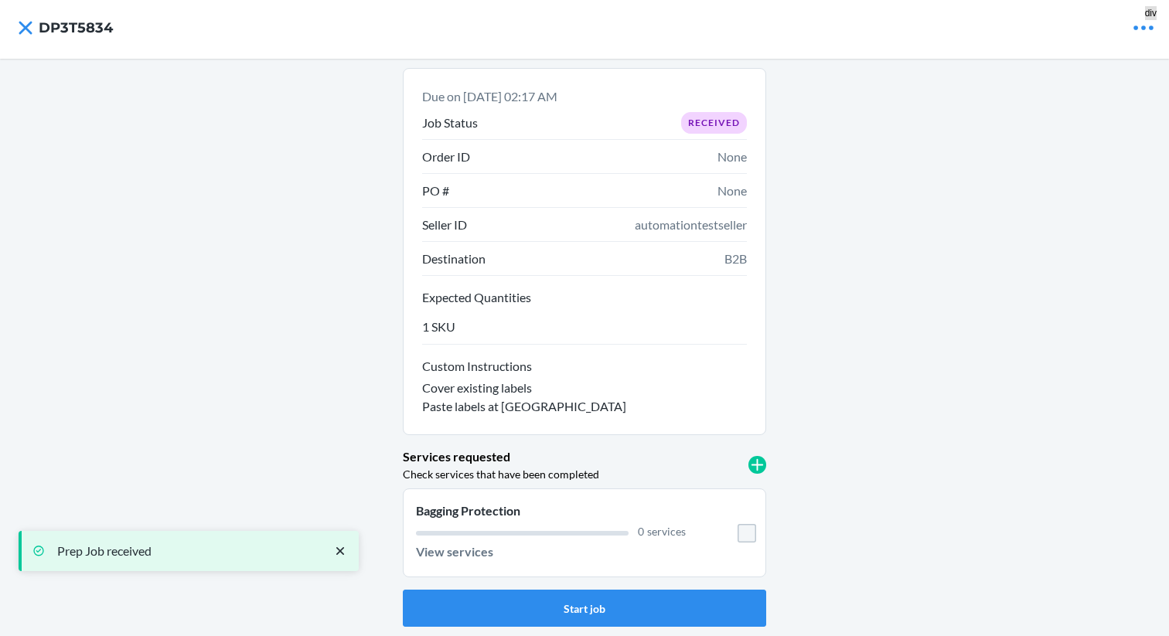
click at [571, 586] on div "Start job" at bounding box center [584, 605] width 363 height 43
click at [571, 608] on button "Start job" at bounding box center [584, 608] width 363 height 37
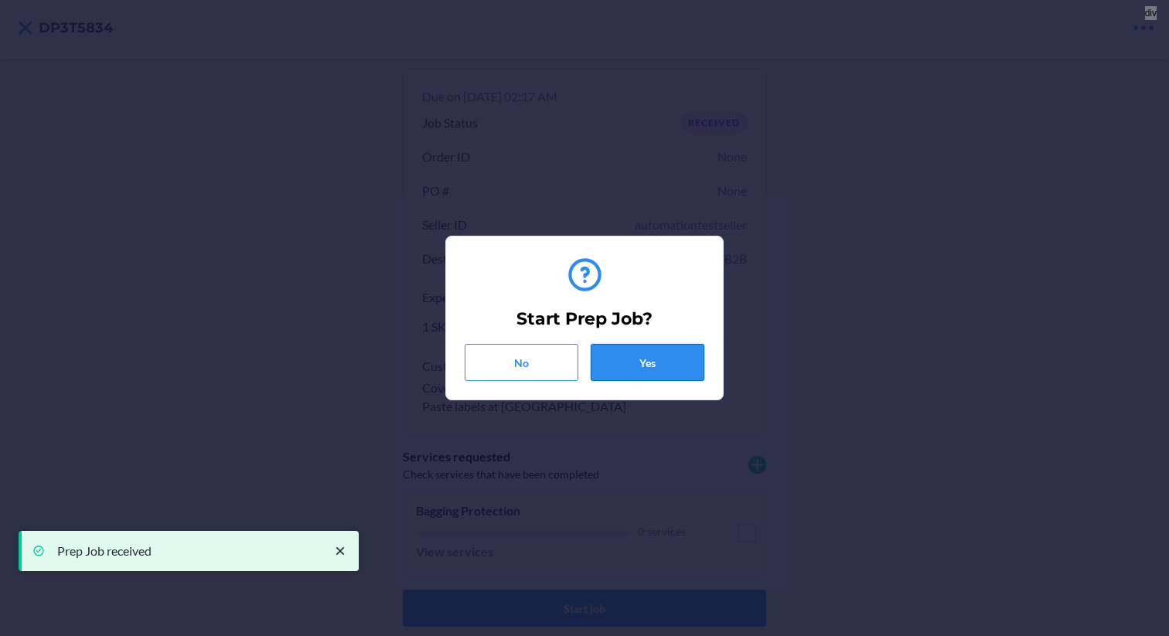
click at [641, 358] on button "Yes" at bounding box center [648, 362] width 114 height 37
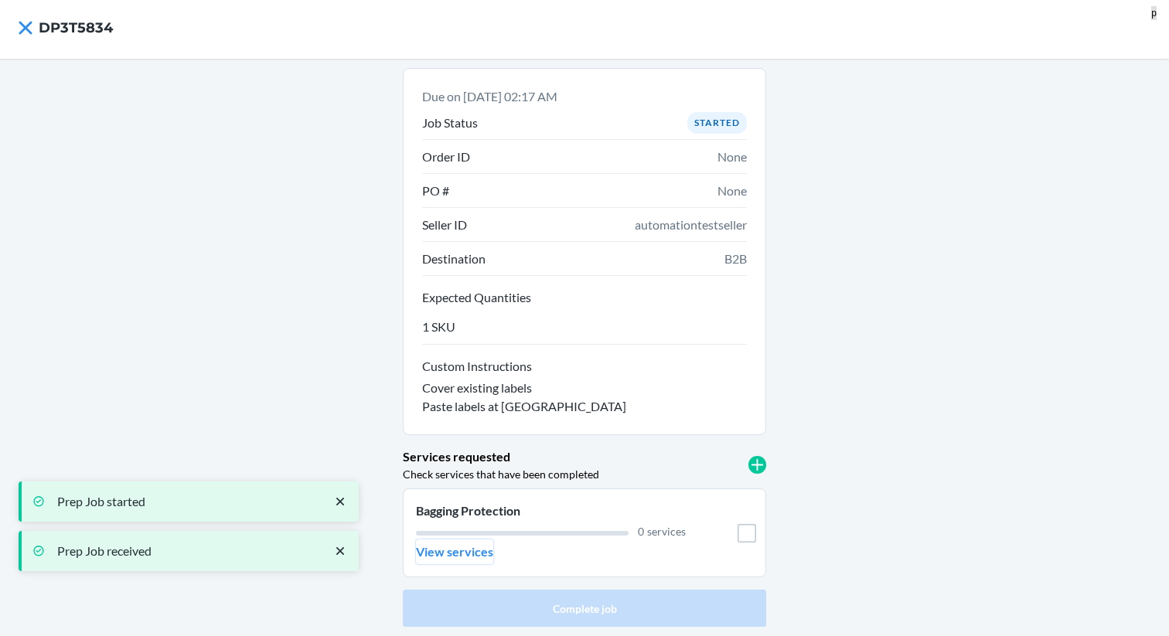
click at [453, 554] on p "View services" at bounding box center [454, 552] width 77 height 19
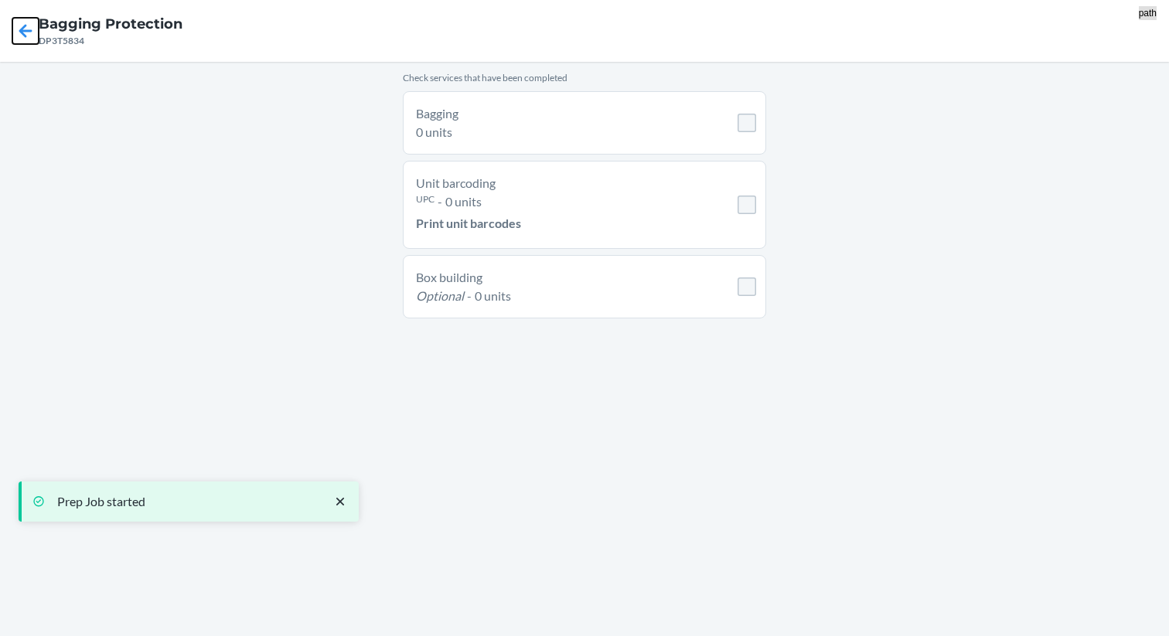
click at [16, 32] on icon at bounding box center [25, 31] width 26 height 26
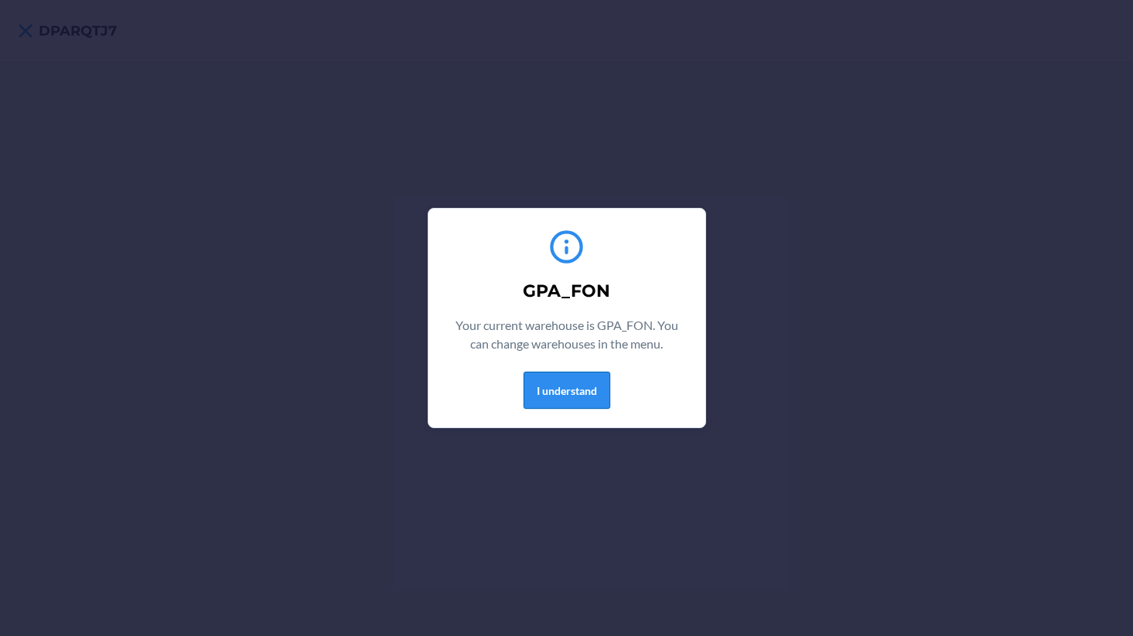
click at [574, 393] on button "I understand" at bounding box center [566, 390] width 87 height 37
click at [561, 394] on button "I understand" at bounding box center [566, 390] width 87 height 37
click at [569, 420] on section "GPA_FON Your current warehouse is GPA_FON. You can change warehouses in the men…" at bounding box center [567, 318] width 278 height 220
click at [569, 412] on div "GPA_FON Your current warehouse is GPA_FON. You can change warehouses in the men…" at bounding box center [567, 318] width 240 height 194
click at [569, 395] on button "I understand" at bounding box center [566, 390] width 87 height 37
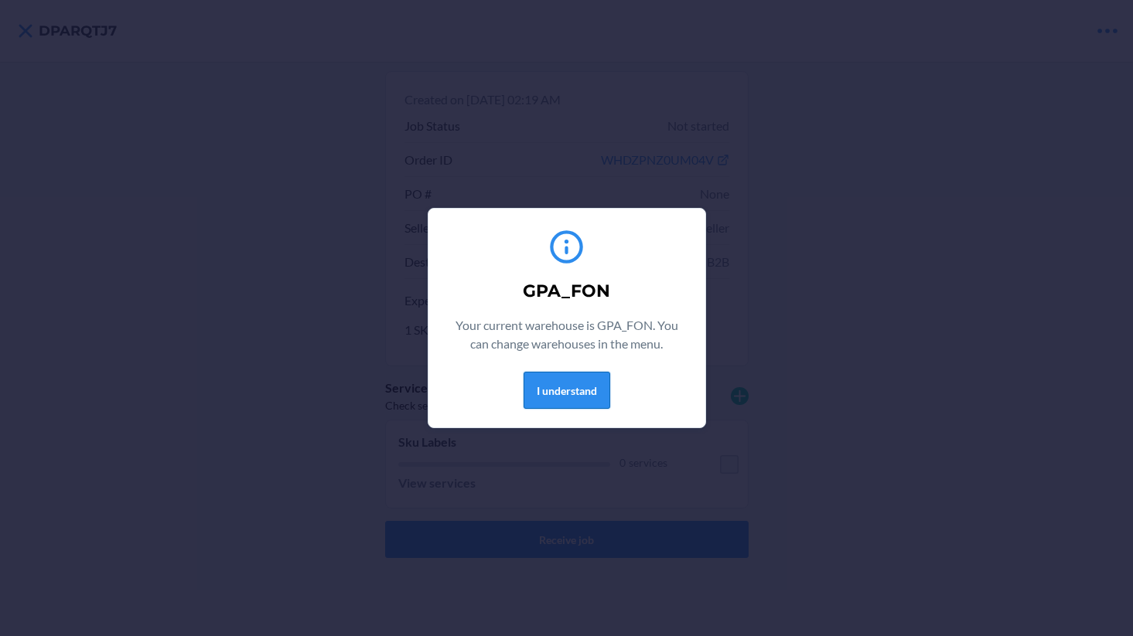
click at [556, 380] on button "I understand" at bounding box center [566, 390] width 87 height 37
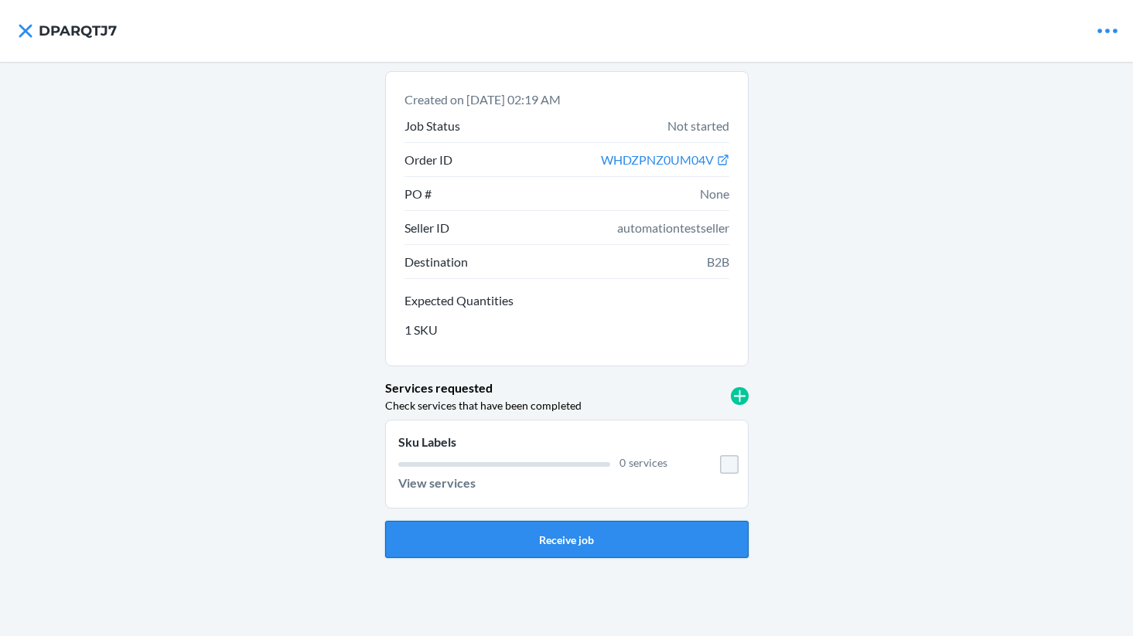
click at [564, 544] on button "Receive job" at bounding box center [566, 539] width 363 height 37
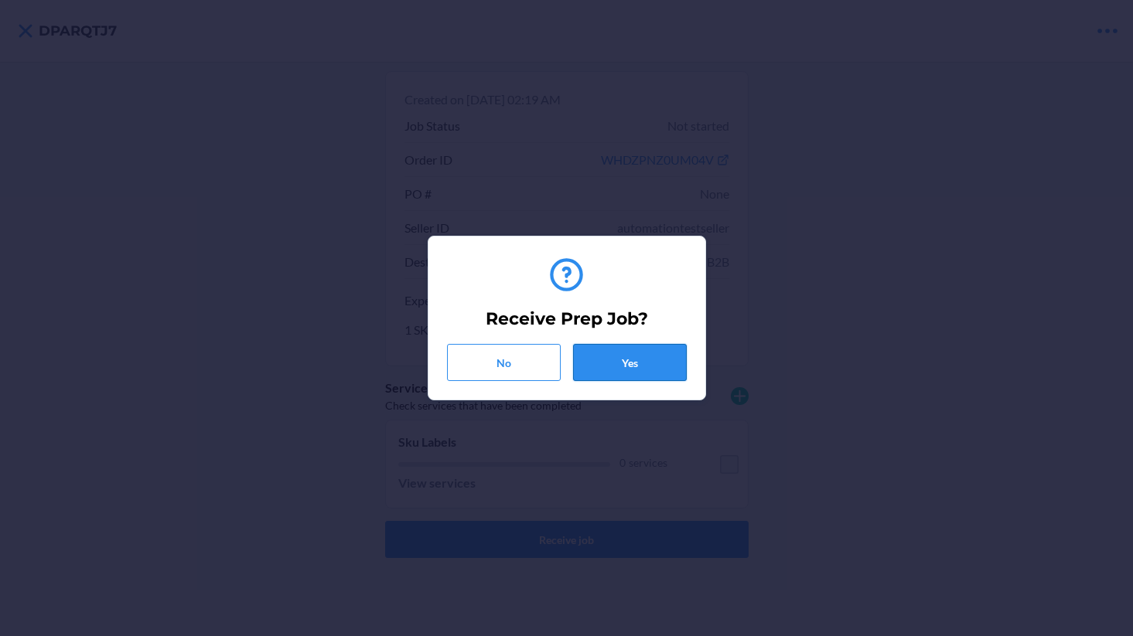
click at [652, 370] on button "Yes" at bounding box center [630, 362] width 114 height 37
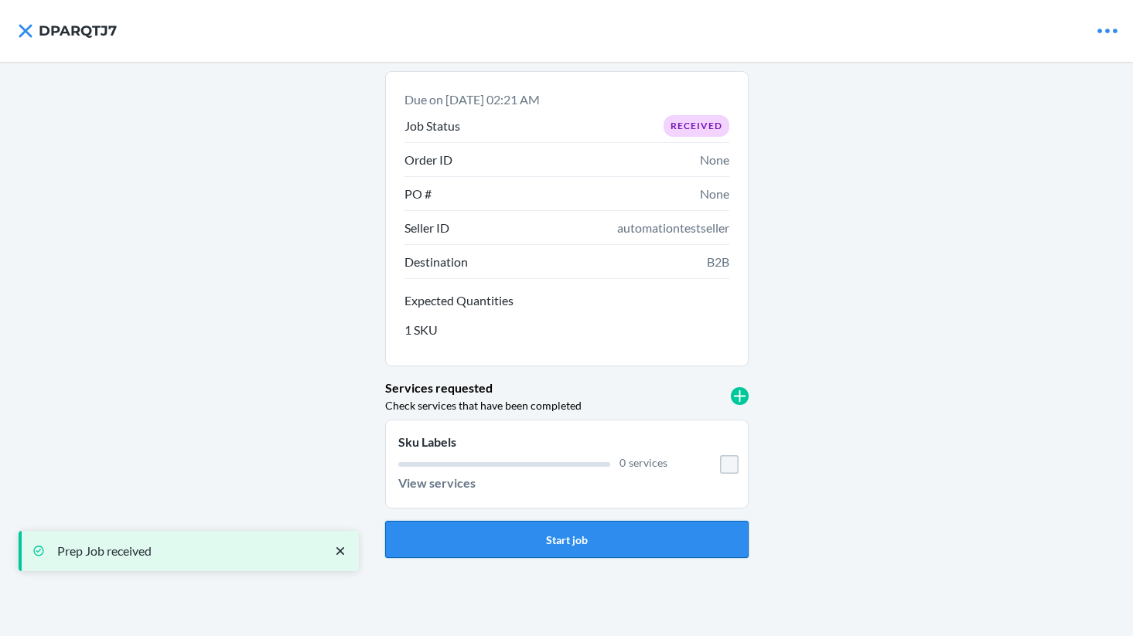
click at [568, 540] on button "Start job" at bounding box center [566, 539] width 363 height 37
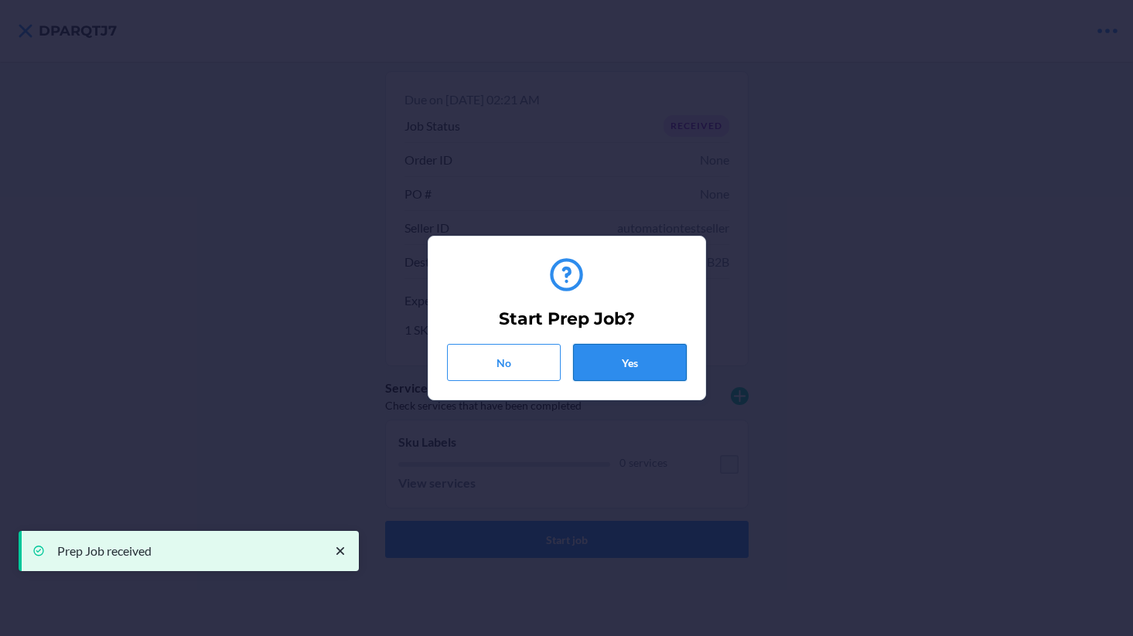
click at [629, 350] on button "Yes" at bounding box center [630, 362] width 114 height 37
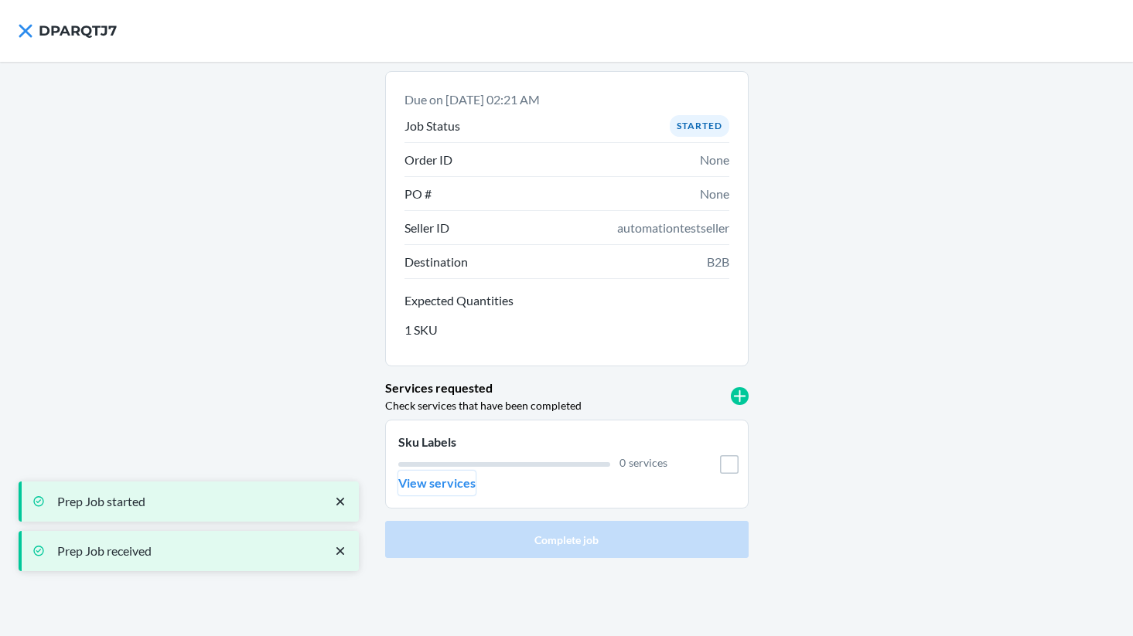
click at [429, 486] on p "View services" at bounding box center [436, 483] width 77 height 19
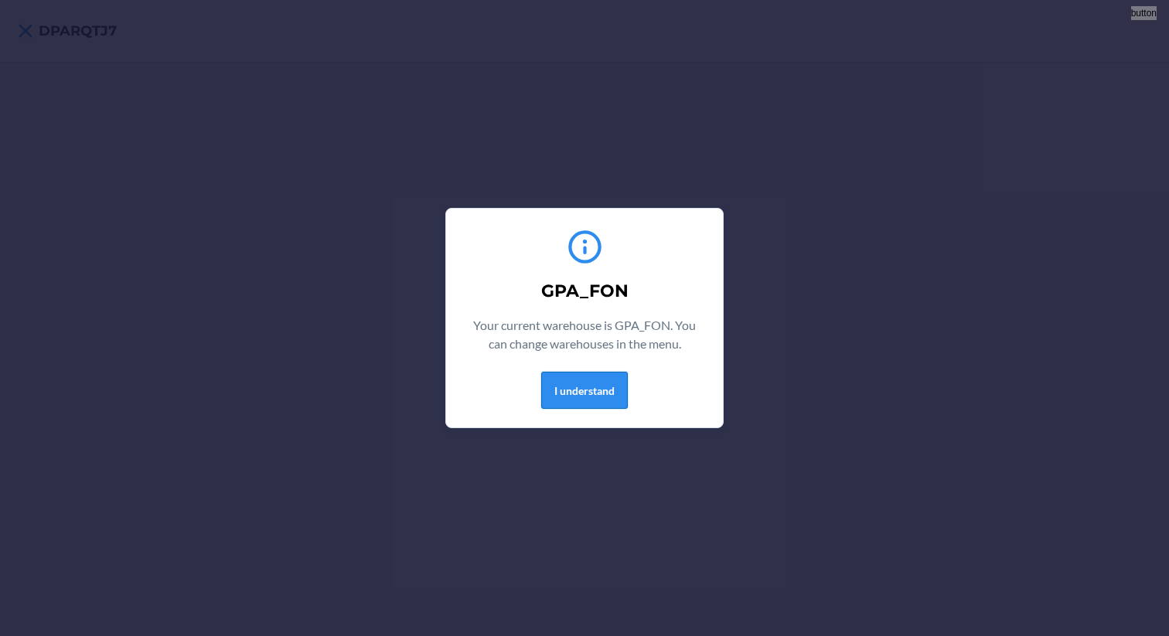
click at [592, 380] on button "I understand" at bounding box center [584, 390] width 87 height 37
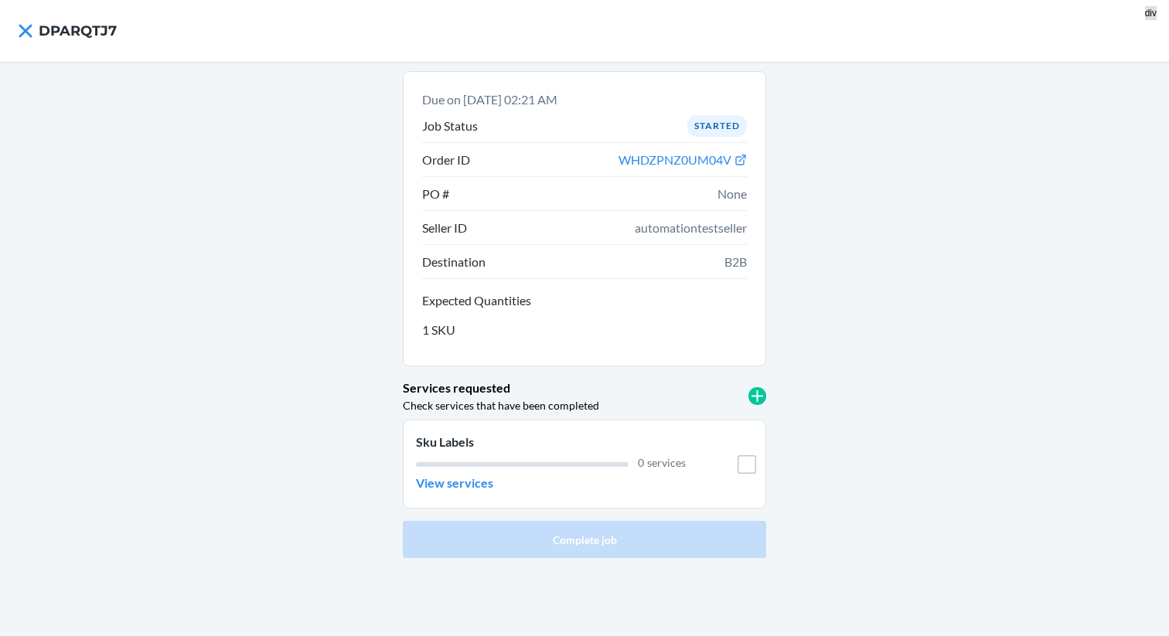
click at [493, 190] on li "PO # None" at bounding box center [584, 194] width 325 height 34
click at [468, 483] on p "View services" at bounding box center [454, 483] width 77 height 19
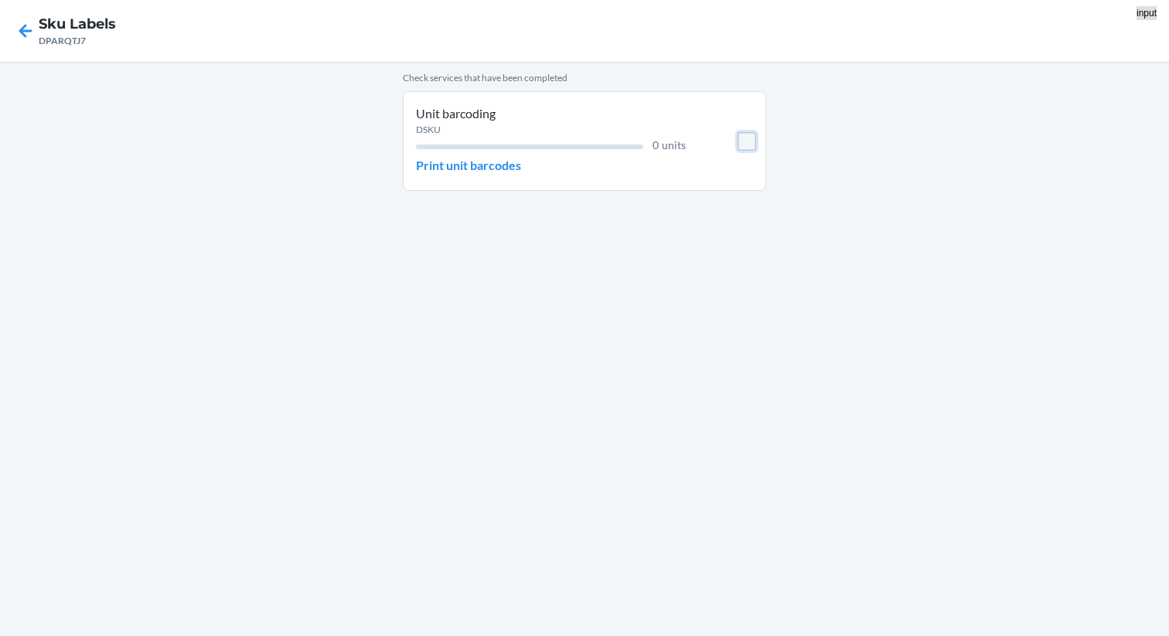
click at [744, 136] on input "checkbox" at bounding box center [747, 141] width 19 height 19
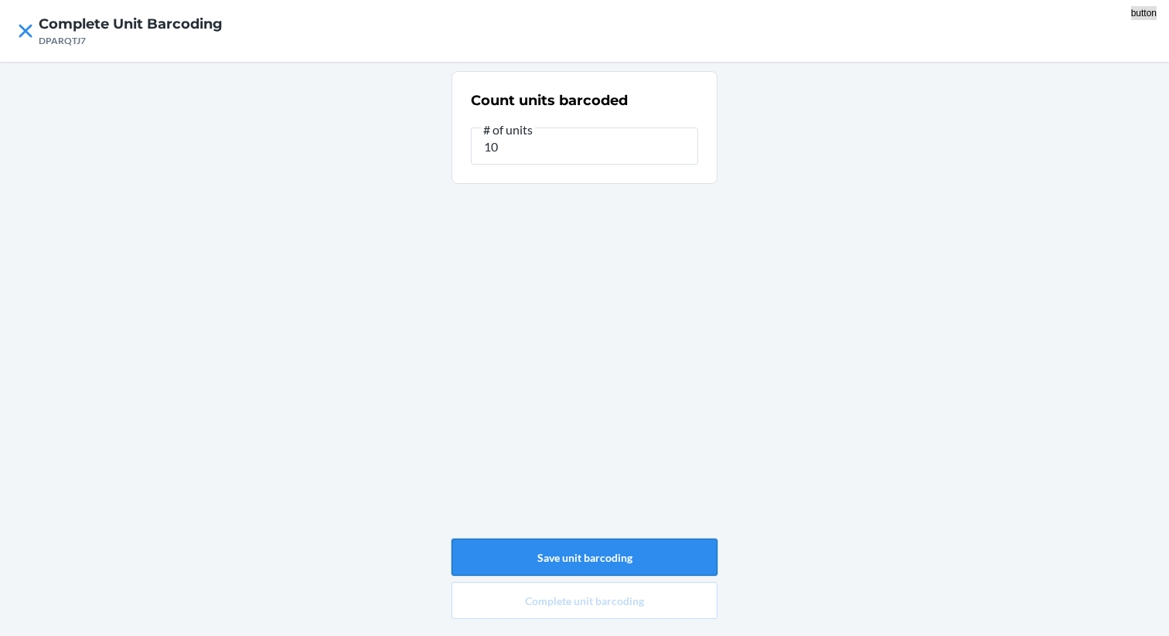
click at [622, 565] on button "Save unit barcoding" at bounding box center [585, 557] width 266 height 37
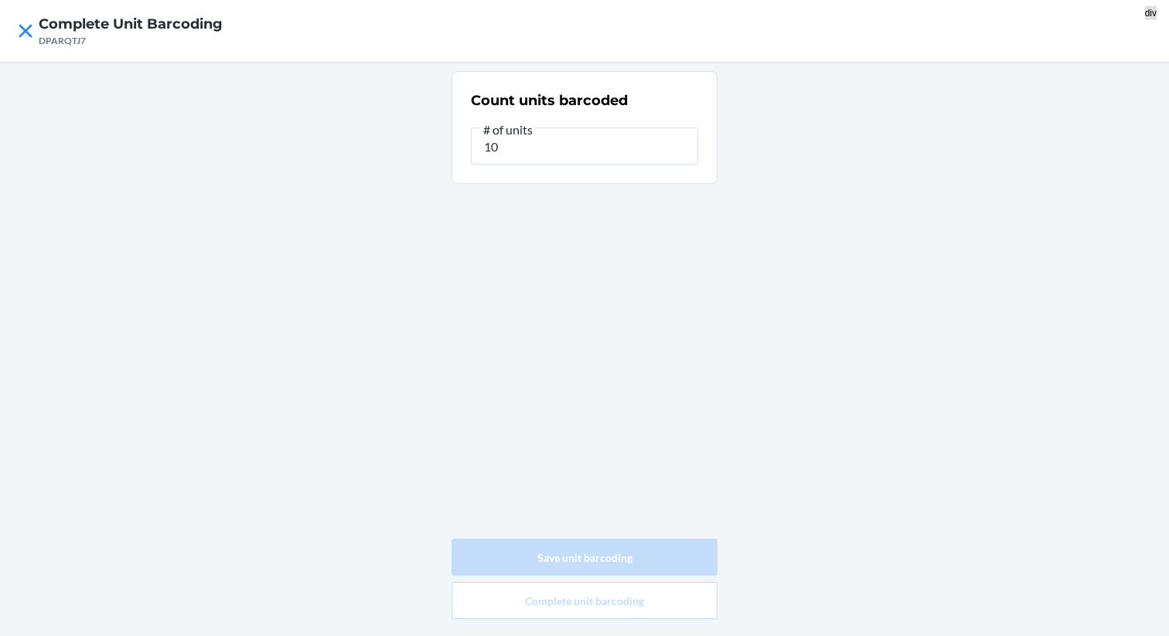
type input "0"
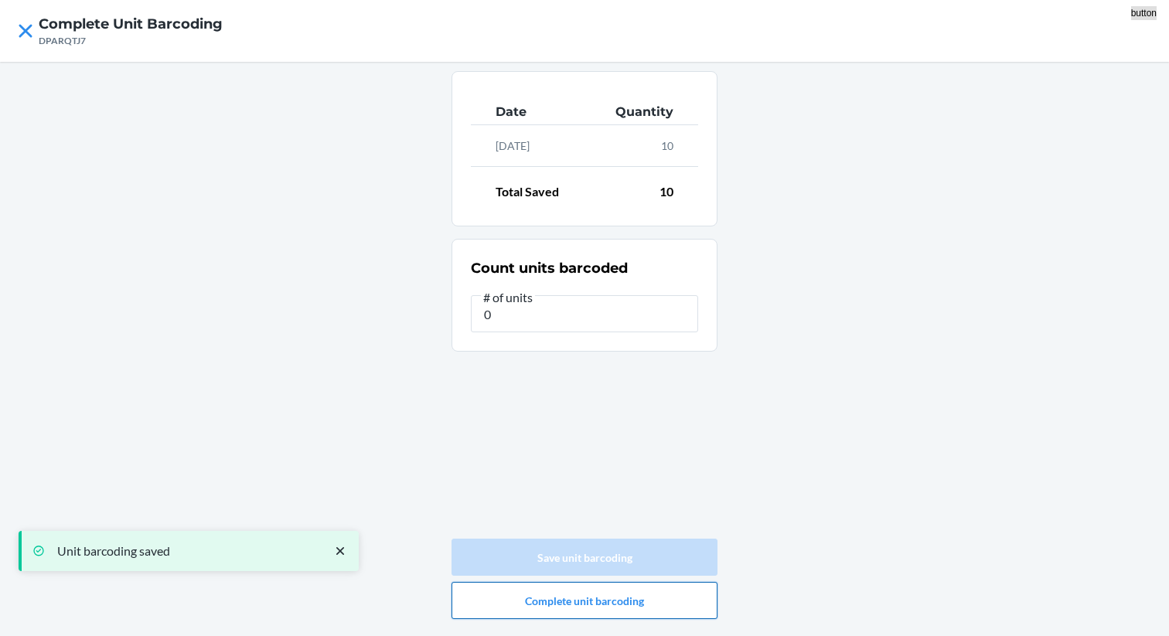
click at [557, 616] on button "Complete unit barcoding" at bounding box center [585, 600] width 266 height 37
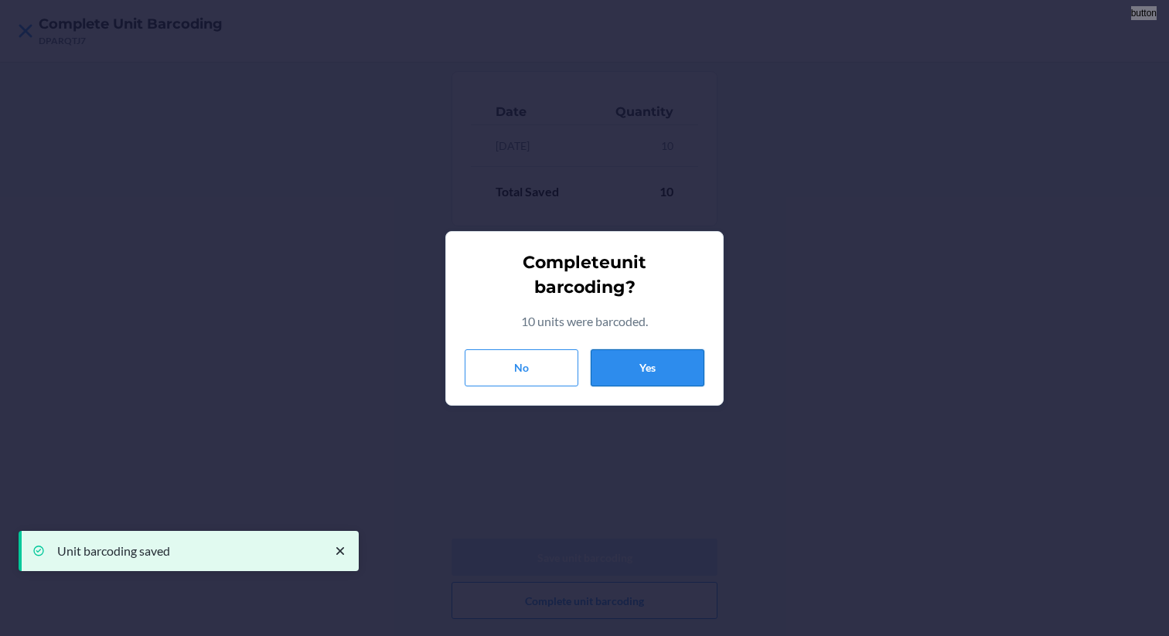
click at [648, 367] on button "Yes" at bounding box center [648, 367] width 114 height 37
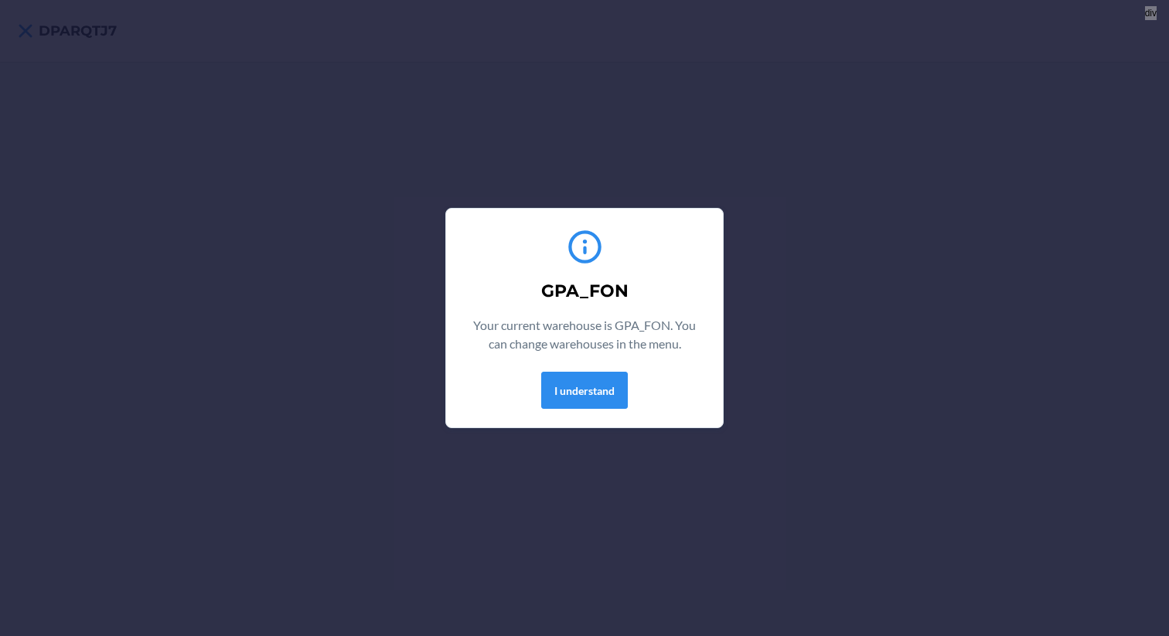
click at [590, 368] on div "GPA_FON Your current warehouse is GPA_FON. You can change warehouses in the men…" at bounding box center [585, 318] width 240 height 194
click at [590, 380] on button "I understand" at bounding box center [584, 390] width 87 height 37
